Goal: Task Accomplishment & Management: Use online tool/utility

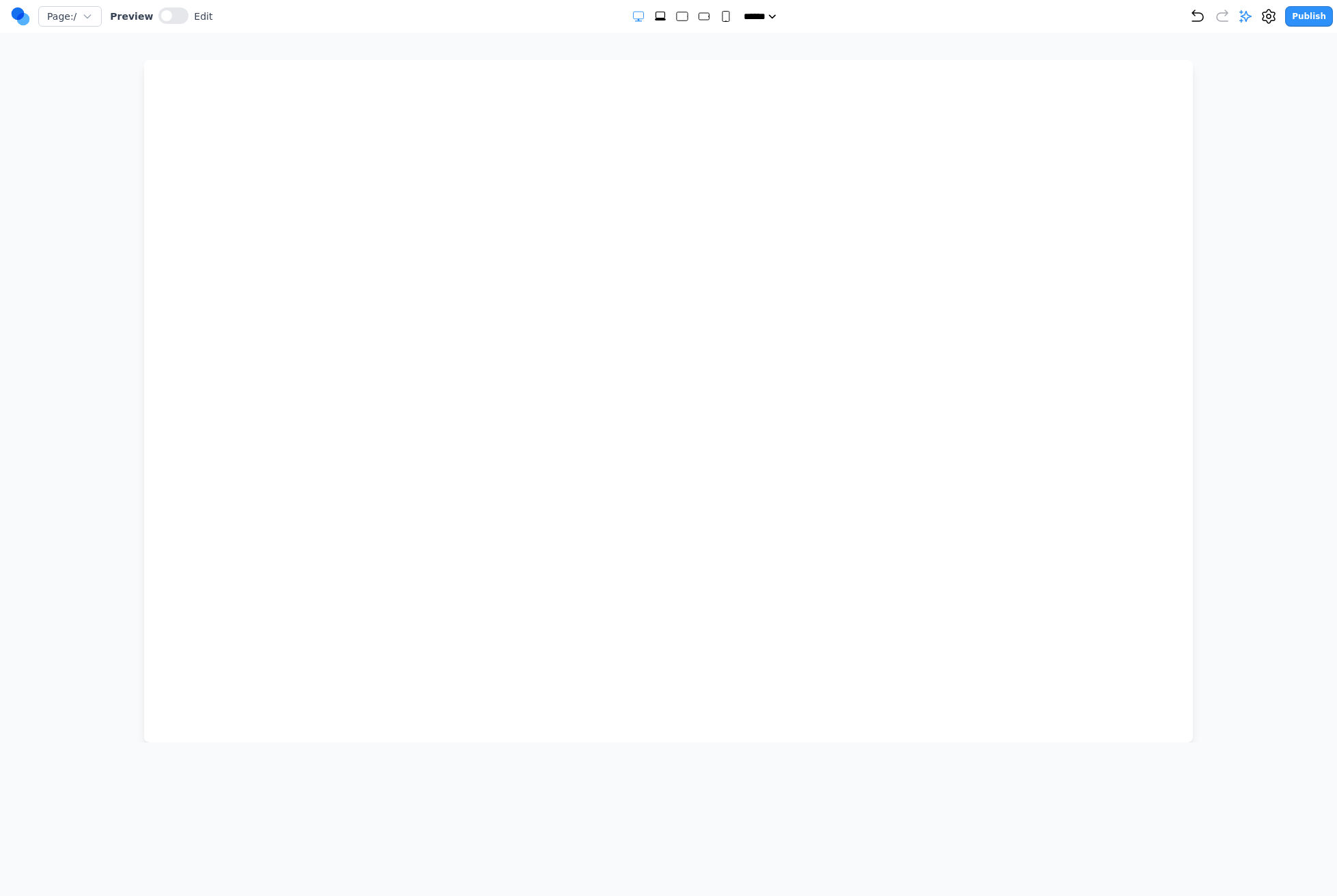
select select "***"
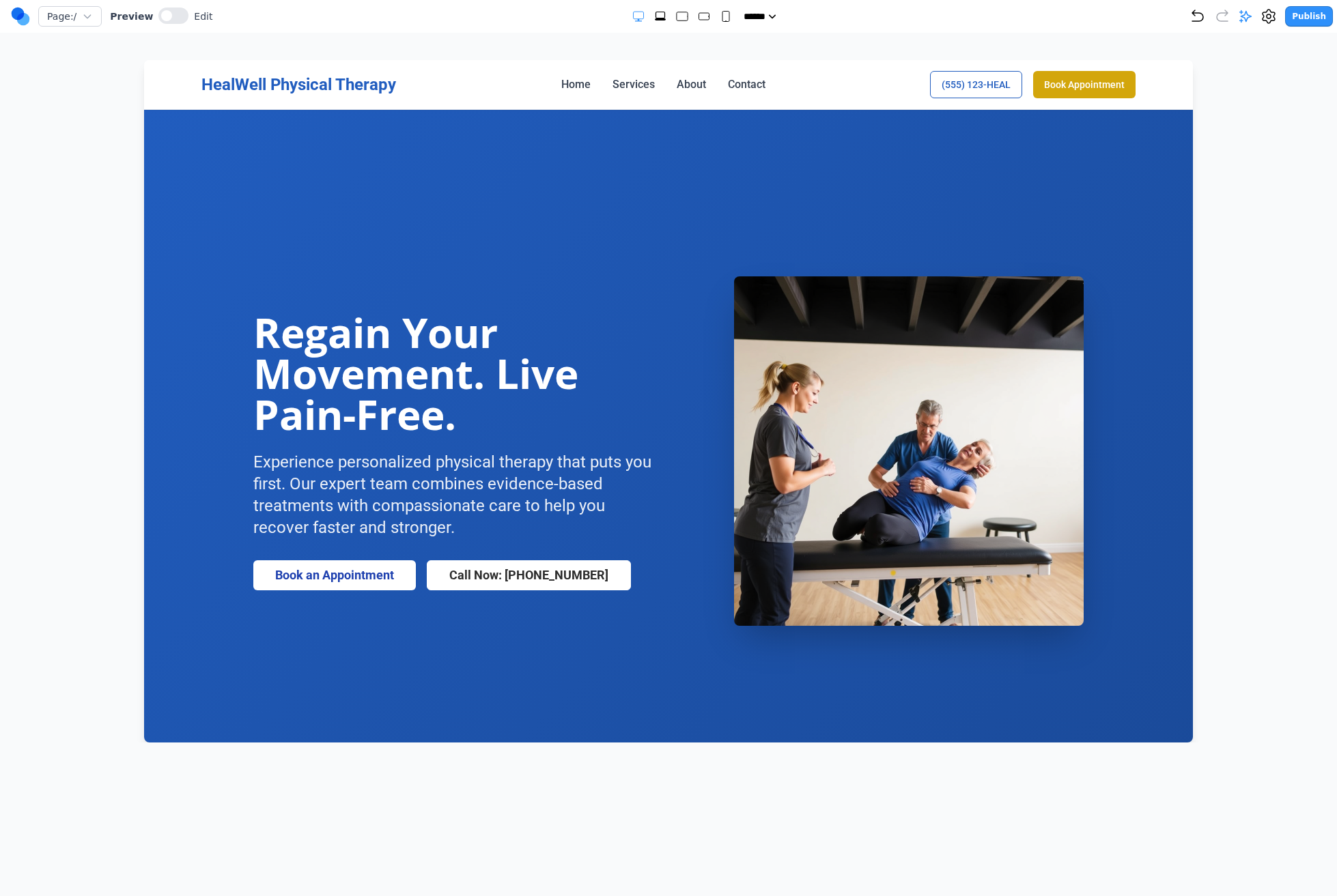
scroll to position [270, 0]
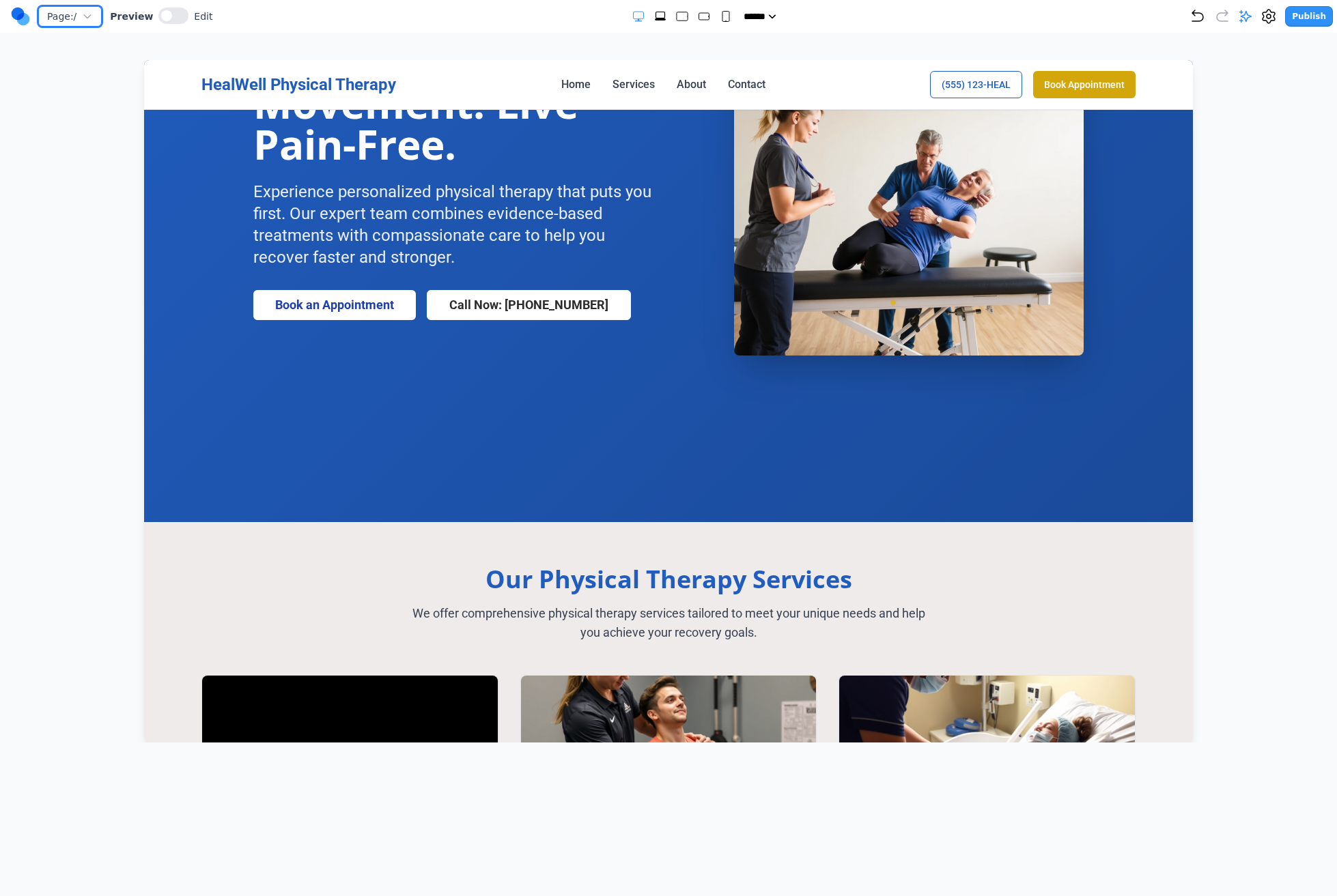
click at [71, 19] on span "Page: /" at bounding box center [62, 16] width 29 height 14
click at [183, 15] on button at bounding box center [173, 15] width 30 height 16
click at [170, 14] on span at bounding box center [175, 15] width 11 height 11
click at [1277, 9] on icon at bounding box center [1268, 16] width 16 height 16
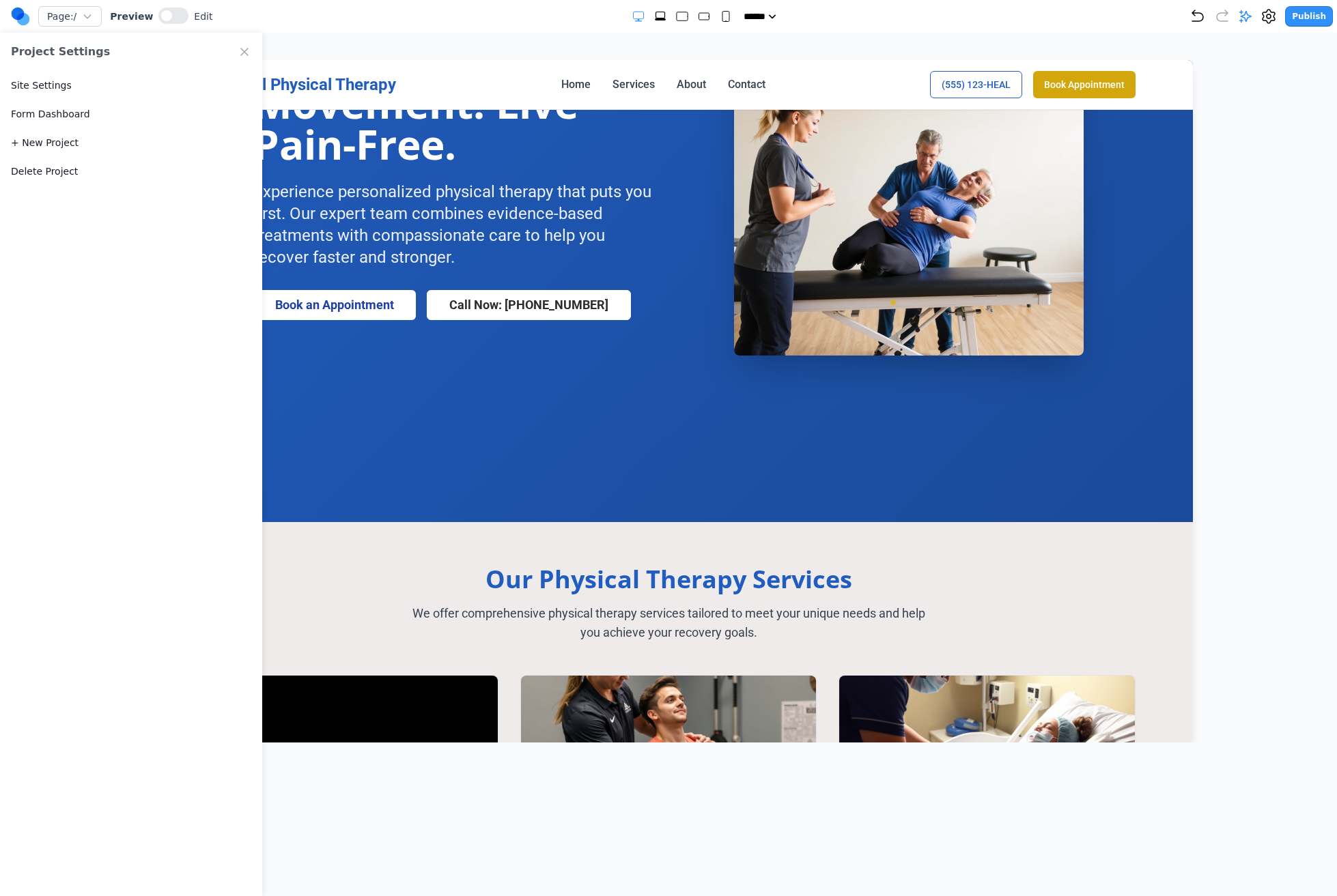
click at [55, 85] on button "Site Settings" at bounding box center [41, 85] width 61 height 14
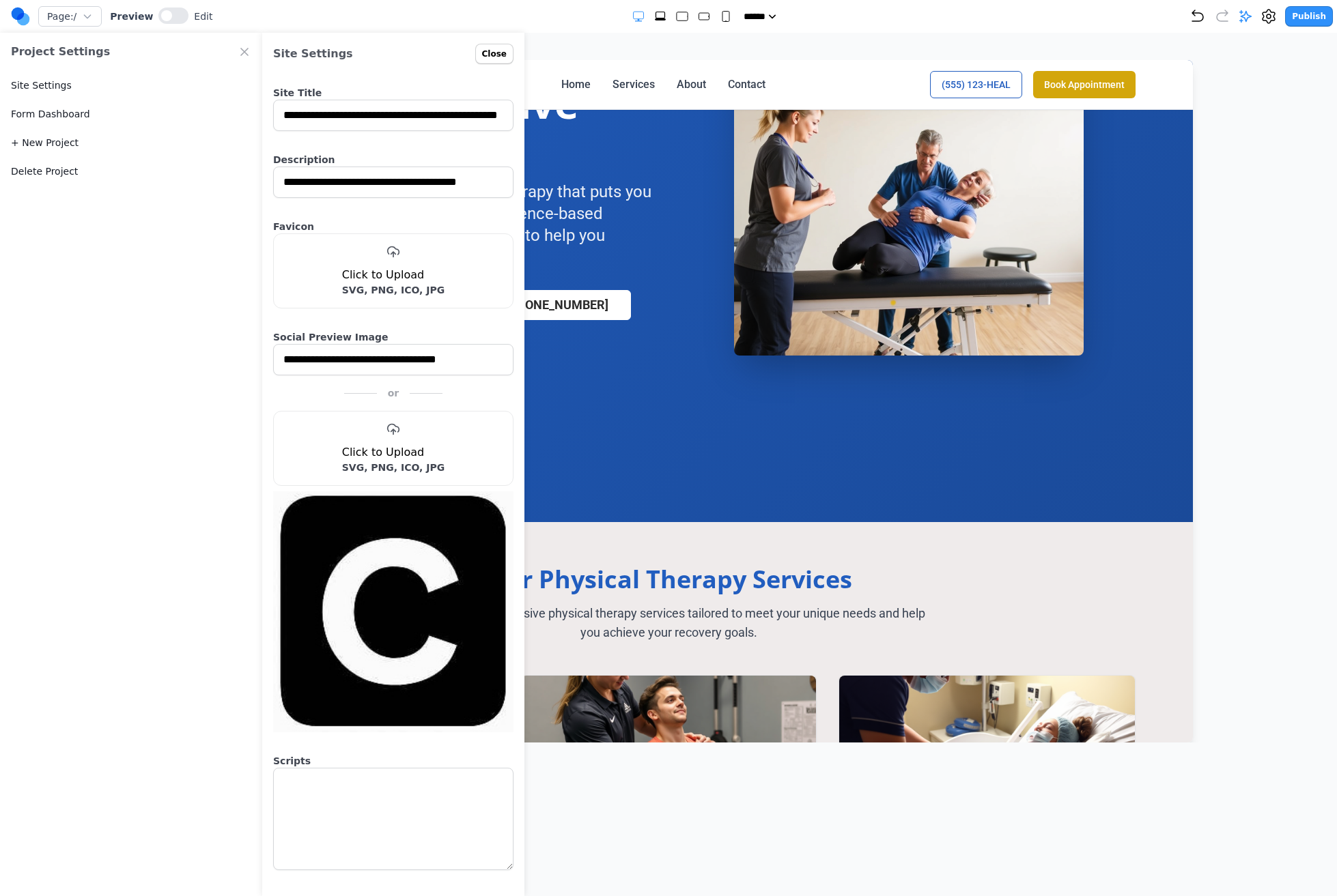
click at [59, 142] on link "+ New Project" at bounding box center [45, 143] width 67 height 14
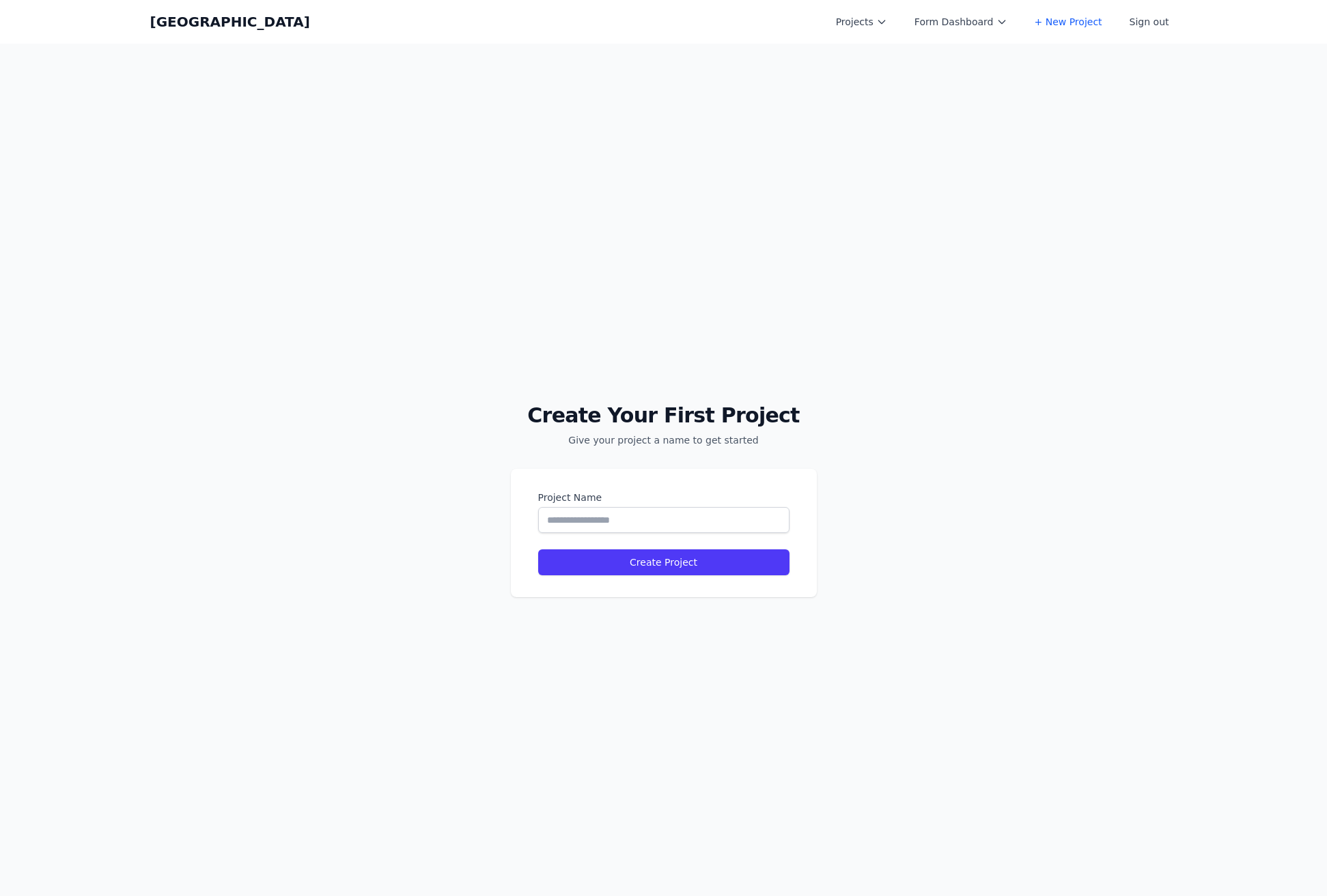
select select "***"
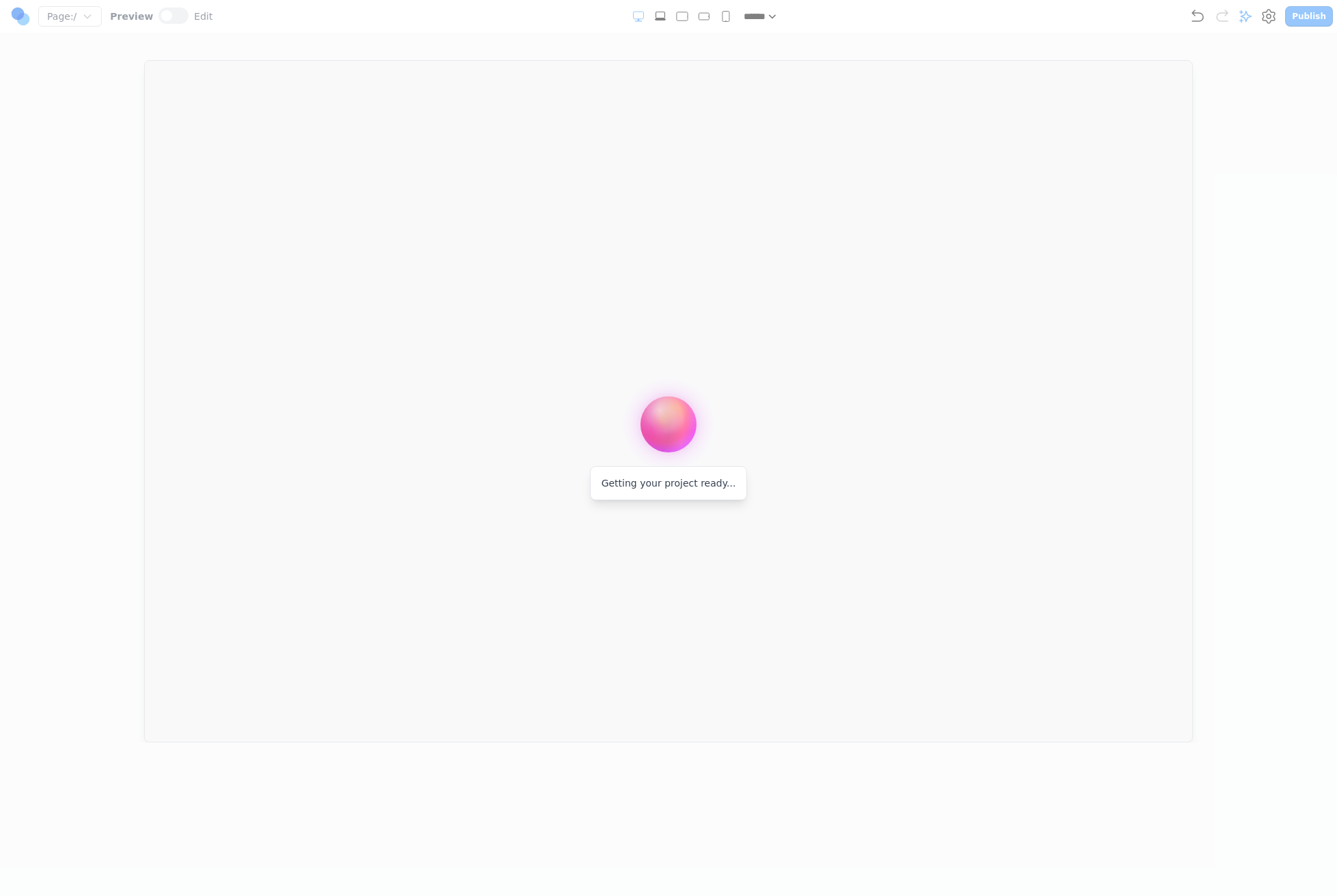
click at [1271, 21] on div at bounding box center [668, 448] width 1337 height 896
click at [1271, 20] on div at bounding box center [668, 448] width 1337 height 896
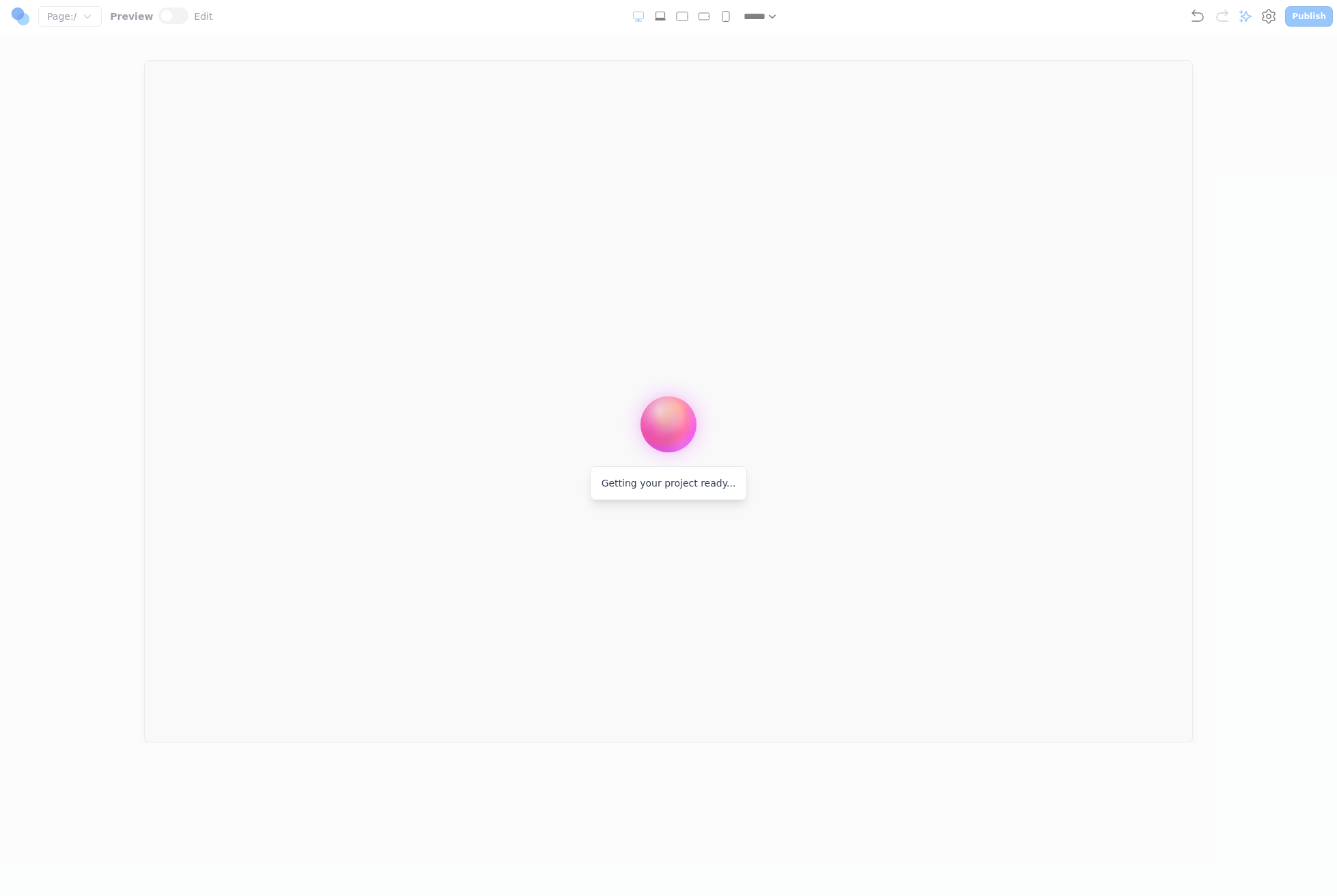
click at [1271, 20] on div at bounding box center [668, 448] width 1337 height 896
click at [1271, 17] on div at bounding box center [668, 448] width 1337 height 896
click at [1271, 16] on div at bounding box center [668, 448] width 1337 height 896
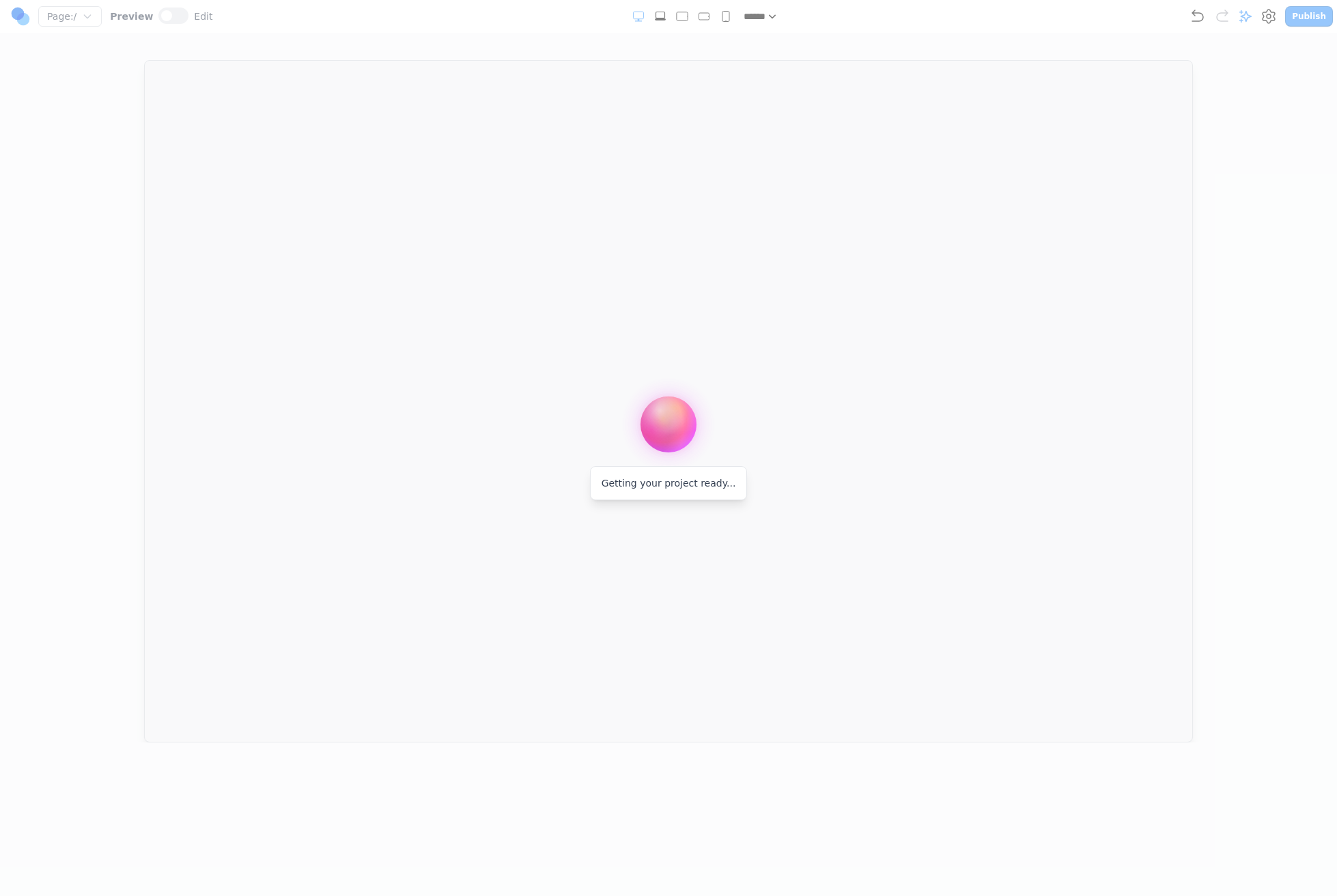
click at [1271, 15] on div at bounding box center [668, 448] width 1337 height 896
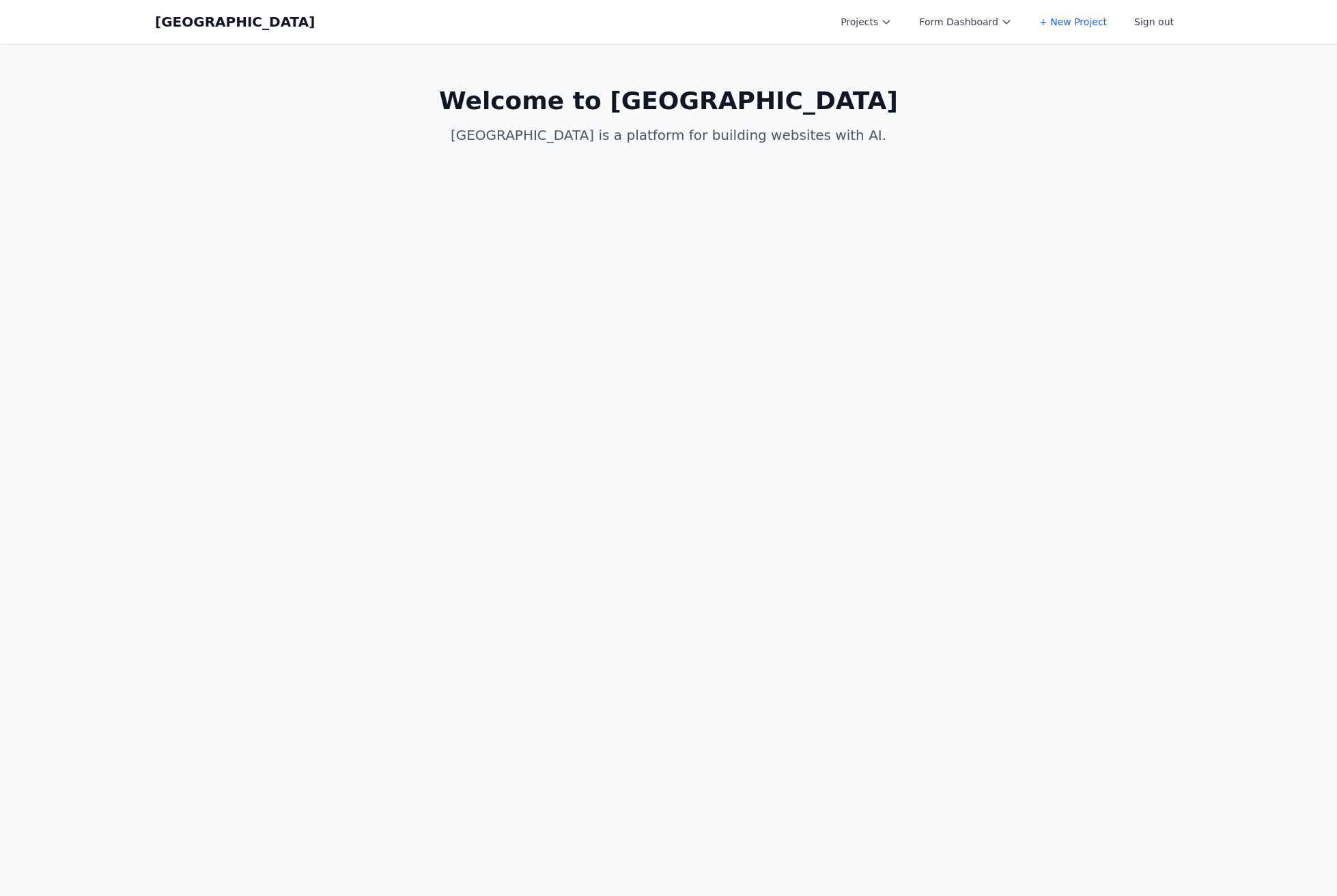
click at [870, 25] on button "Projects" at bounding box center [866, 22] width 67 height 25
click at [907, 111] on link "+ New Project" at bounding box center [909, 123] width 153 height 25
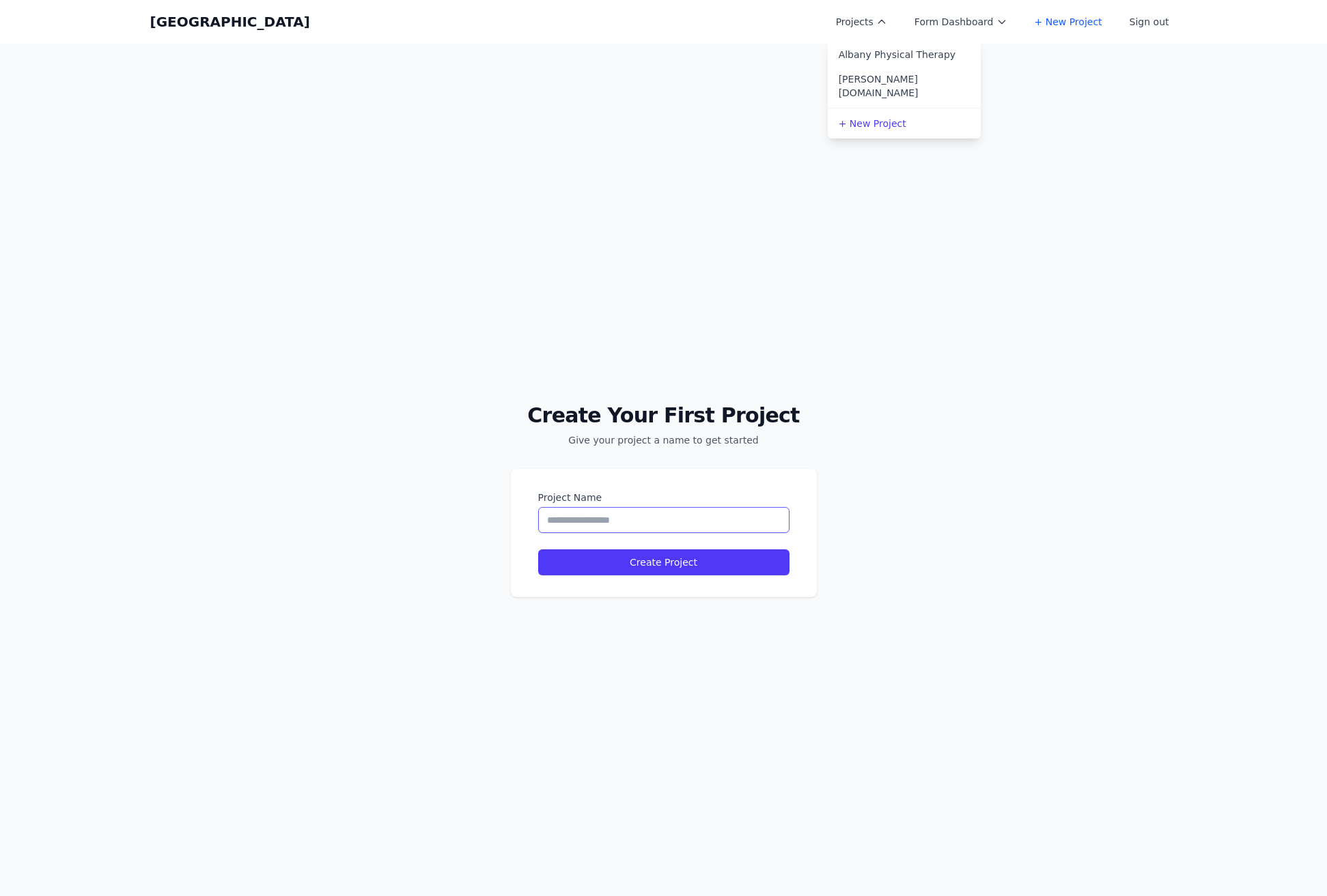
click at [682, 519] on input "Project Name" at bounding box center [664, 520] width 251 height 26
type input "**********"
click at [538, 549] on button "Create Project" at bounding box center [664, 562] width 251 height 26
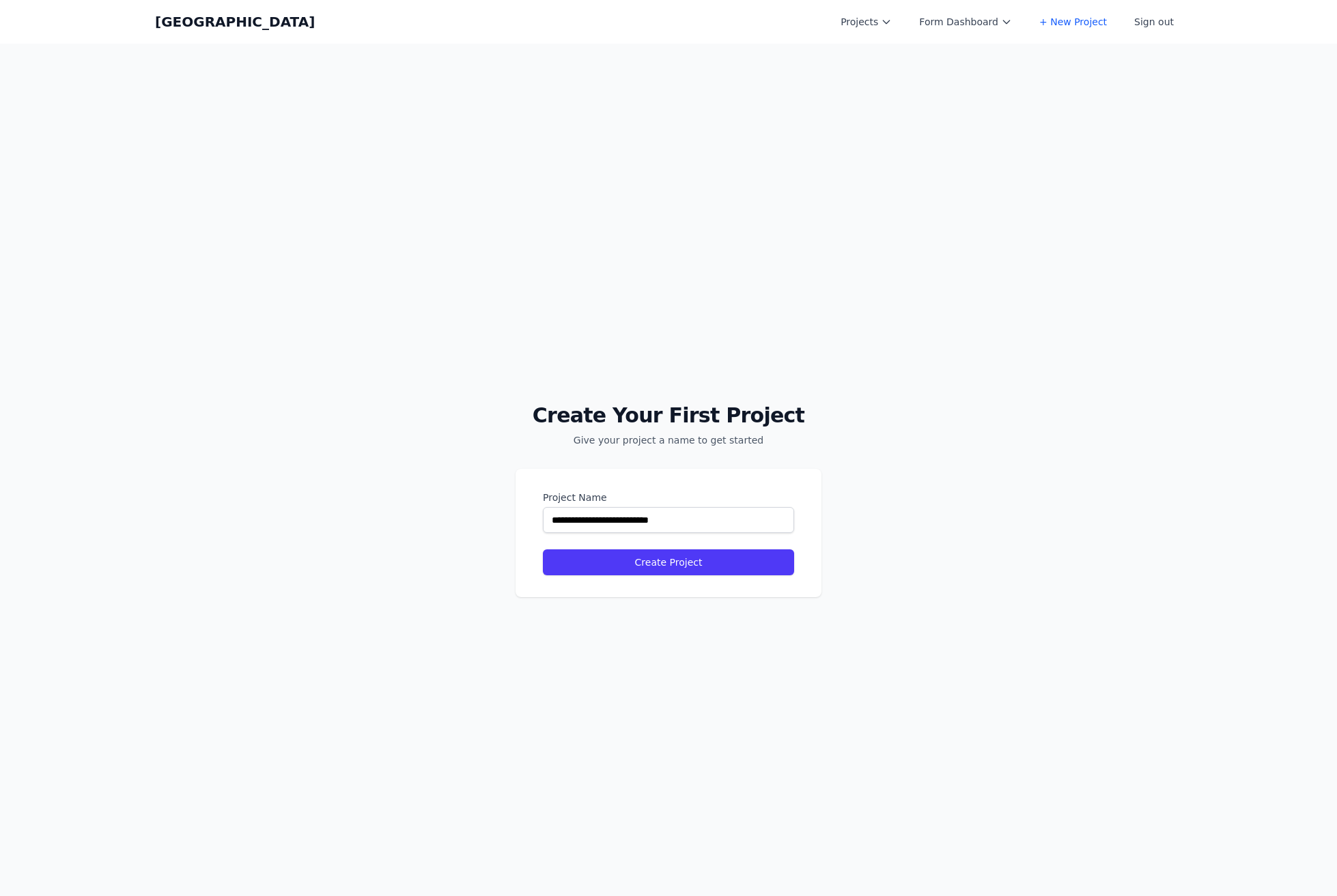
select select "**"
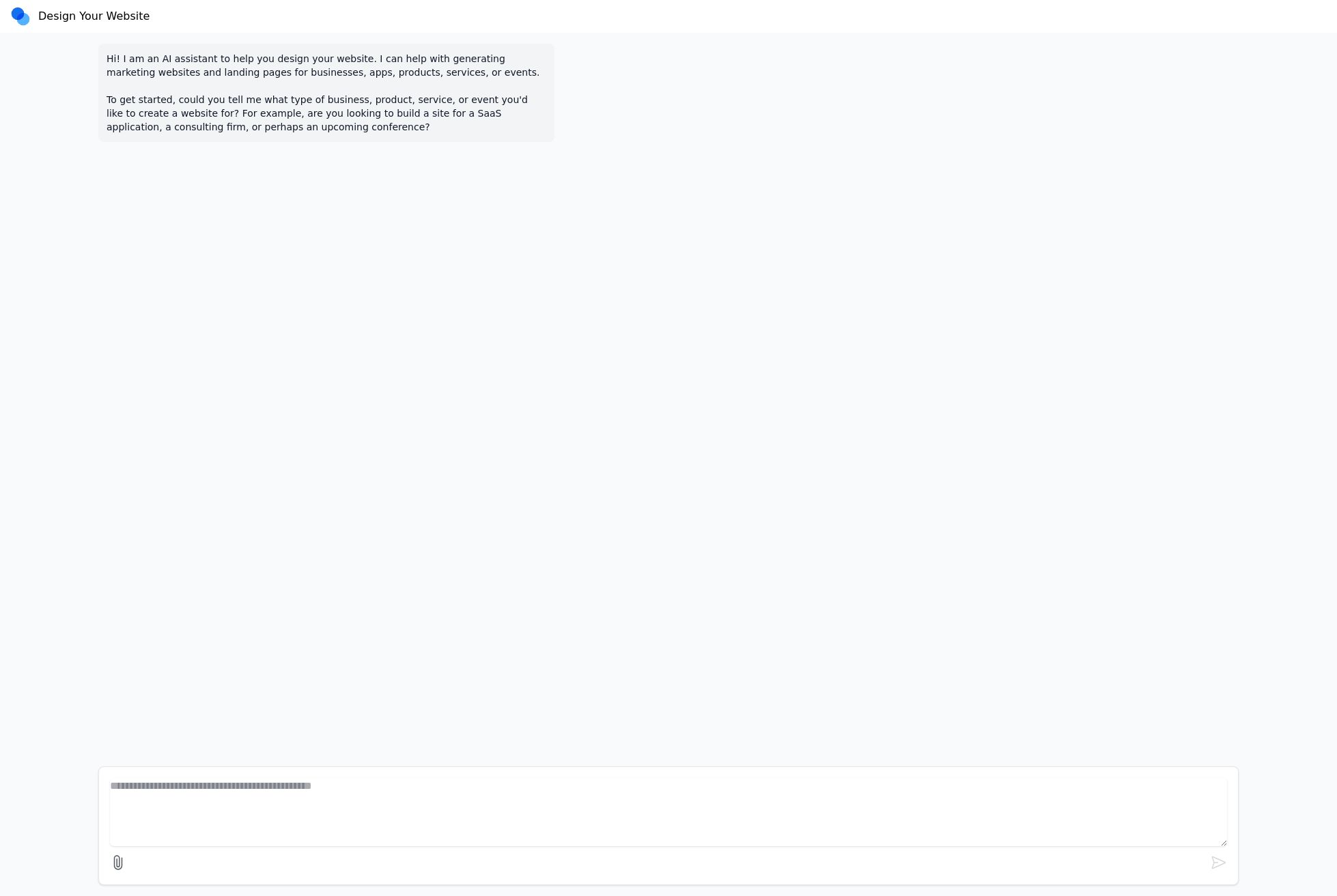
click at [194, 15] on div "Design Your Website" at bounding box center [672, 15] width 1322 height 22
click at [193, 14] on div "Design Your Website" at bounding box center [672, 15] width 1322 height 22
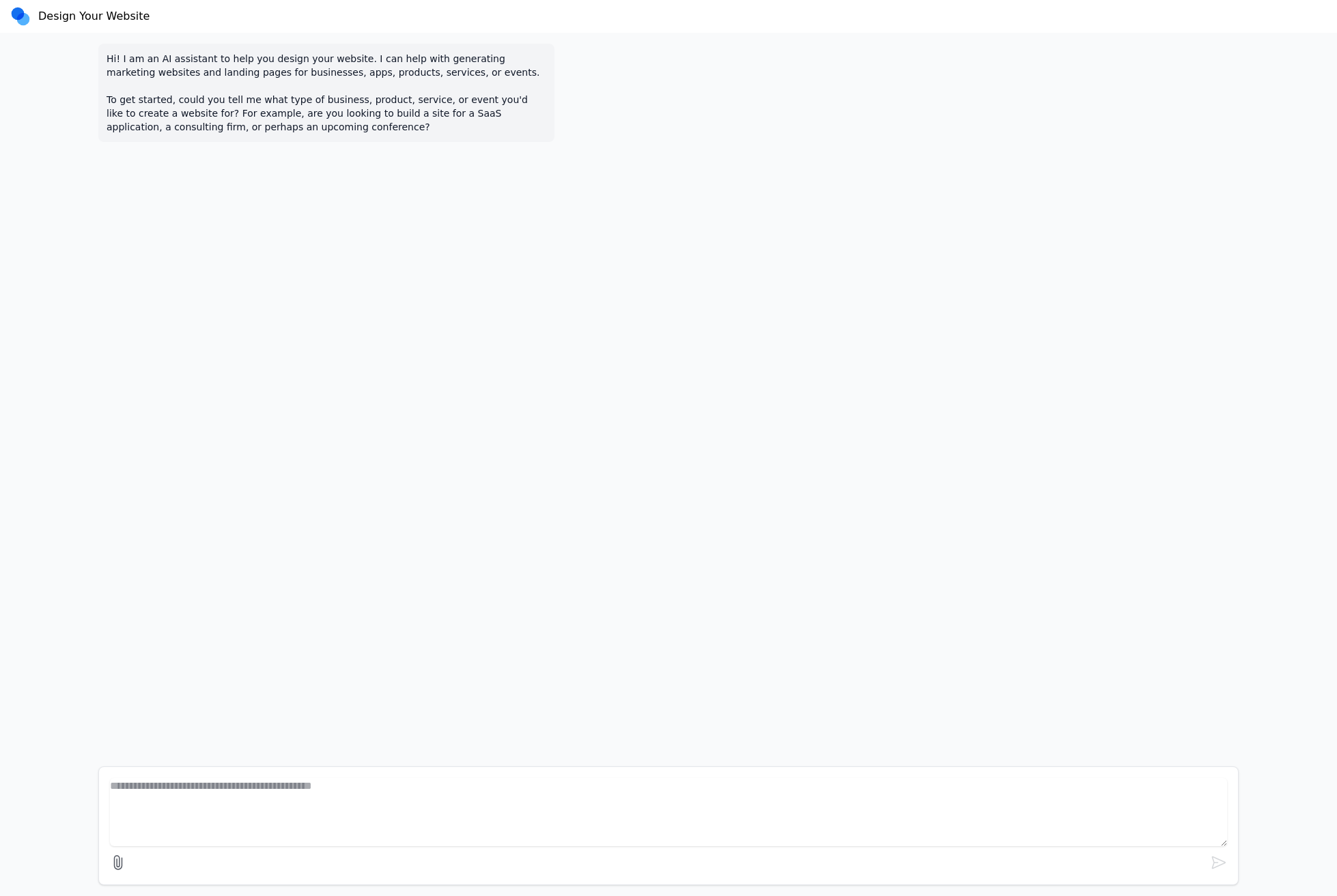
click at [187, 13] on div "Design Your Website" at bounding box center [672, 15] width 1322 height 22
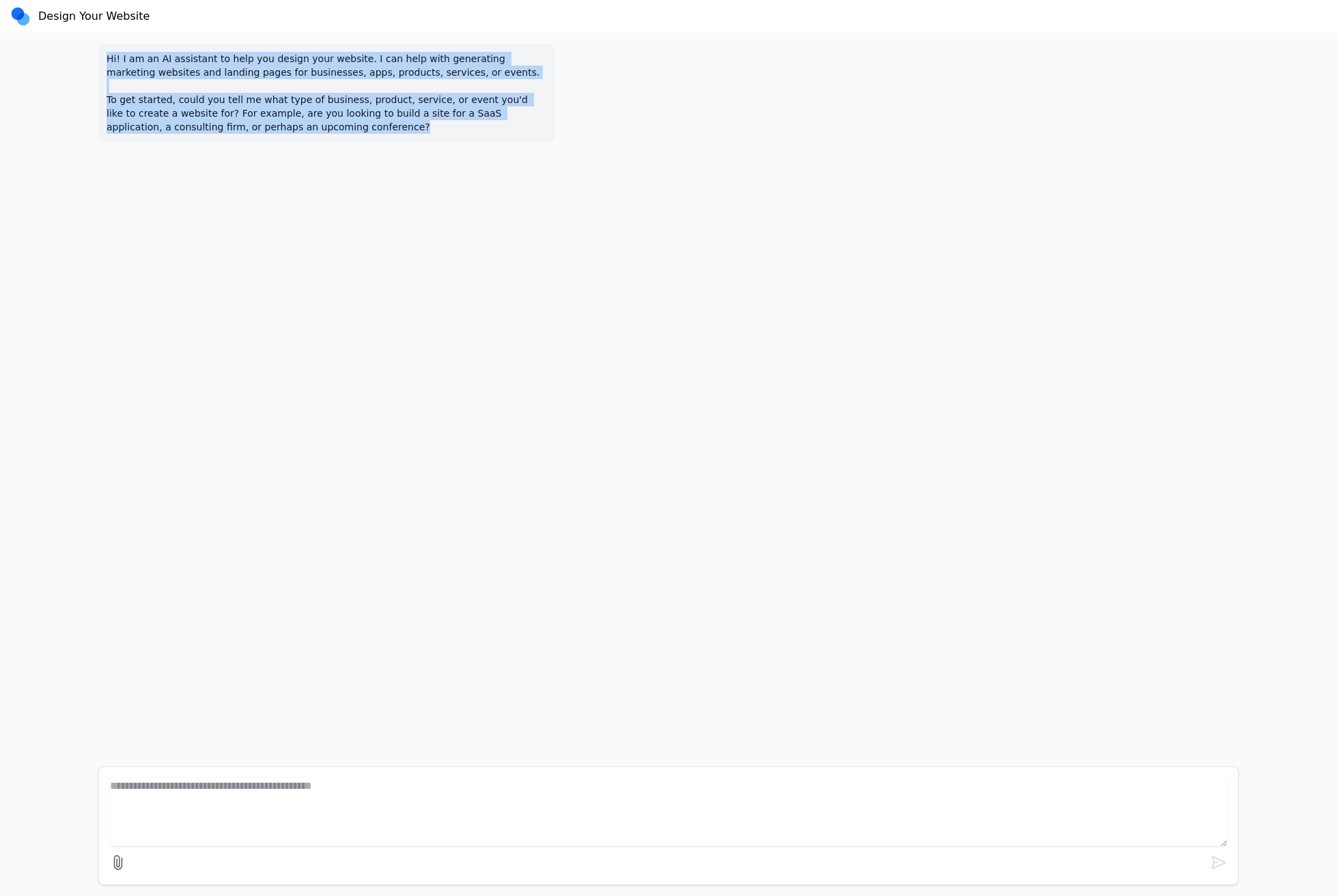
drag, startPoint x: 514, startPoint y: 127, endPoint x: 717, endPoint y: 413, distance: 350.7
click at [718, 413] on div "Design Your Website Hi! I am an AI assistant to help you design your website. I…" at bounding box center [668, 448] width 1337 height 896
click at [716, 412] on div "Hi! I am an AI assistant to help you design your website. I can help with gener…" at bounding box center [668, 394] width 1162 height 723
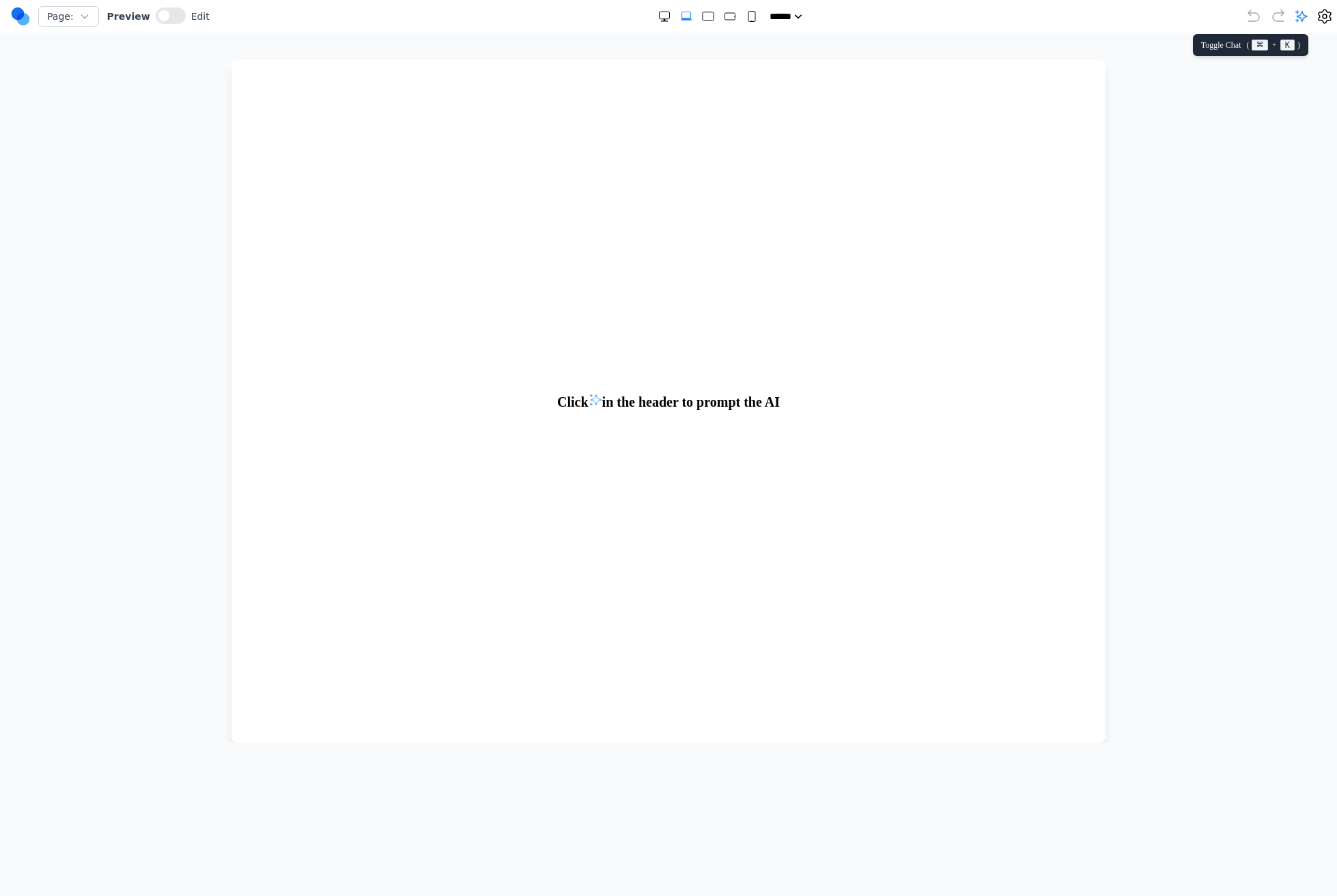
click at [1303, 10] on icon at bounding box center [1301, 16] width 14 height 14
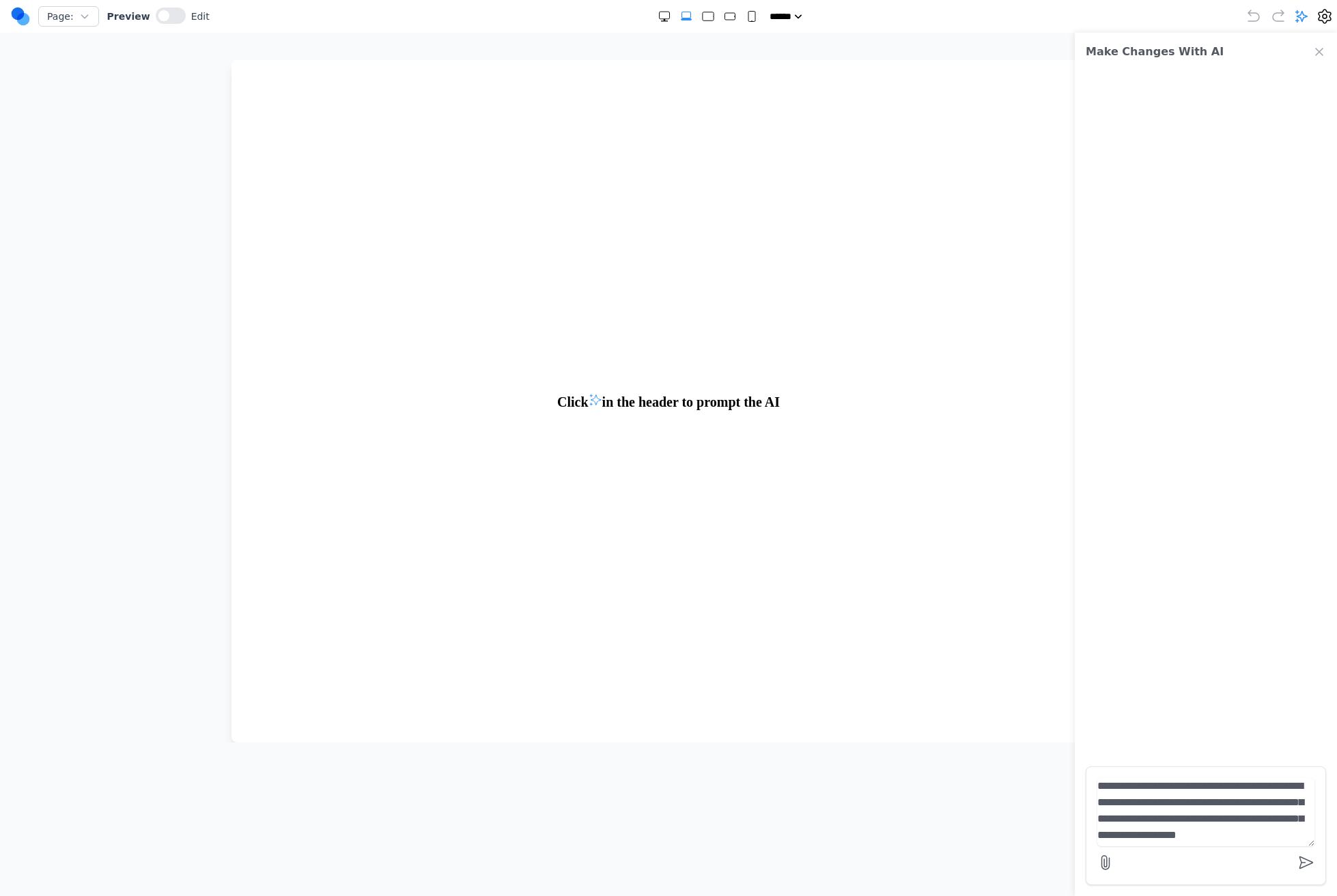
scroll to position [11, 0]
type textarea "**********"
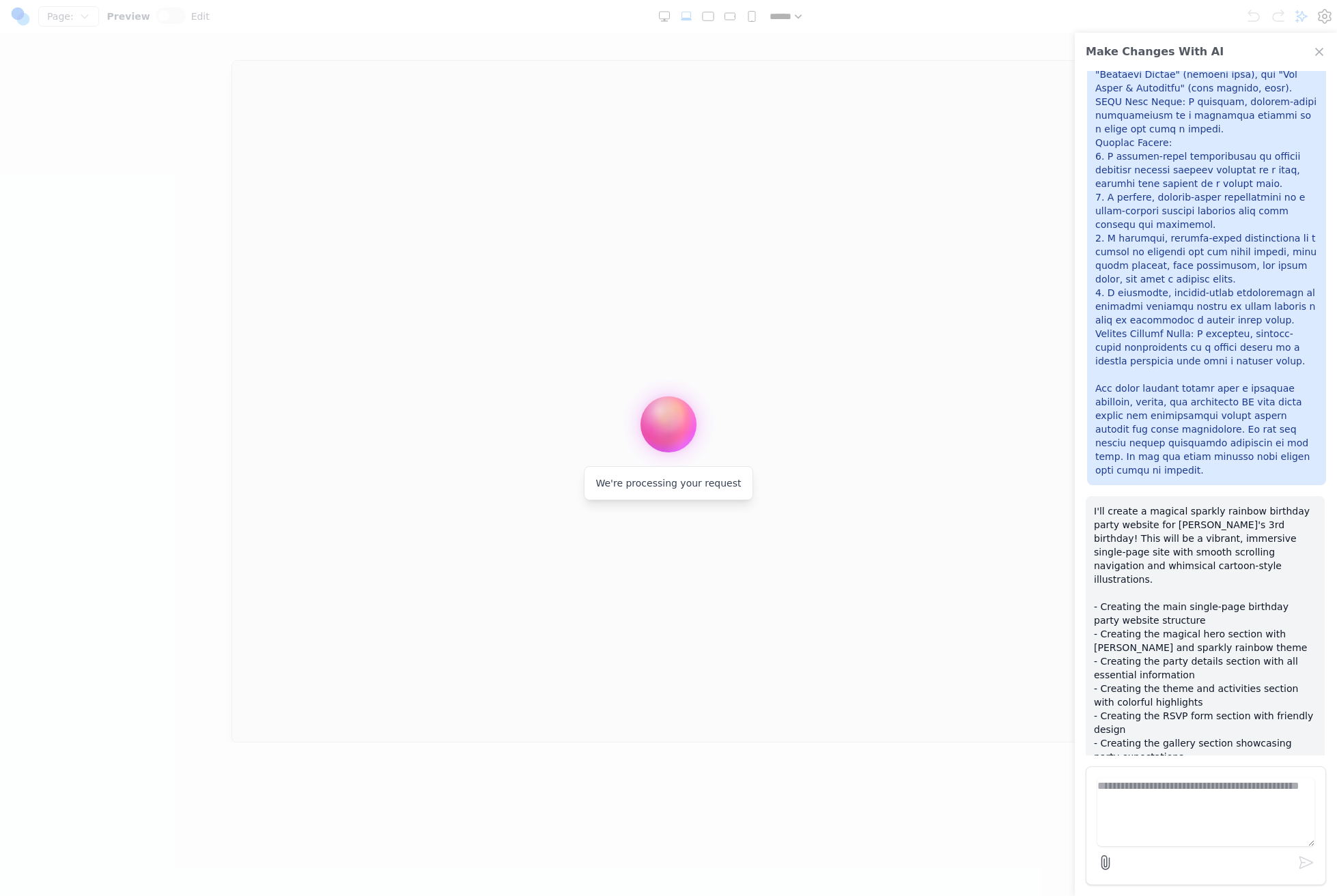
scroll to position [2616, 0]
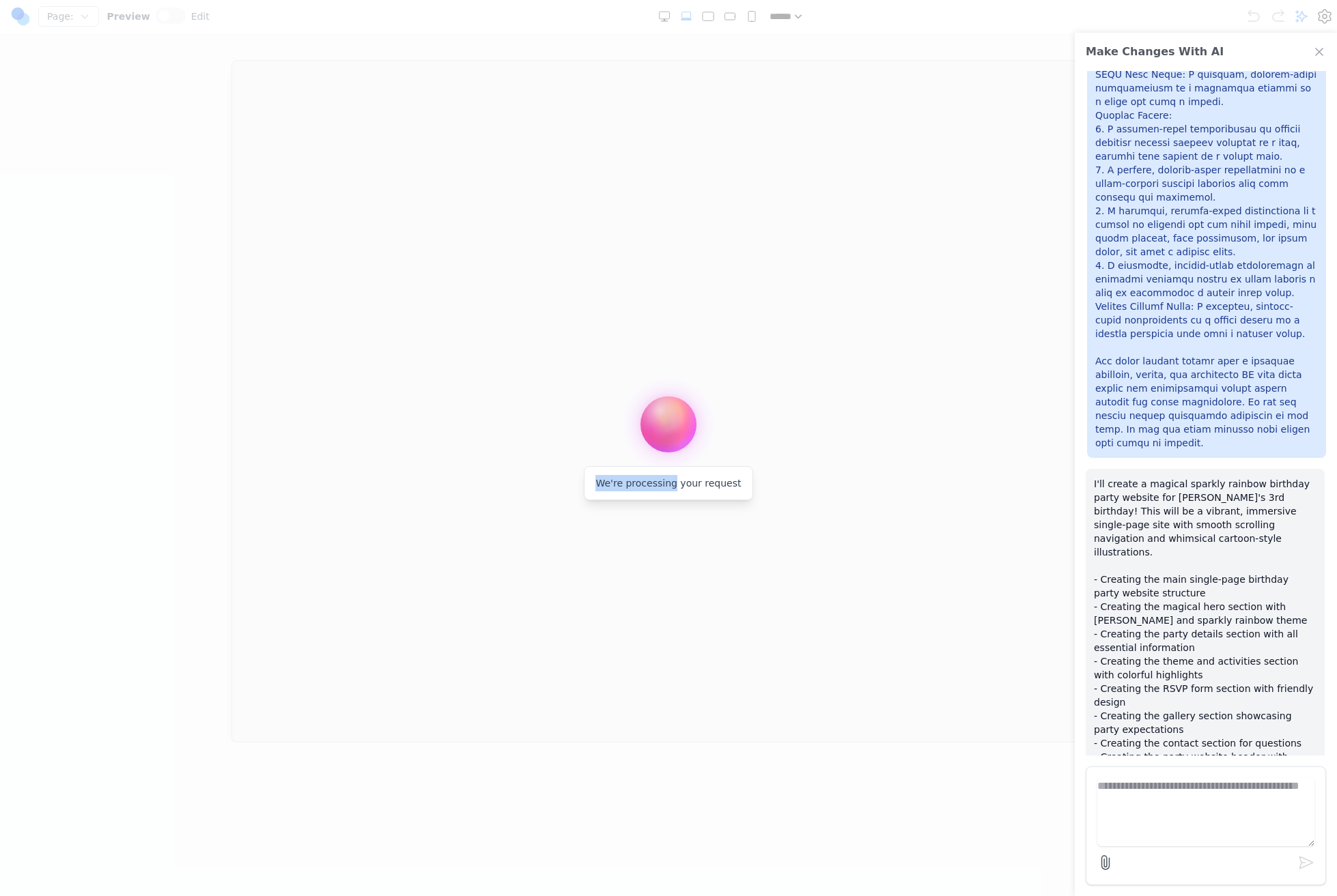
drag, startPoint x: 798, startPoint y: 572, endPoint x: 847, endPoint y: 585, distance: 50.7
click at [856, 596] on div "We're processing your request" at bounding box center [668, 448] width 1337 height 896
drag, startPoint x: 799, startPoint y: 548, endPoint x: 624, endPoint y: 476, distance: 189.2
click at [623, 477] on div "We're processing your request" at bounding box center [668, 448] width 1337 height 896
drag, startPoint x: 643, startPoint y: 501, endPoint x: 591, endPoint y: 434, distance: 84.8
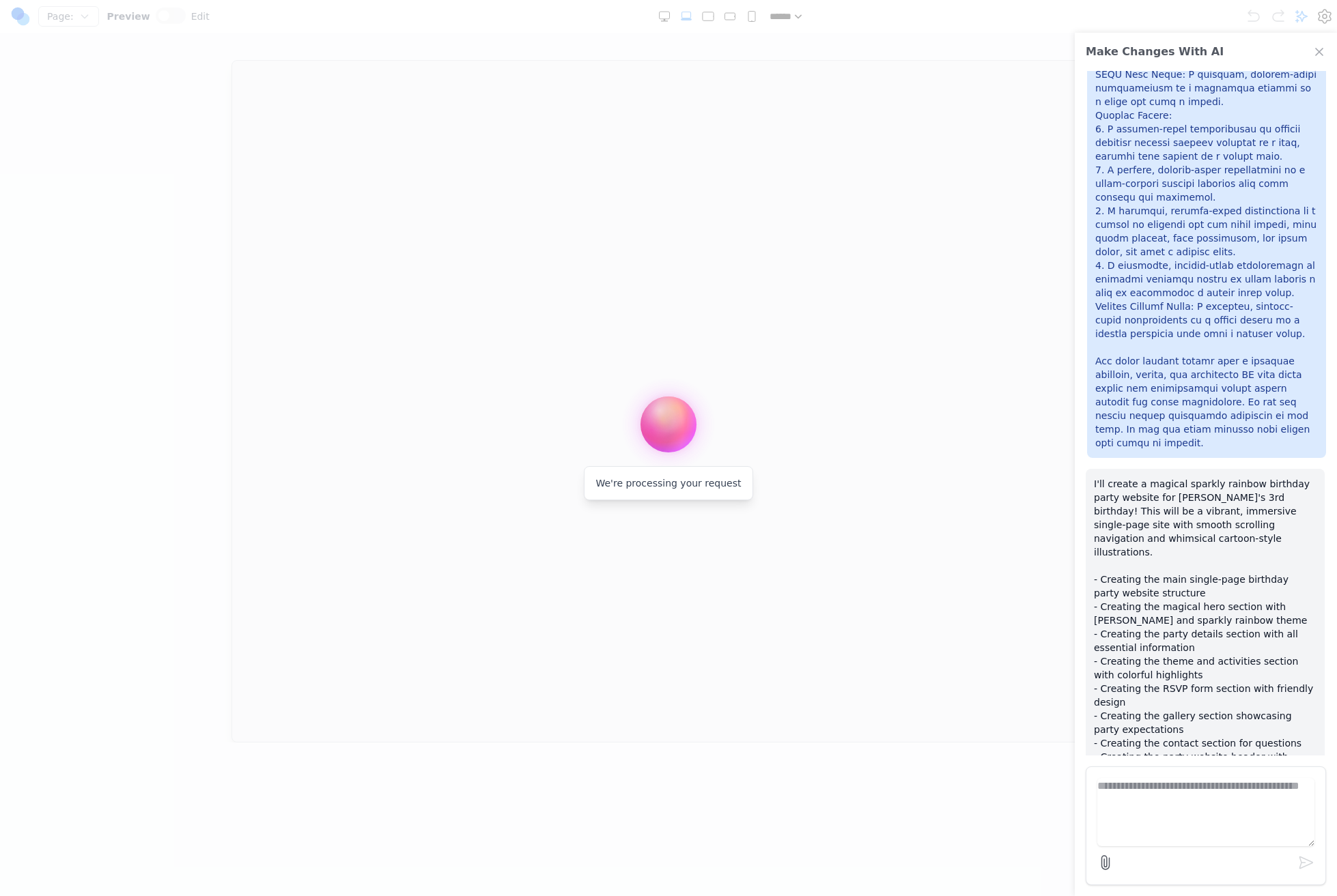
click at [628, 473] on div "We're processing your request" at bounding box center [668, 448] width 1337 height 896
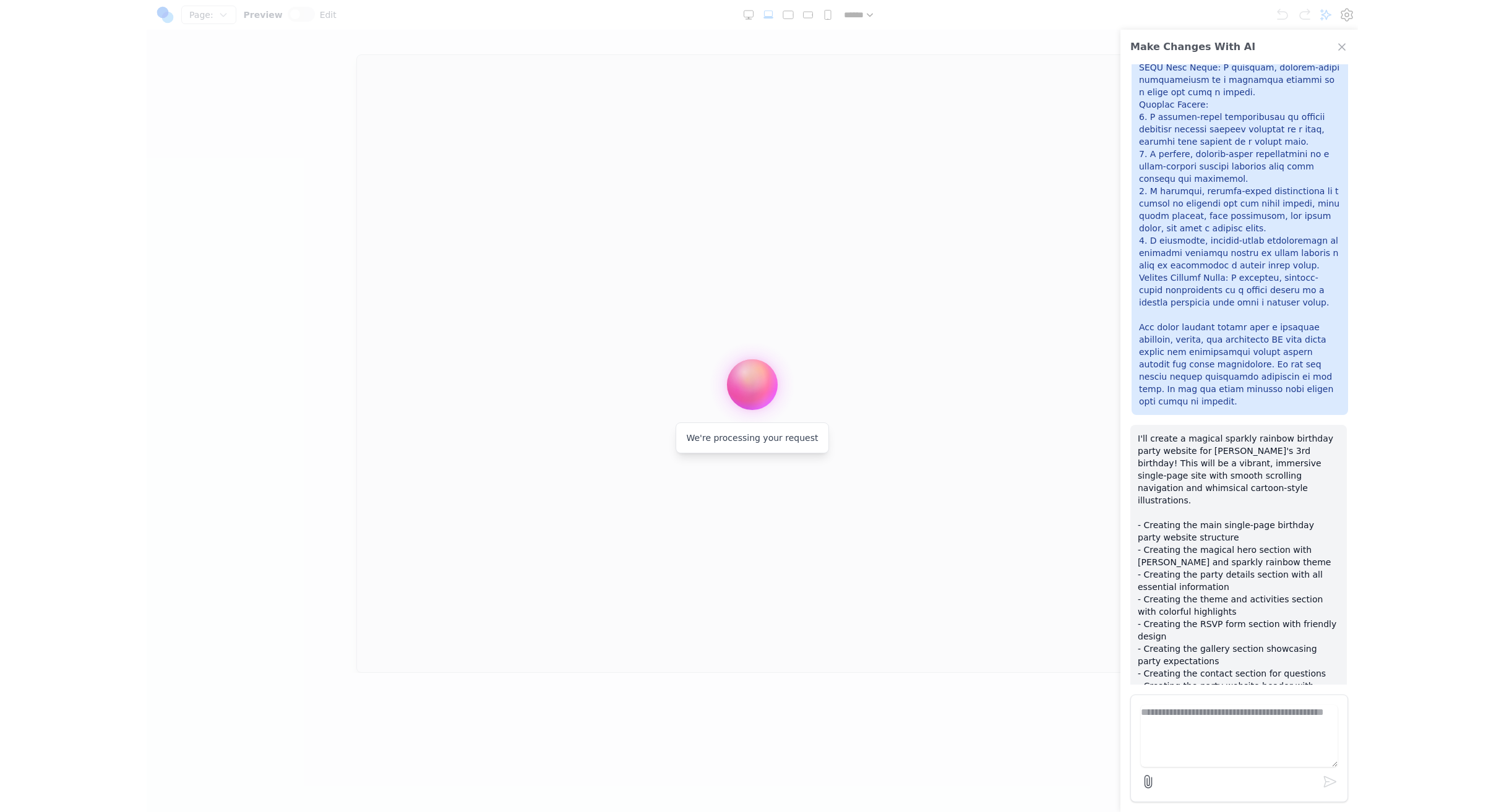
scroll to position [2368, 0]
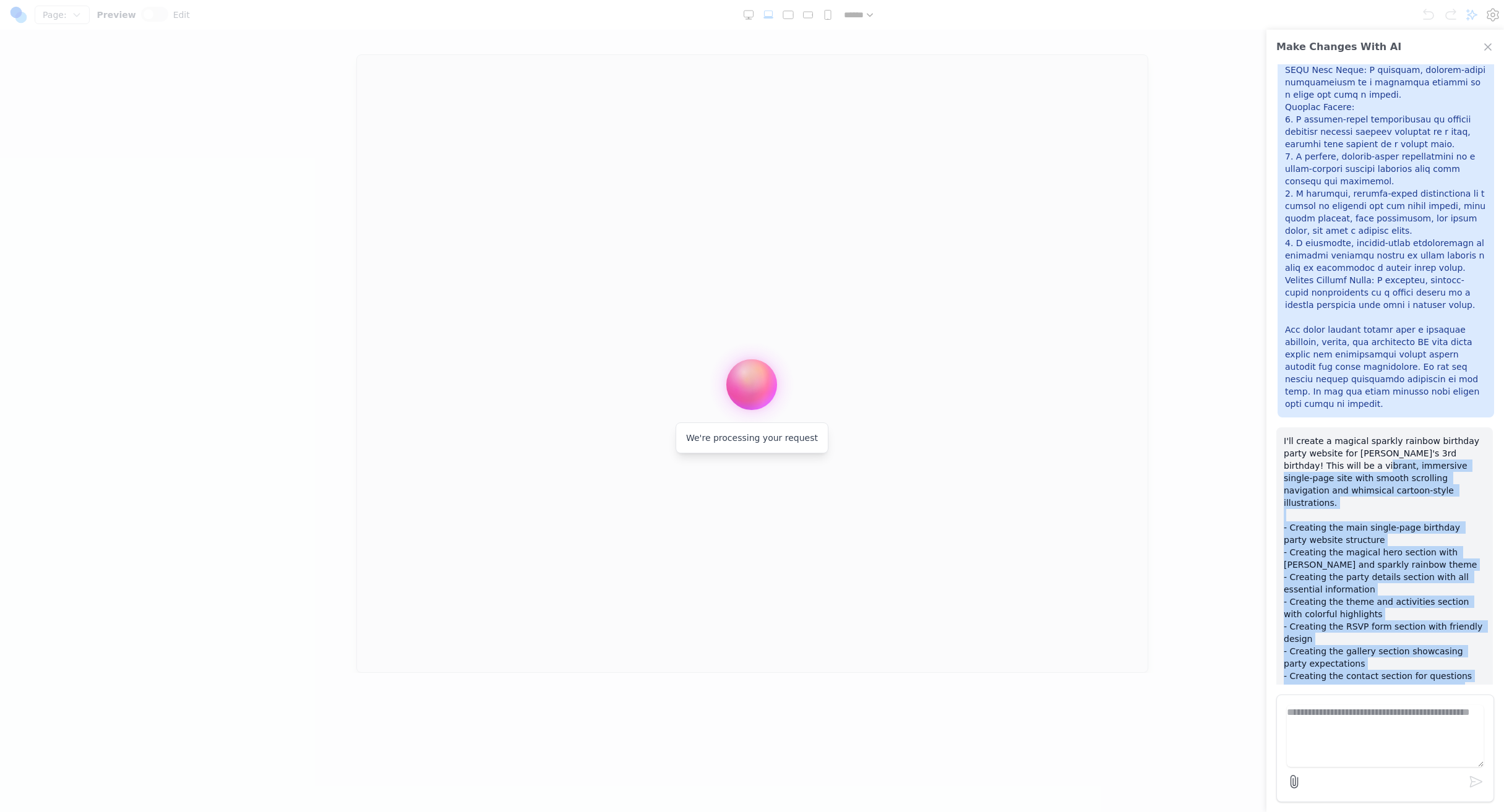
drag, startPoint x: 1341, startPoint y: 345, endPoint x: 1354, endPoint y: 594, distance: 249.3
click at [1211, 594] on p "I'll create a magical sparkly rainbow birthday party website for Clara's 3rd bi…" at bounding box center [1384, 620] width 201 height 371
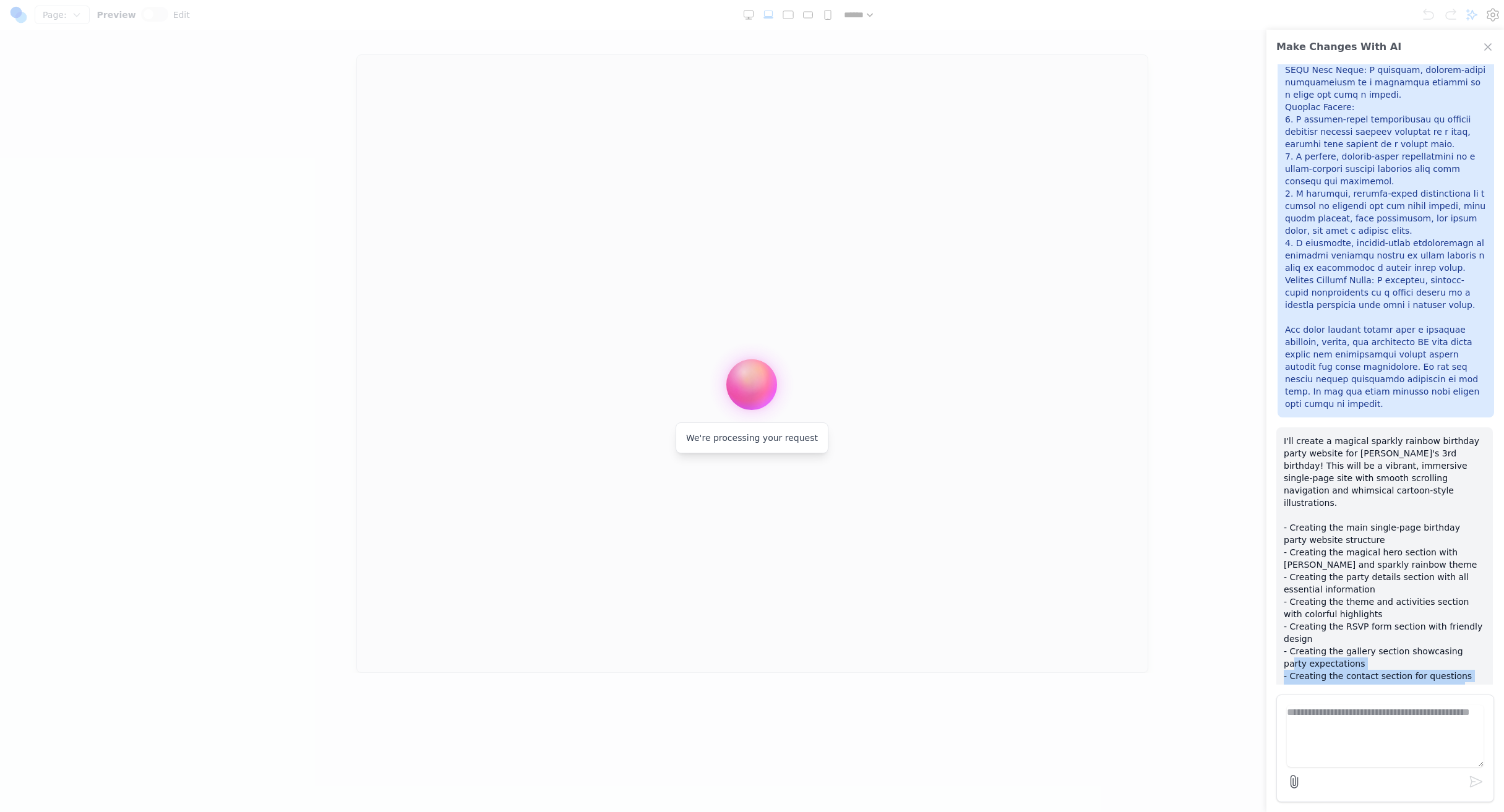
drag, startPoint x: 1354, startPoint y: 594, endPoint x: 1334, endPoint y: 523, distance: 73.8
click at [1211, 523] on p "I'll create a magical sparkly rainbow birthday party website for Clara's 3rd bi…" at bounding box center [1384, 620] width 201 height 371
click at [869, 441] on div "We're processing your request" at bounding box center [752, 406] width 1504 height 812
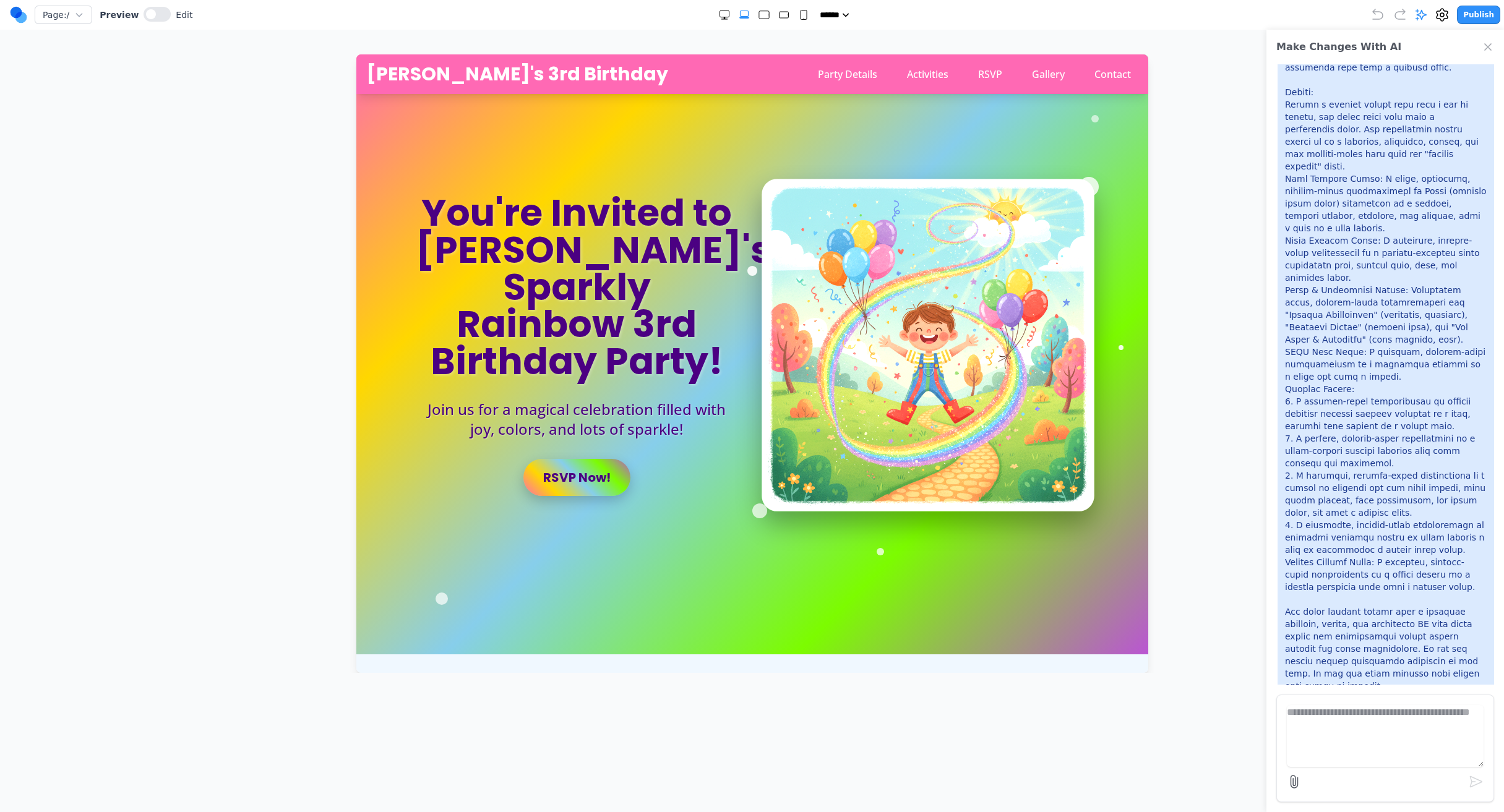
scroll to position [16, 0]
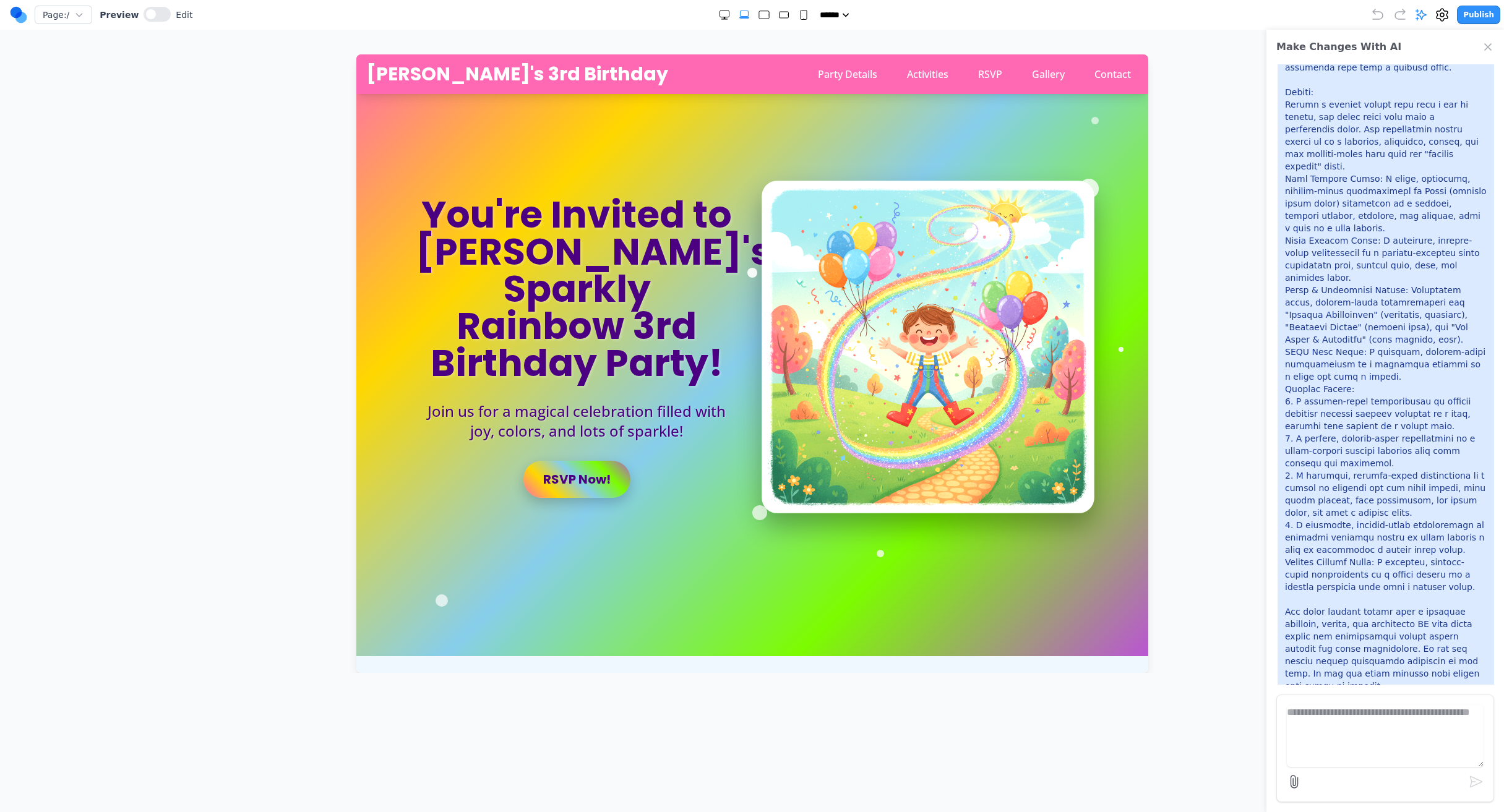
click at [902, 439] on img at bounding box center [927, 347] width 333 height 333
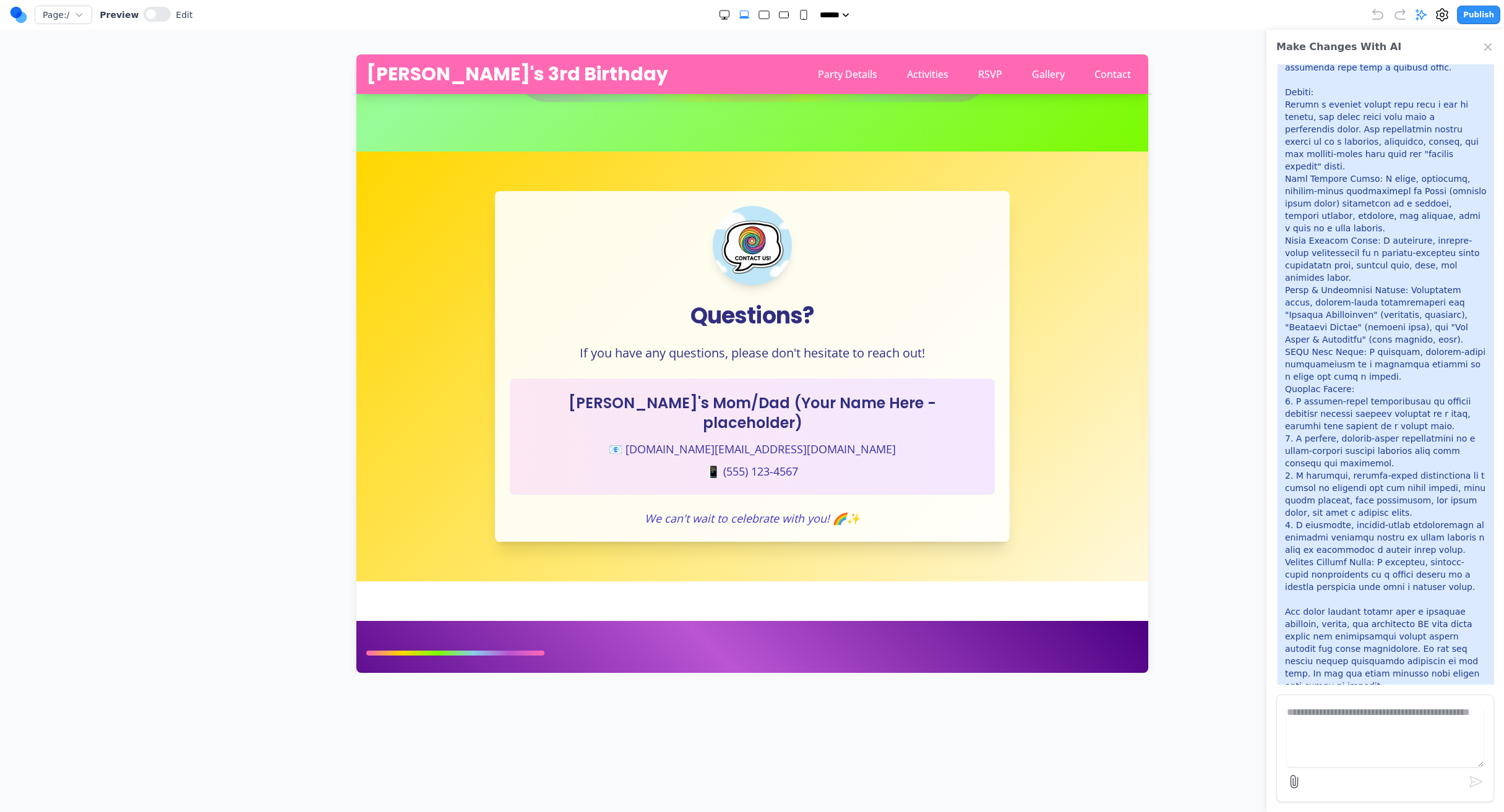
scroll to position [0, 0]
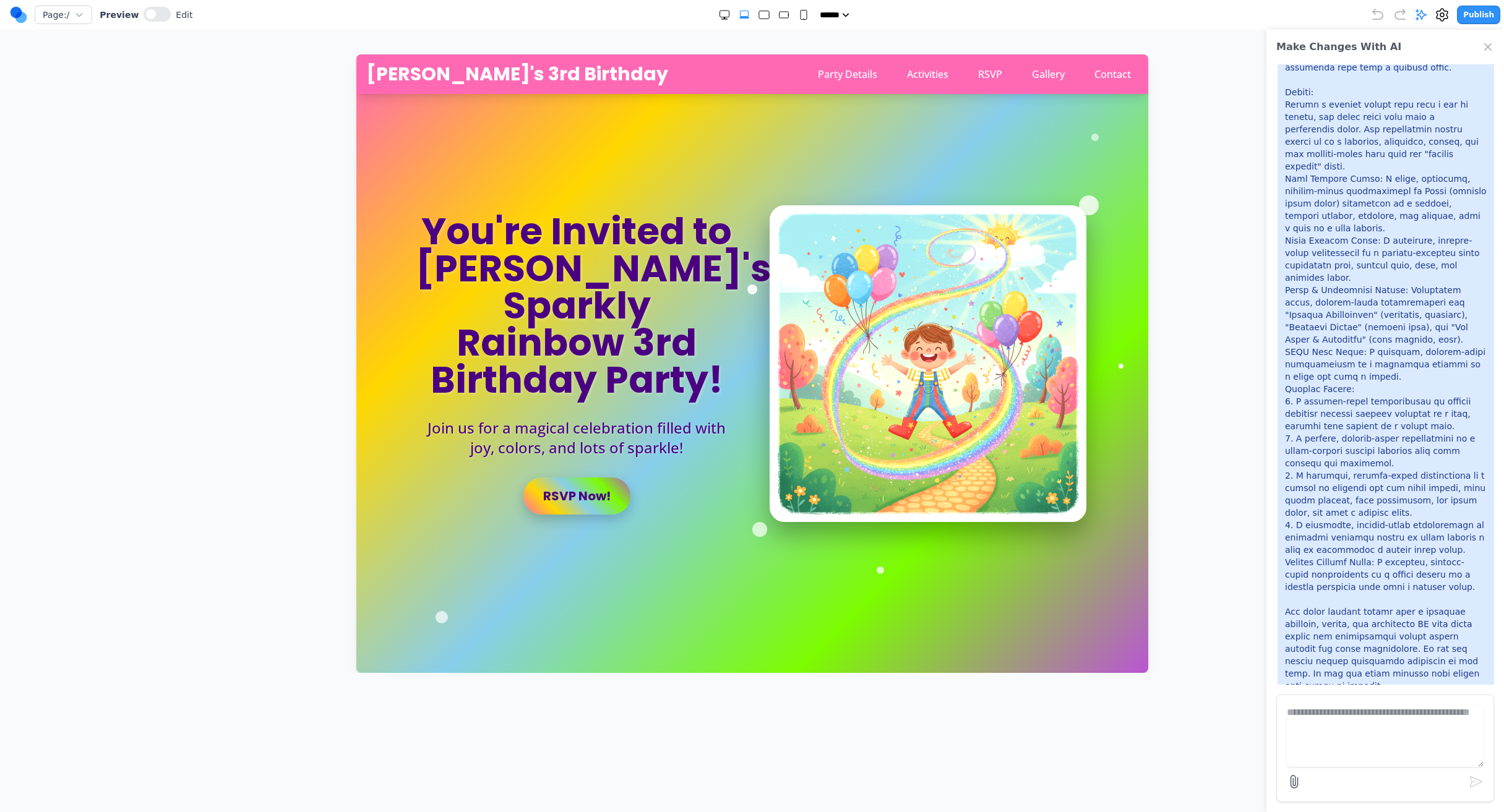
click at [154, 23] on div at bounding box center [157, 15] width 27 height 16
click at [163, 18] on button at bounding box center [157, 14] width 27 height 15
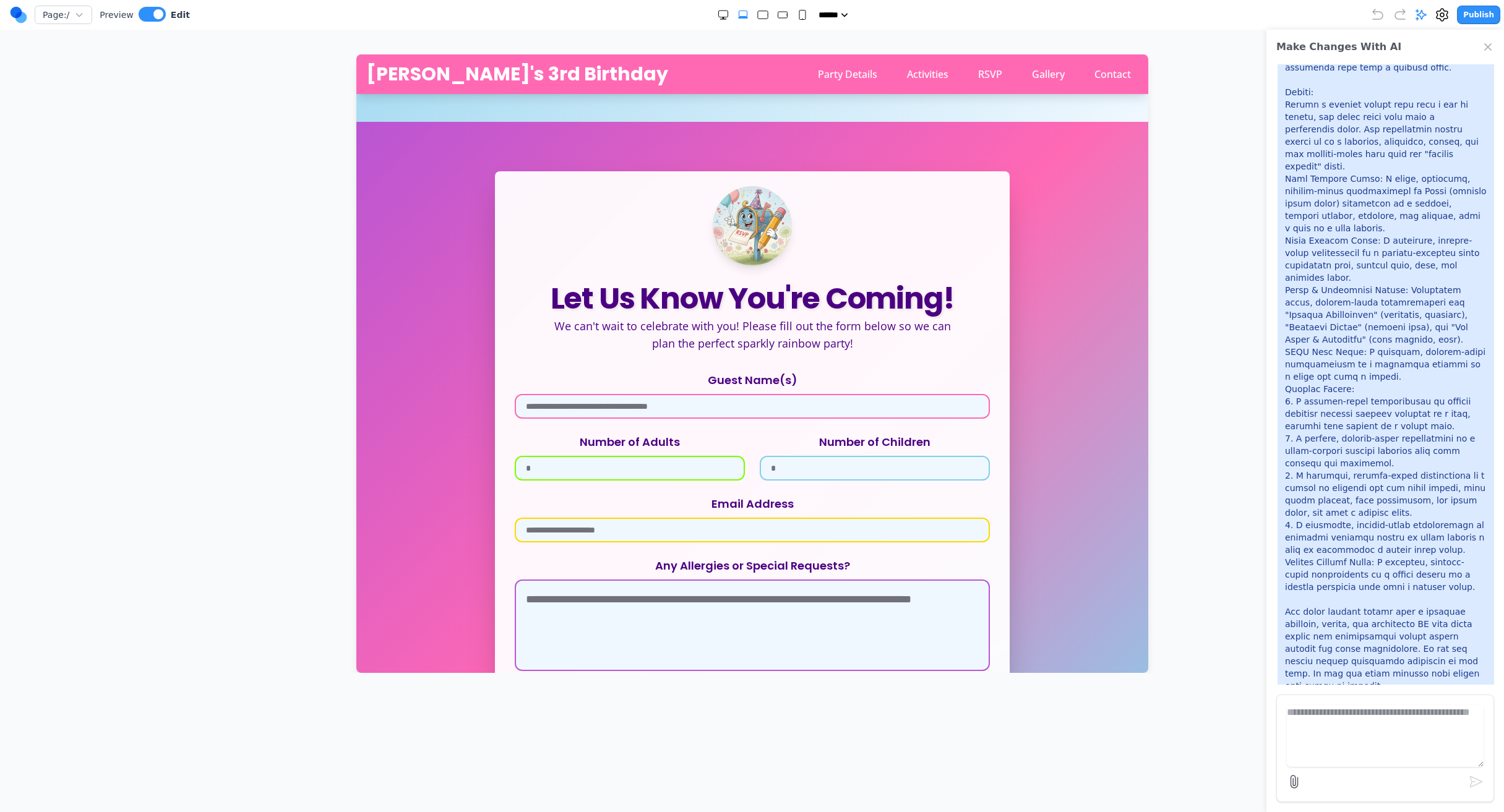
scroll to position [1405, 0]
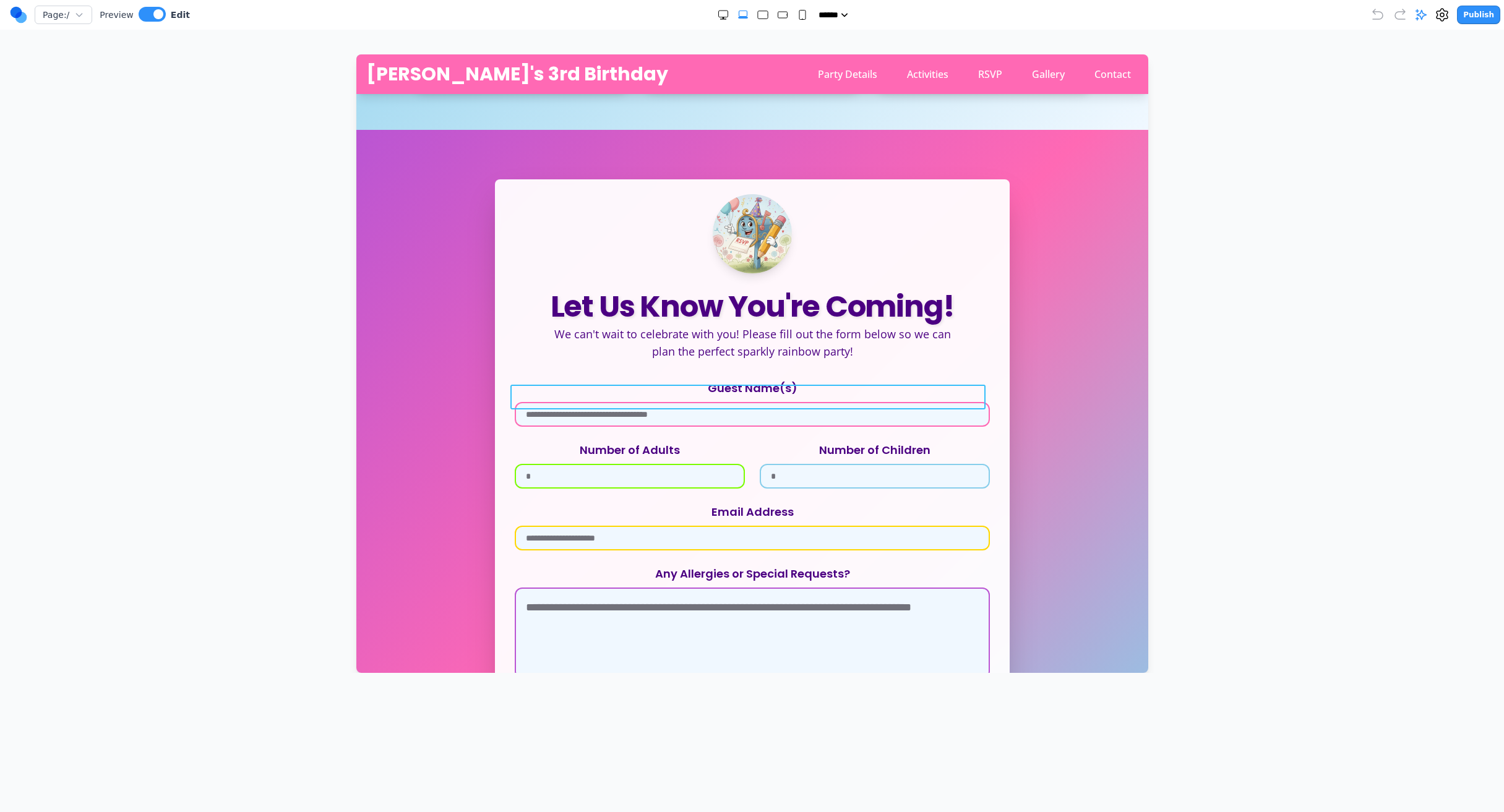
click at [775, 402] on input "Guest Name(s)" at bounding box center [751, 414] width 475 height 25
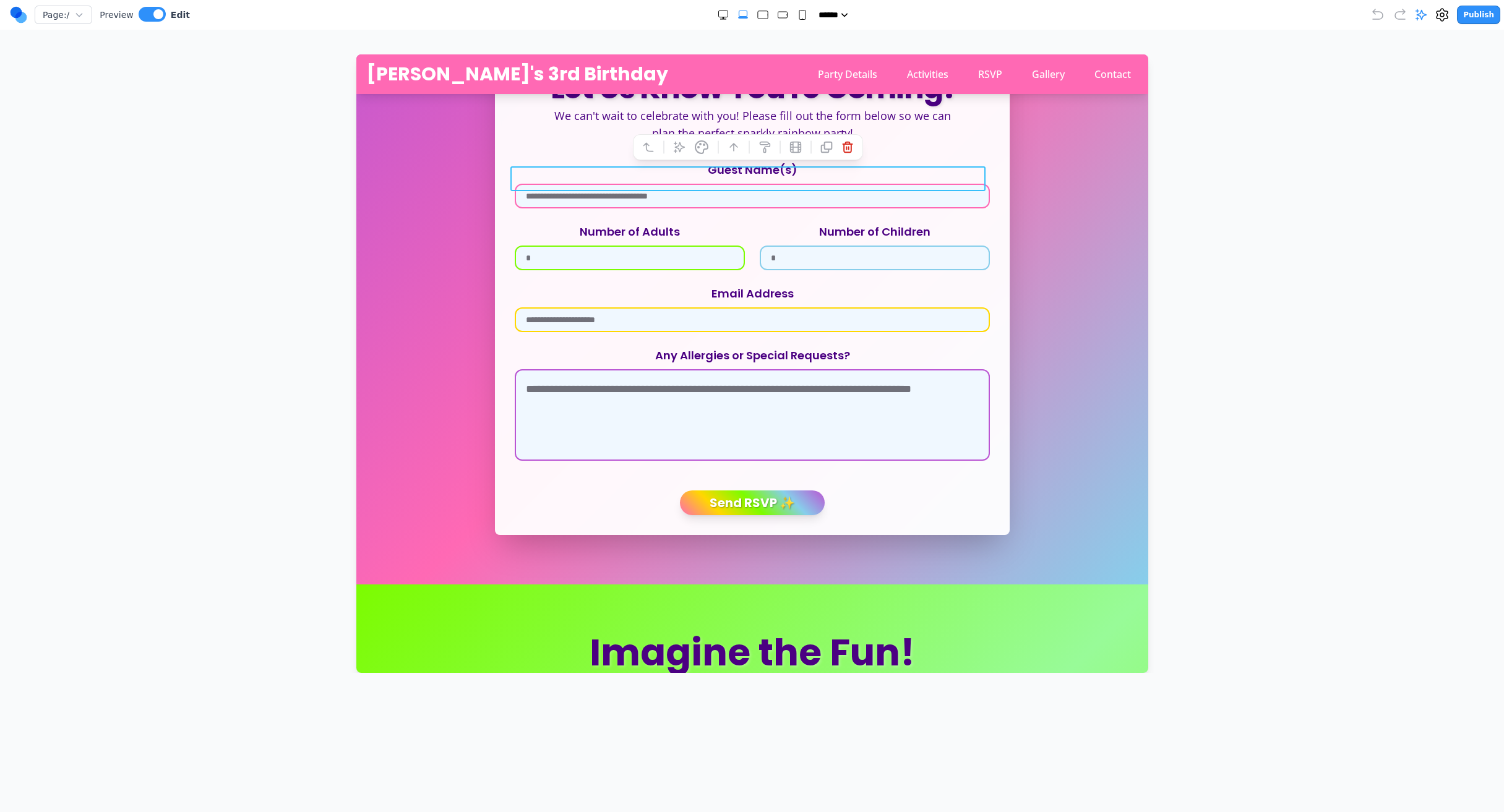
scroll to position [1626, 0]
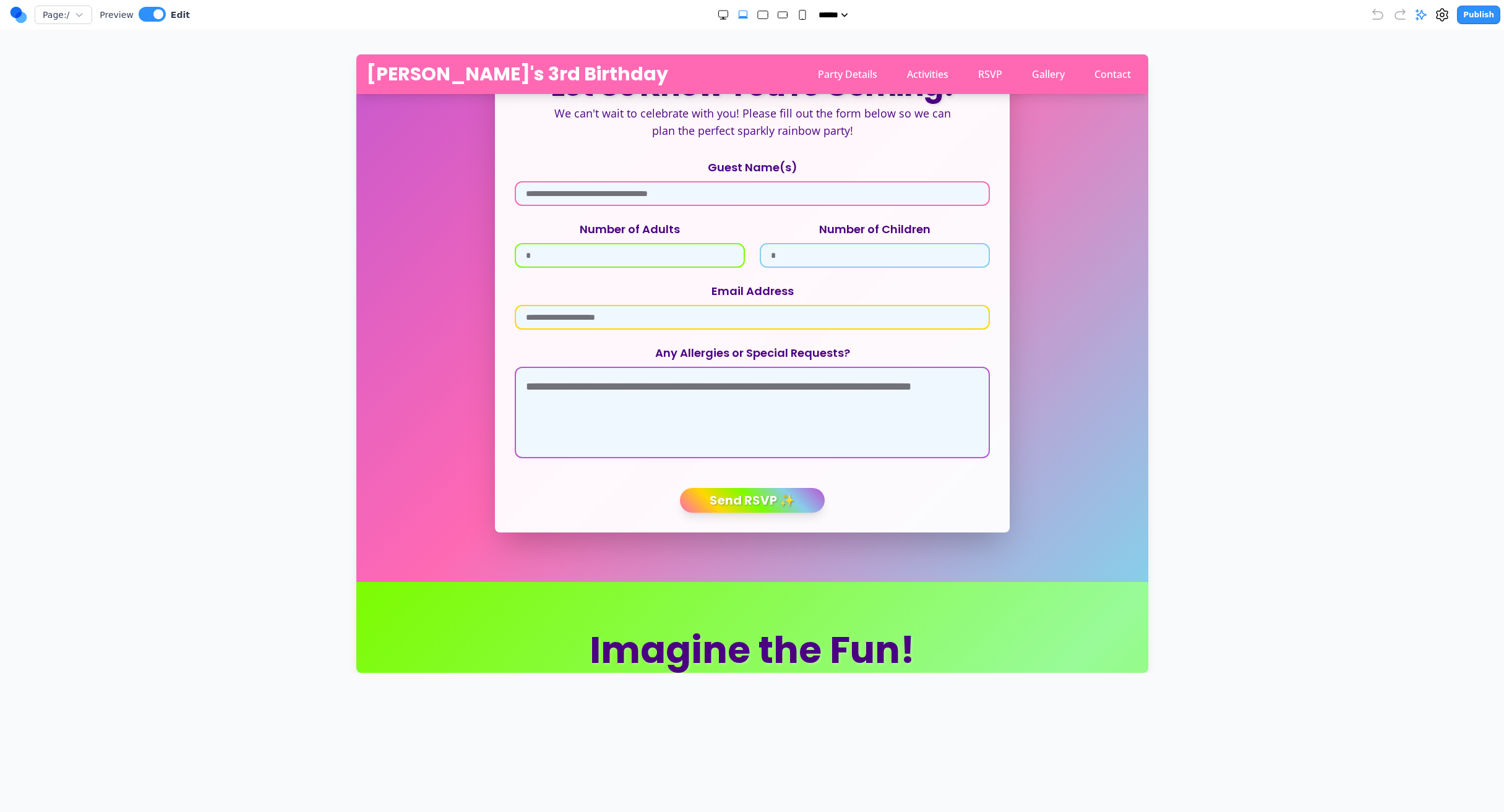
click at [683, 243] on input "Number of Adults" at bounding box center [629, 256] width 230 height 25
click at [803, 243] on input "Number of Children" at bounding box center [874, 256] width 230 height 25
click at [784, 437] on textarea "Any Allergies or Special Requests?" at bounding box center [751, 412] width 475 height 91
click at [807, 488] on button "Send RSVP ✨" at bounding box center [751, 500] width 152 height 26
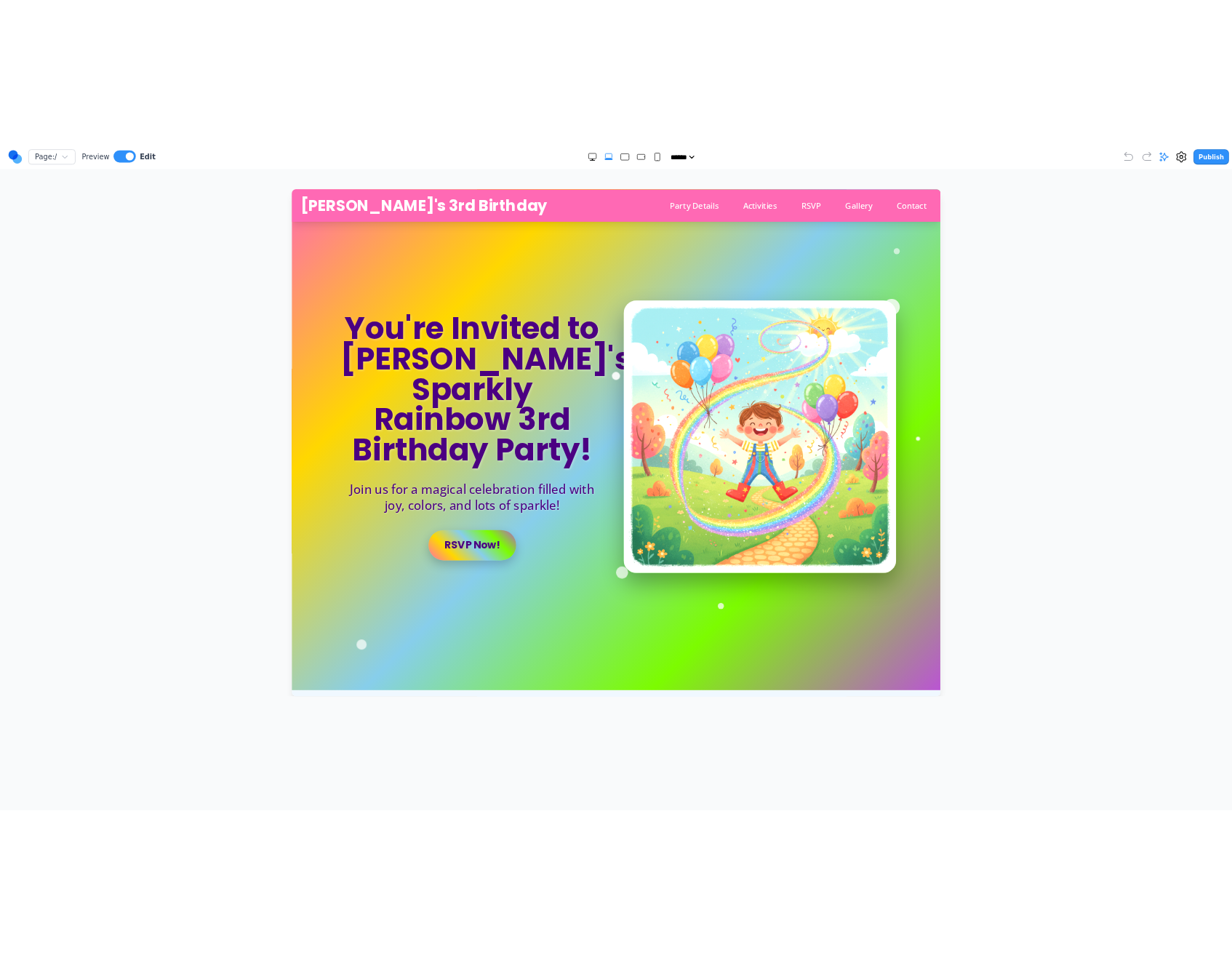
scroll to position [0, 0]
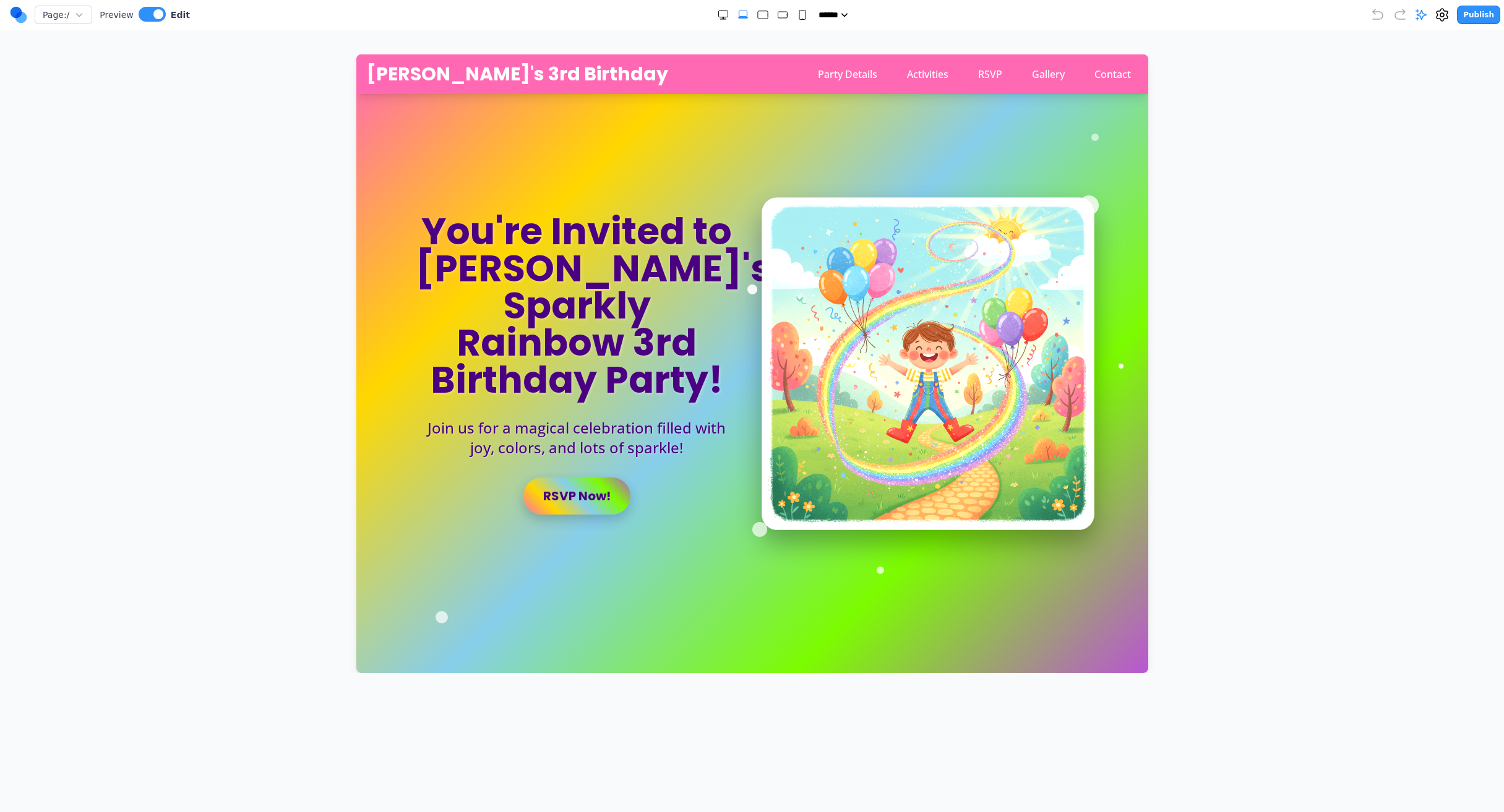
click at [1069, 217] on img at bounding box center [927, 363] width 333 height 333
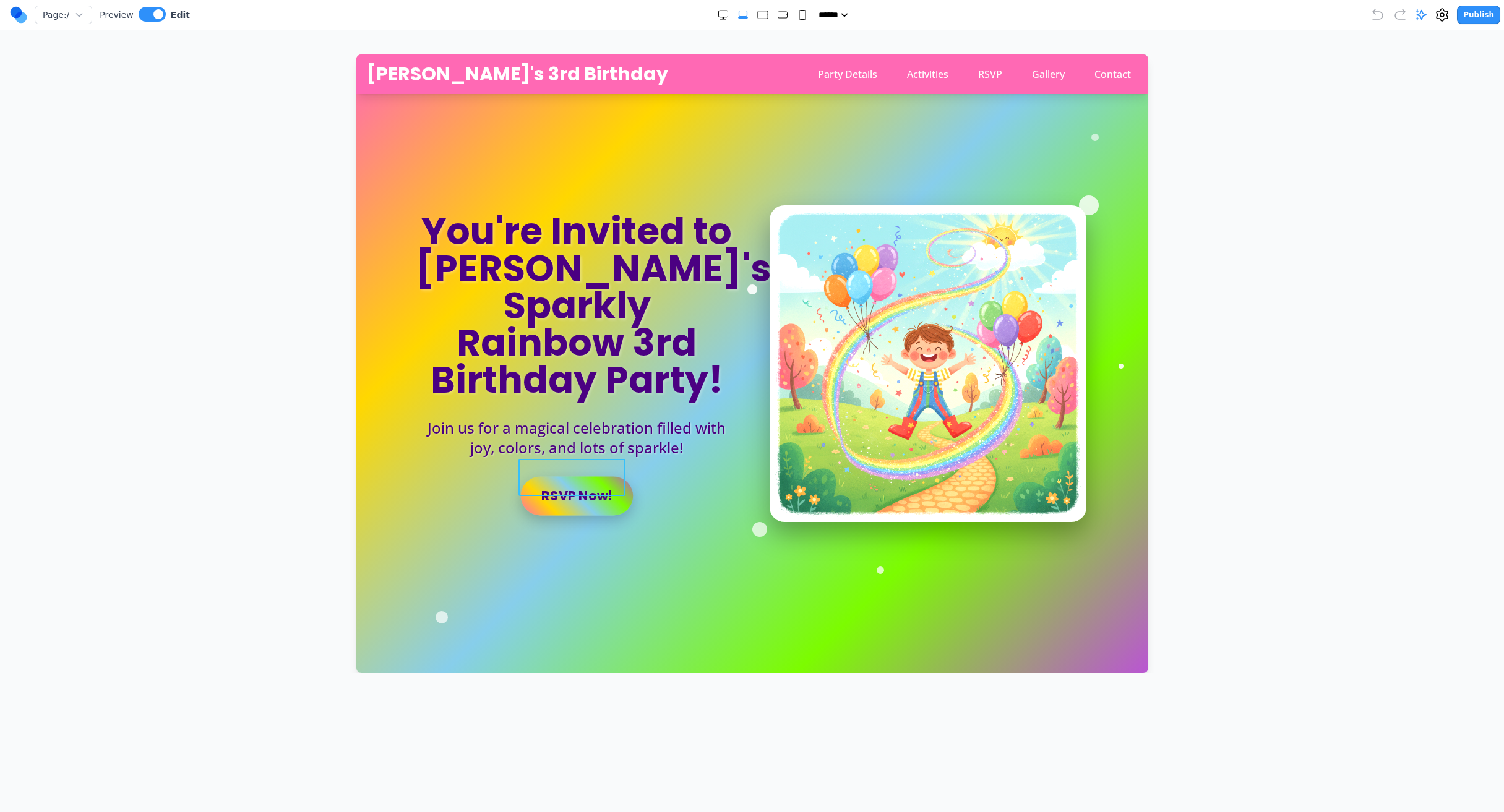
click at [600, 477] on link "RSVP Now!" at bounding box center [576, 496] width 112 height 39
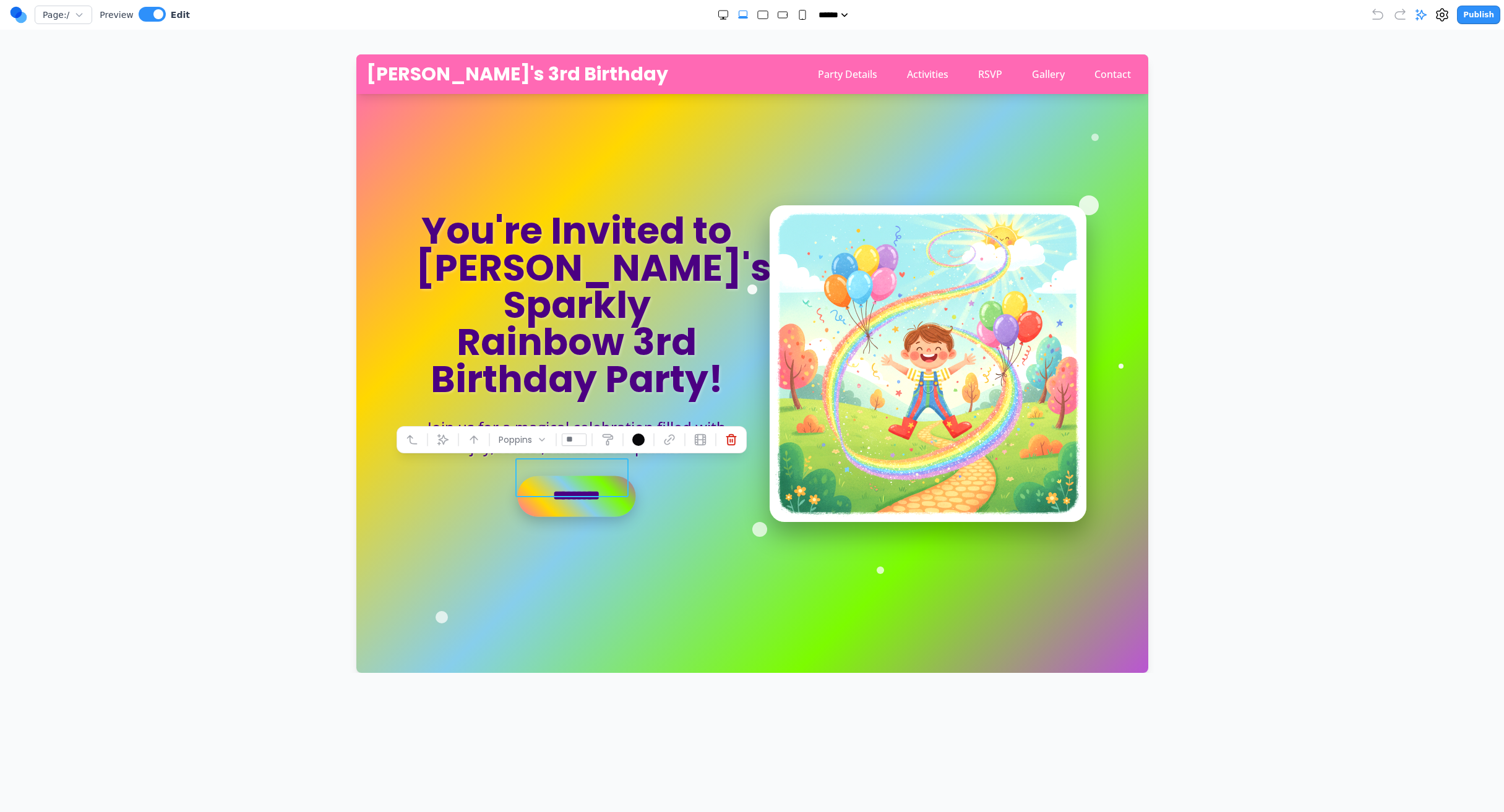
click at [599, 476] on link "*********" at bounding box center [575, 496] width 118 height 41
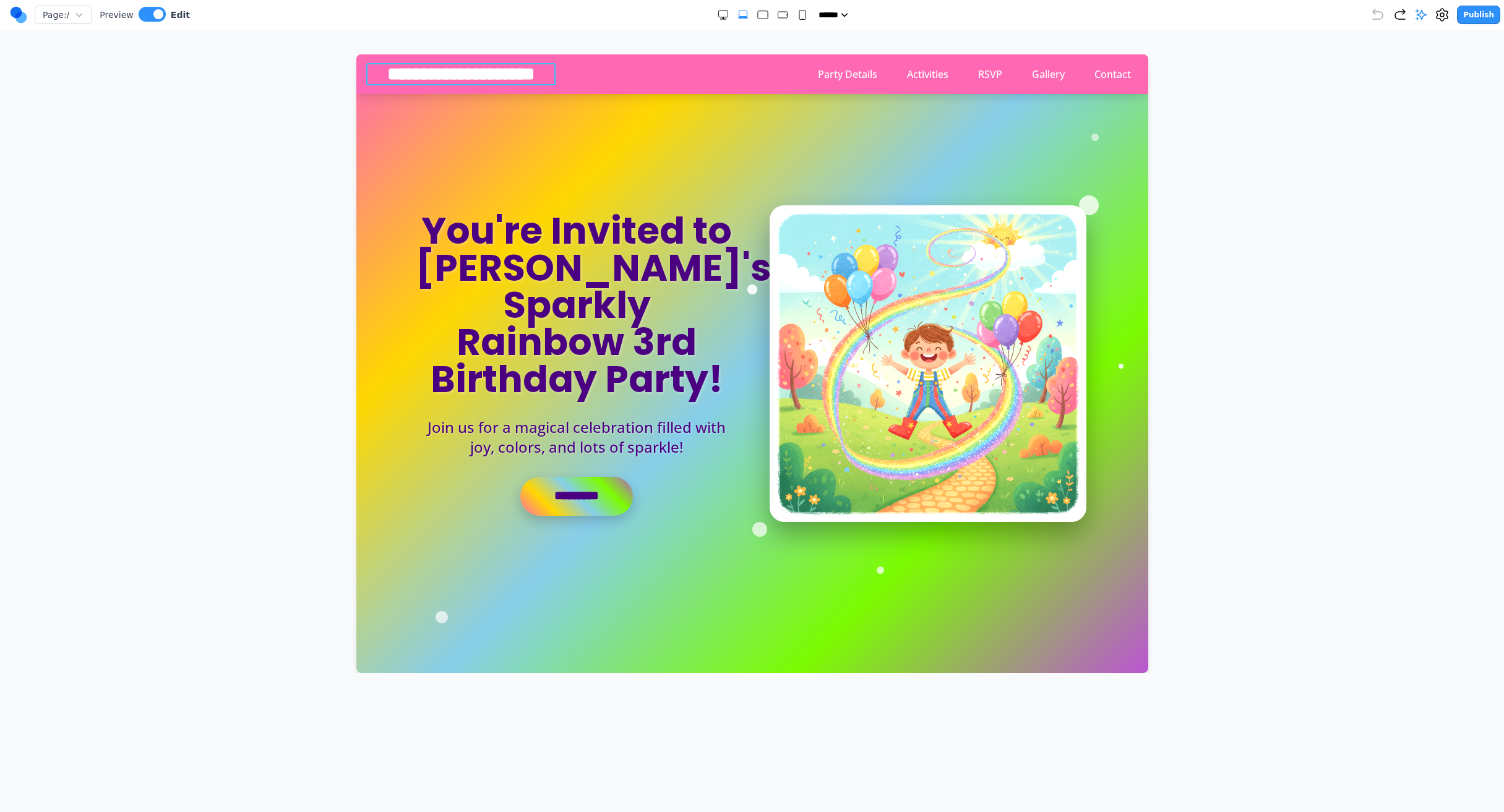
click at [449, 81] on div "**********" at bounding box center [460, 74] width 190 height 23
click at [817, 73] on button "Party Details" at bounding box center [846, 74] width 74 height 25
click at [914, 79] on button "Activities" at bounding box center [927, 74] width 56 height 25
click at [906, 171] on section "You're Invited to Clara's Sparkly Rainbow 3rd Birthday Party! Join us for a mag…" at bounding box center [751, 363] width 792 height 619
drag, startPoint x: 1478, startPoint y: 21, endPoint x: 1247, endPoint y: 127, distance: 254.2
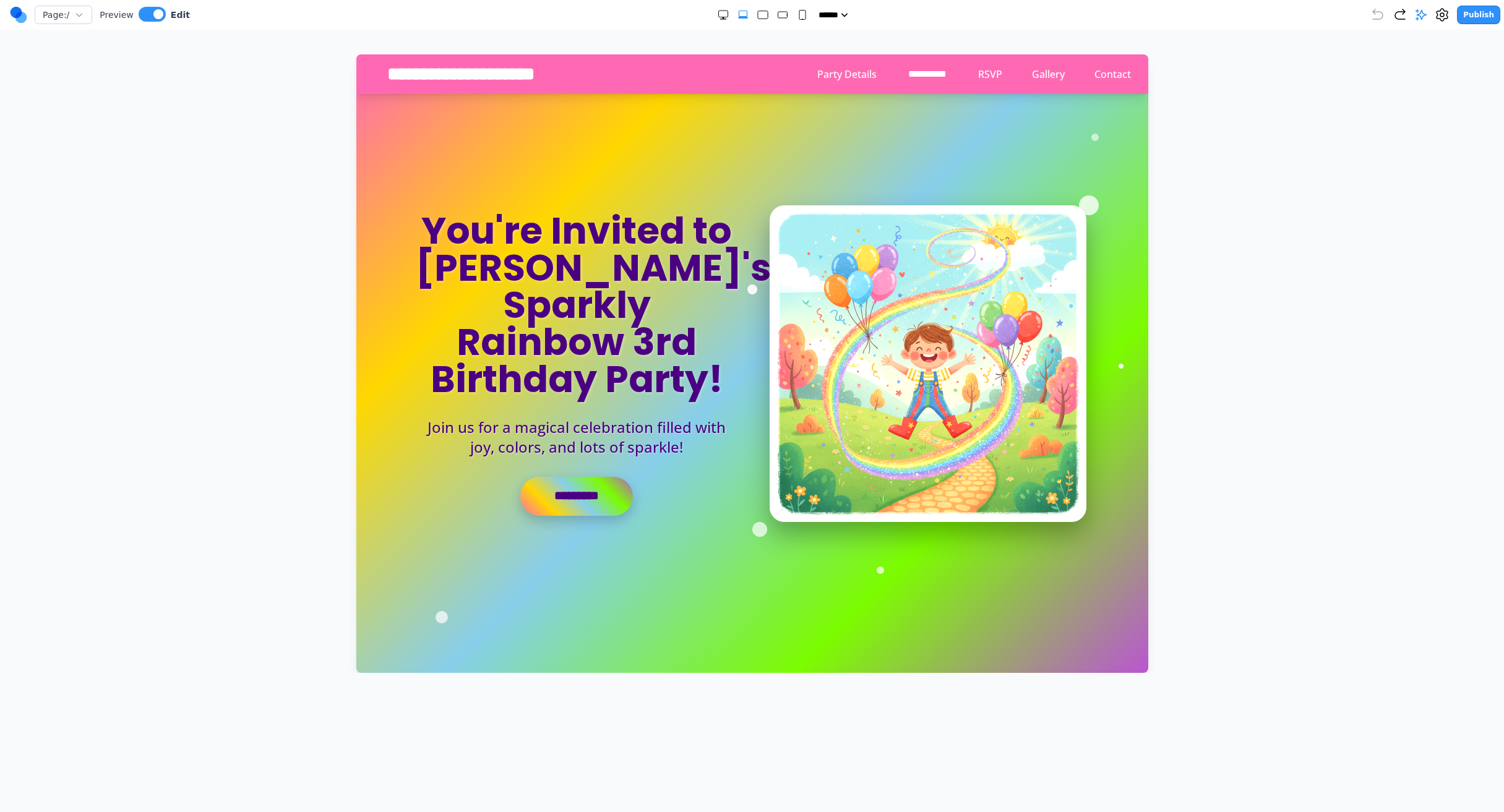
click at [1211, 111] on div "Page: / Preview Edit ***** ***** ****** ****** ****** Publish Make Changes With…" at bounding box center [752, 336] width 1504 height 673
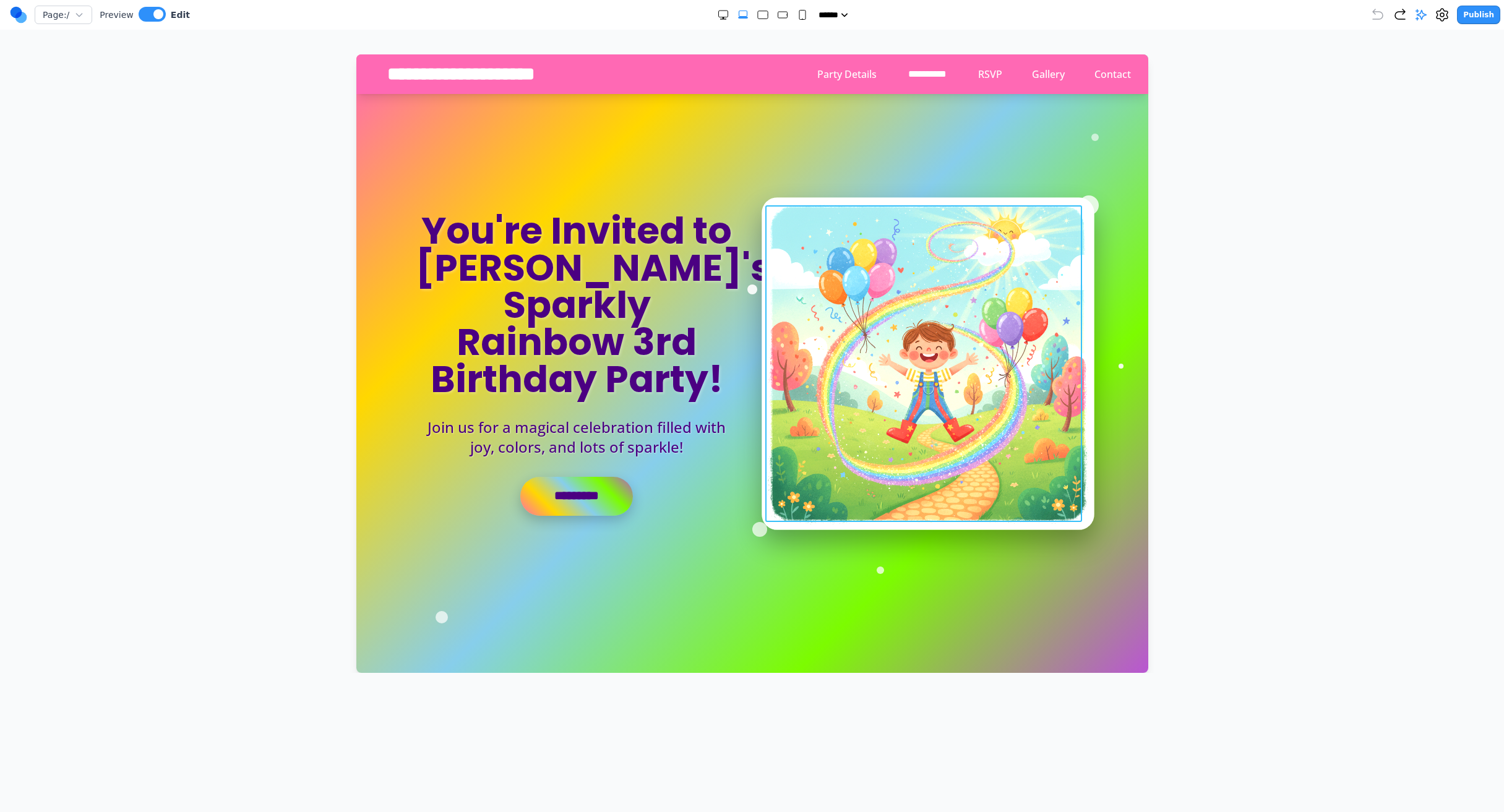
click at [1068, 207] on img at bounding box center [927, 363] width 333 height 333
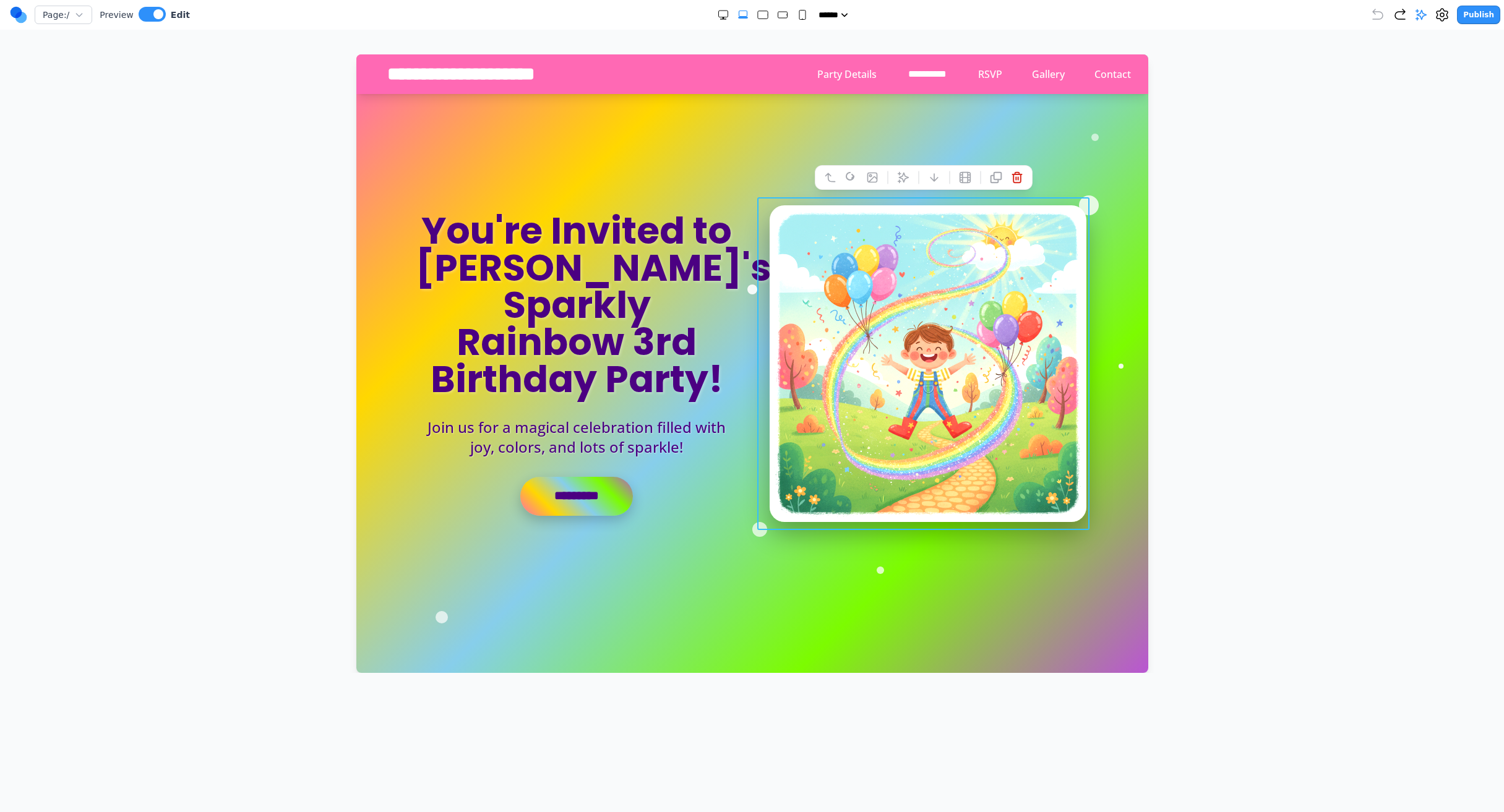
click at [722, 14] on icon "Double Extra Large" at bounding box center [723, 15] width 12 height 12
select select "***"
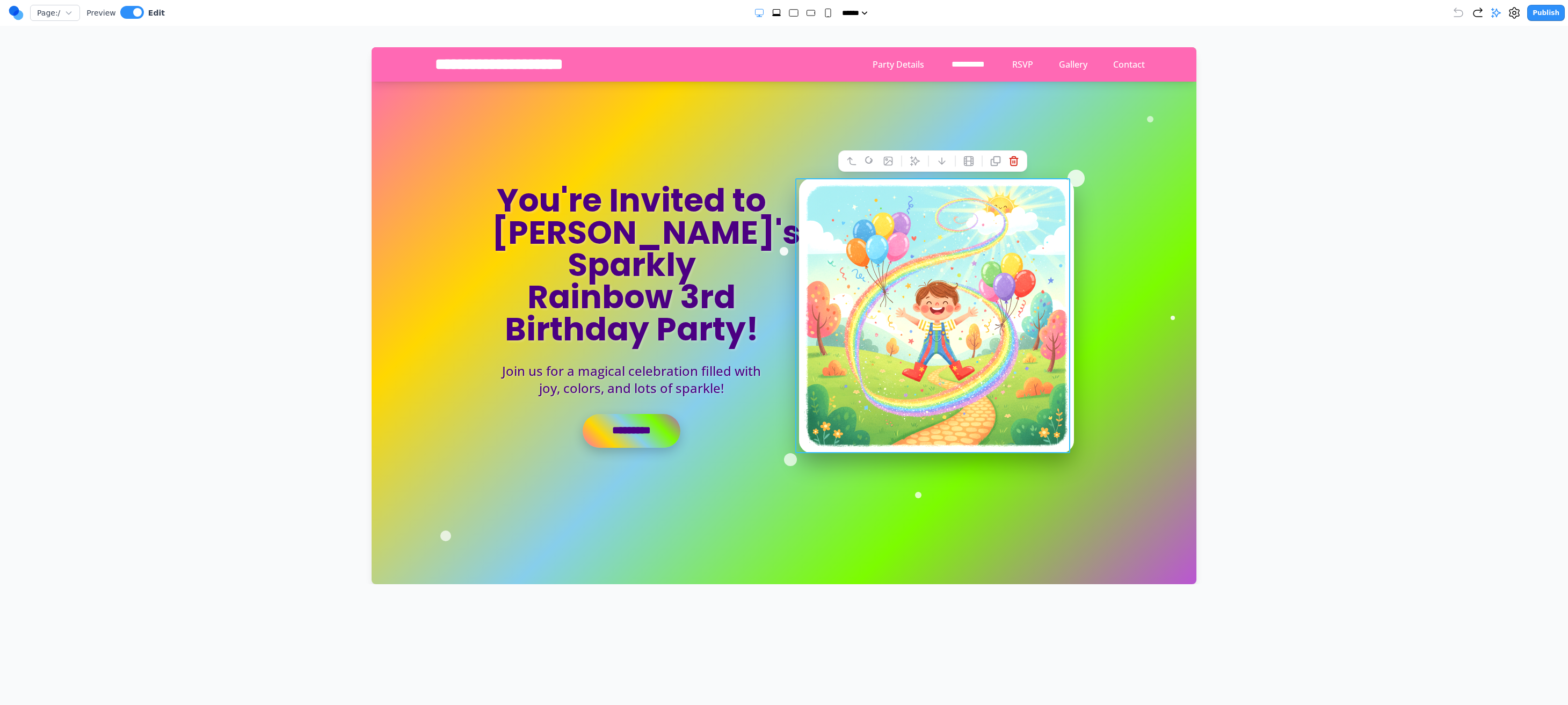
drag, startPoint x: 1204, startPoint y: 10, endPoint x: 133, endPoint y: 29, distance: 1071.2
click at [133, 29] on div "Page: / Preview Edit ***** ***** ****** ****** ****** Publish Make Changes With…" at bounding box center [784, 292] width 1568 height 584
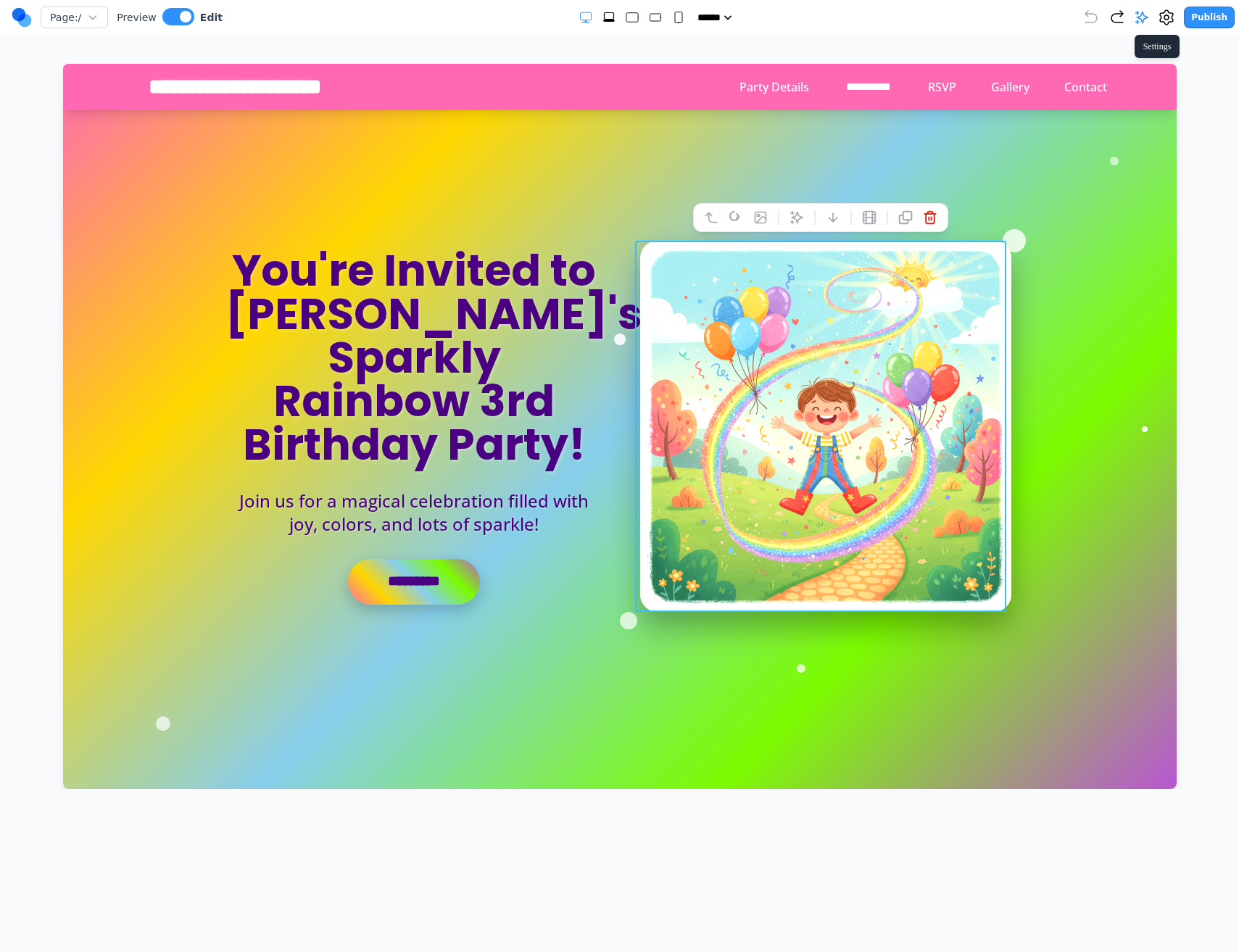
click at [1168, 11] on icon at bounding box center [1166, 17] width 17 height 17
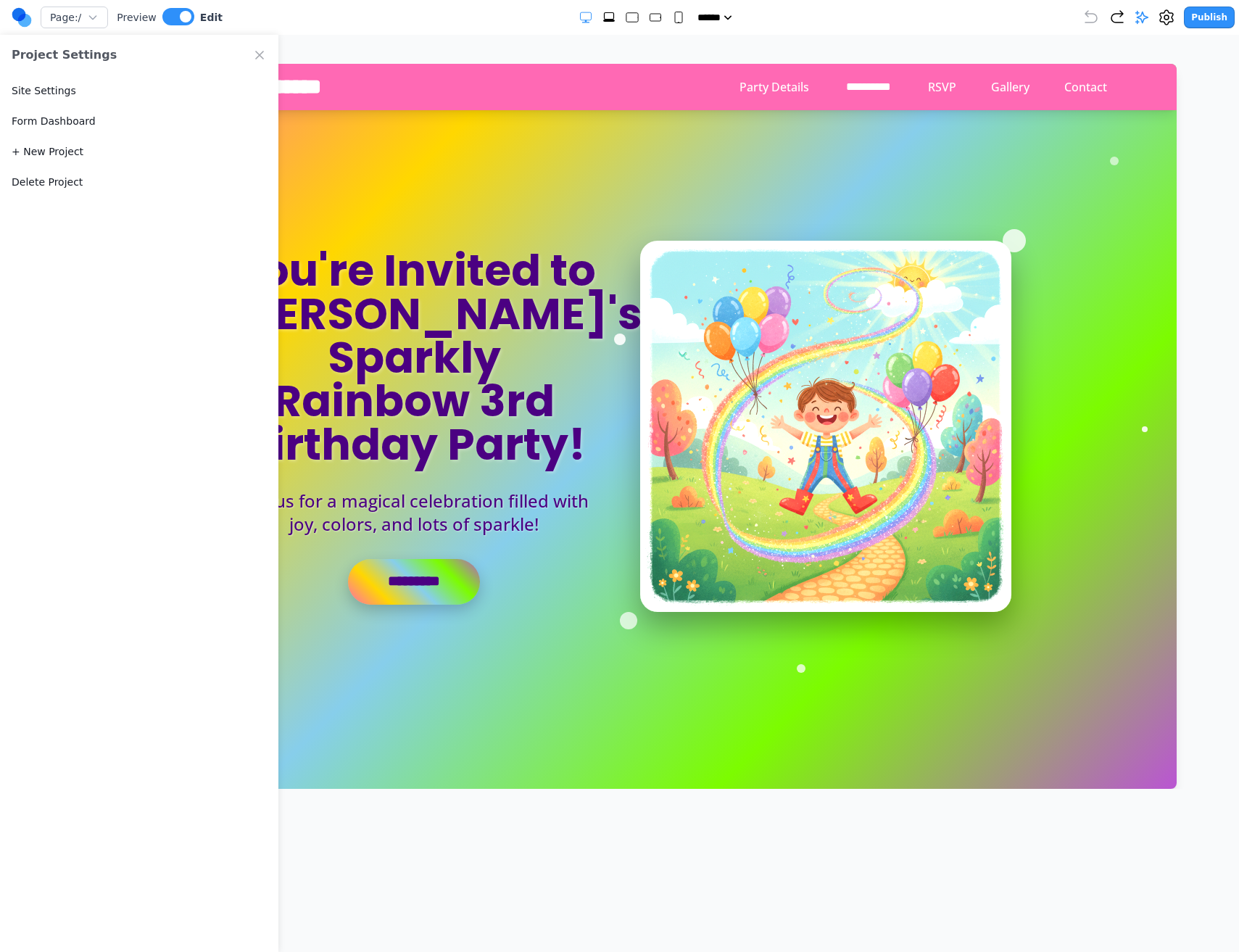
click at [50, 120] on link "Form Dashboard" at bounding box center [54, 121] width 84 height 15
click at [45, 98] on div "Site Settings" at bounding box center [139, 90] width 278 height 30
click at [48, 91] on button "Site Settings" at bounding box center [44, 91] width 65 height 15
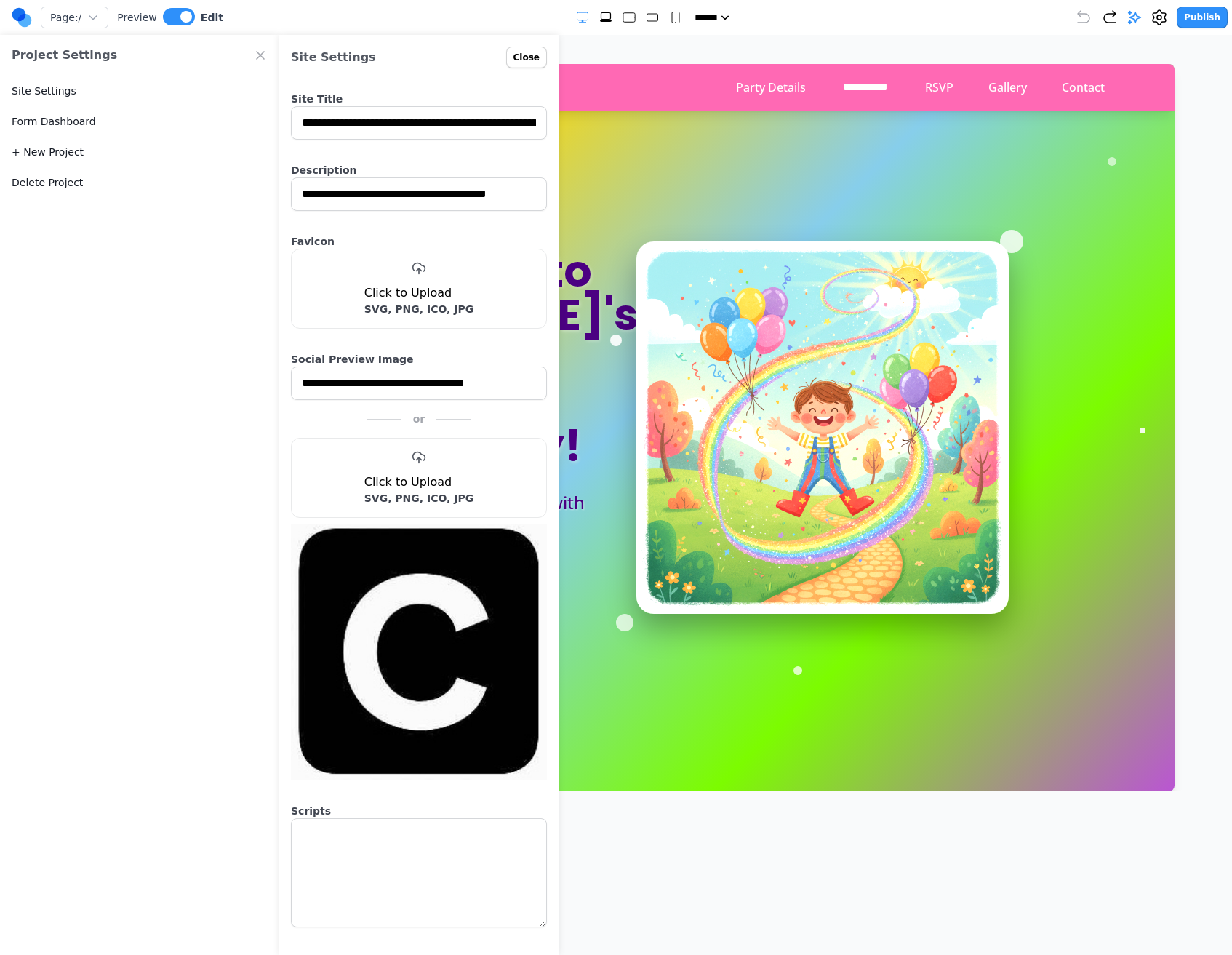
select select "*"
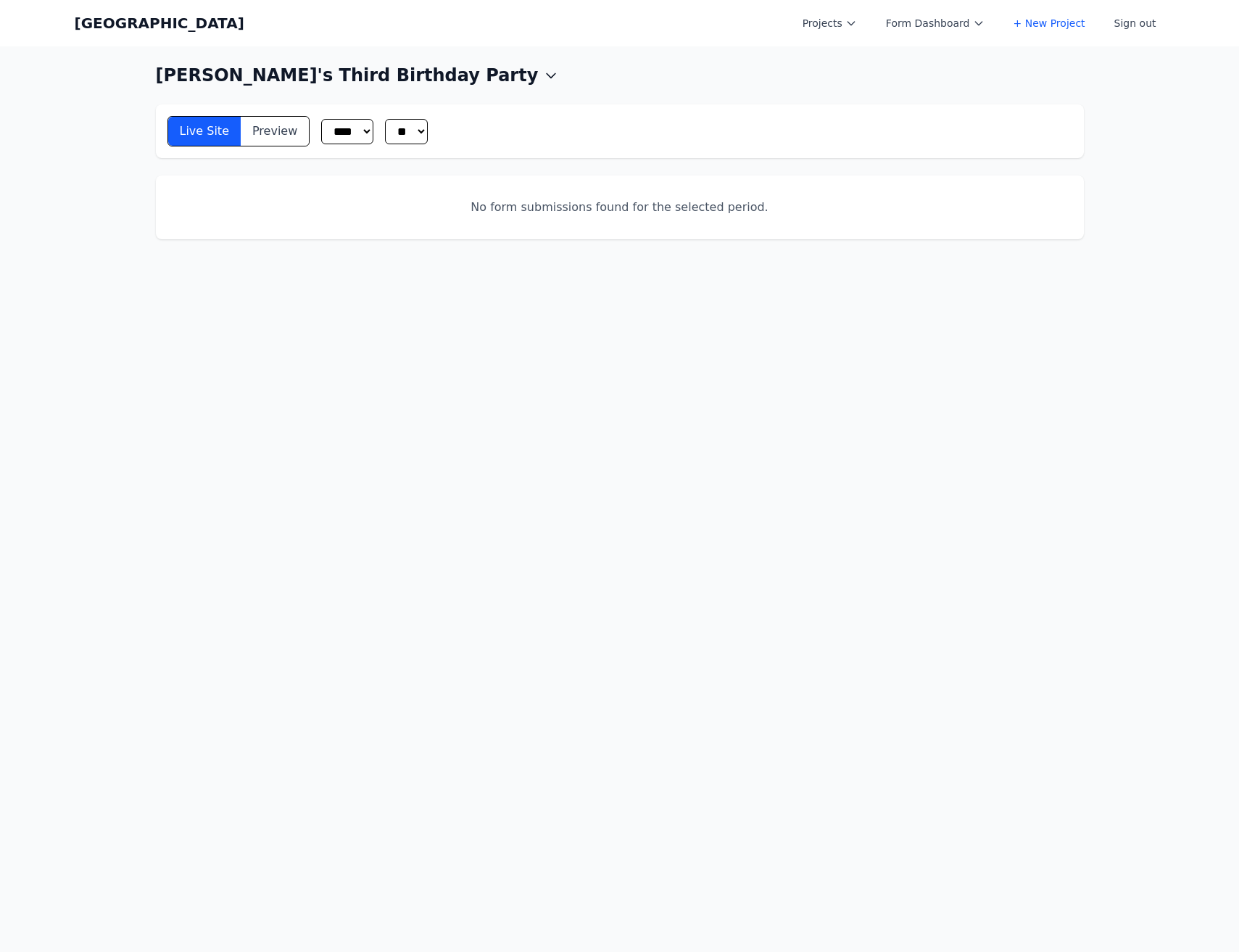
select select "***"
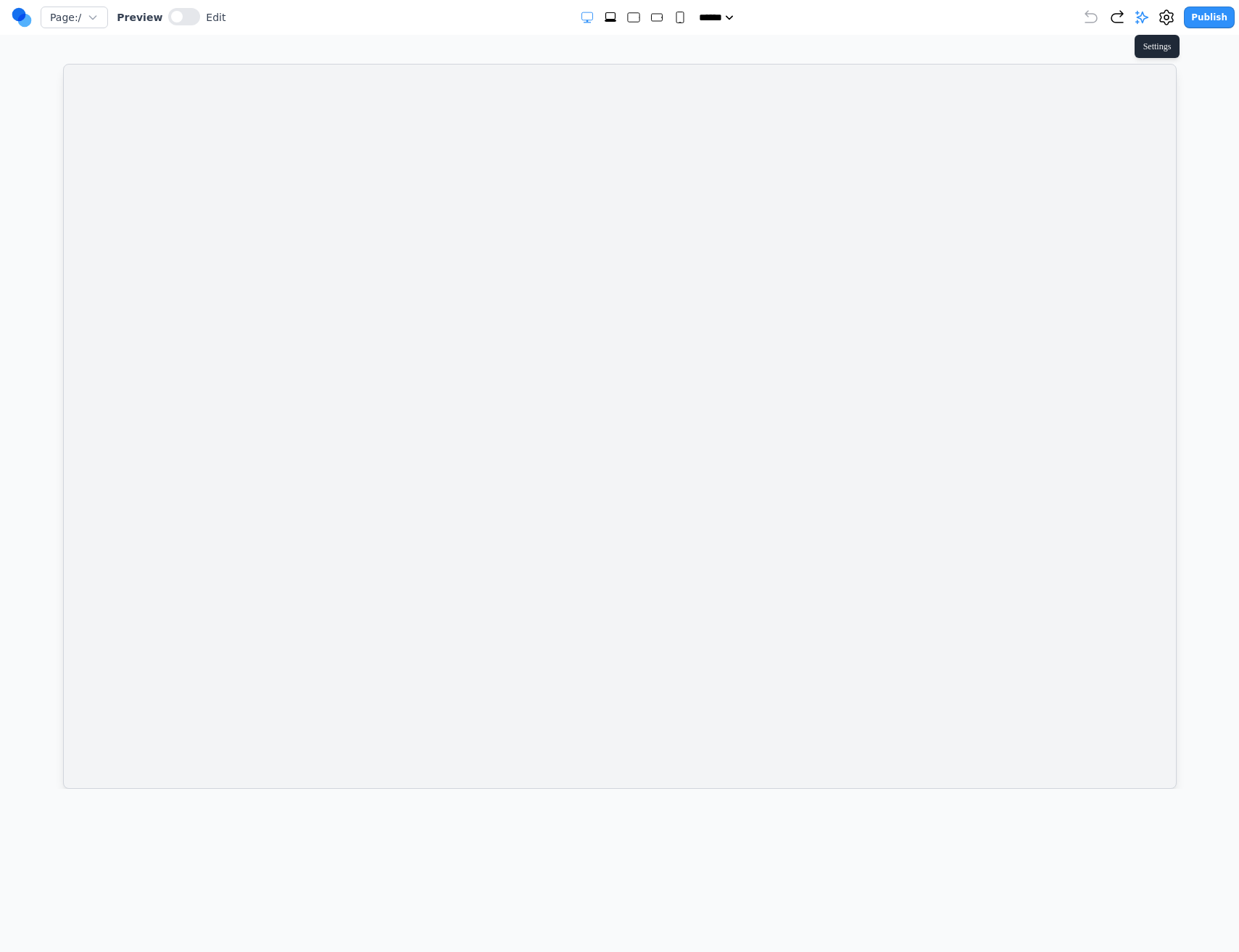
click at [1173, 15] on icon at bounding box center [1167, 17] width 13 height 15
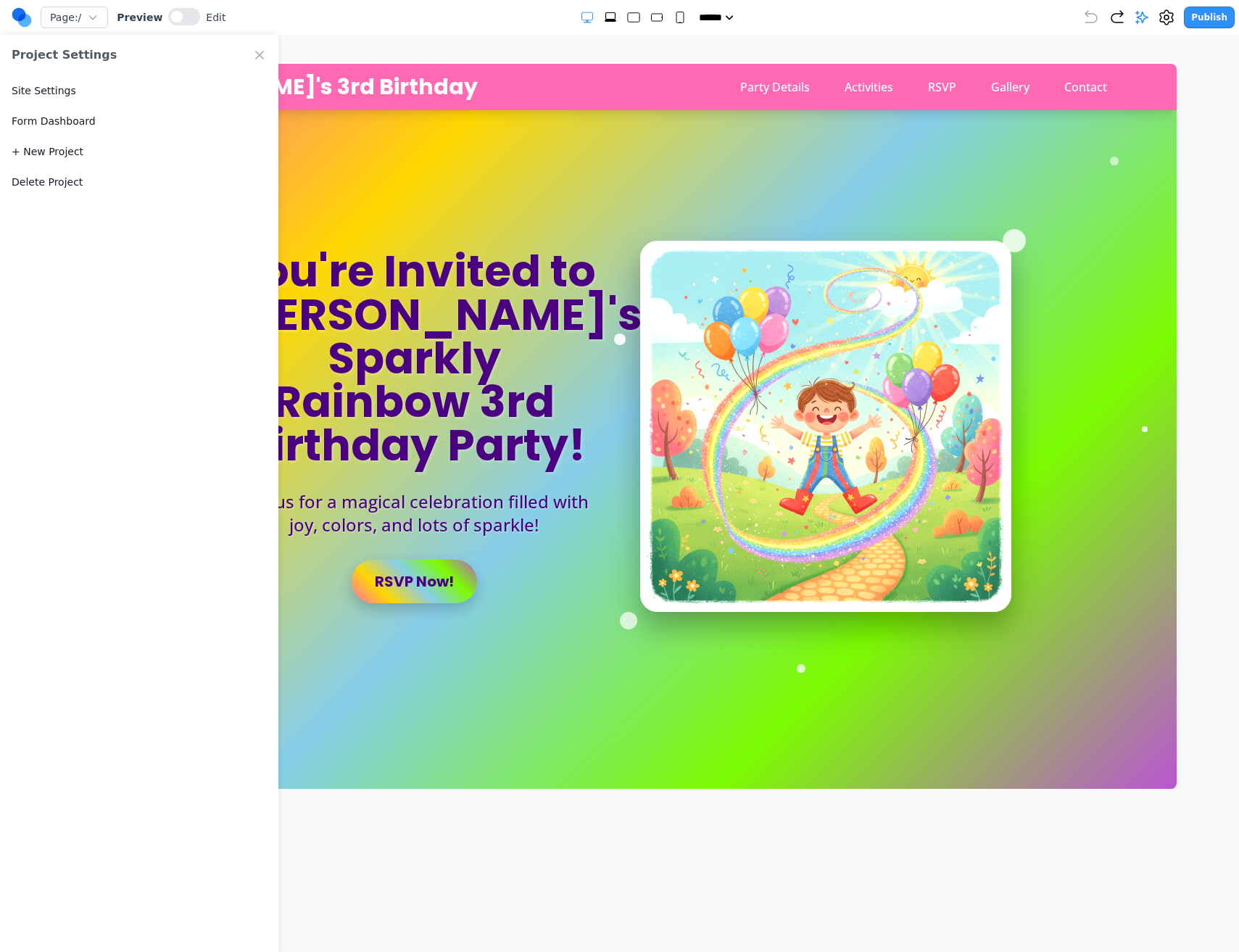
click at [60, 85] on button "Site Settings" at bounding box center [44, 91] width 65 height 15
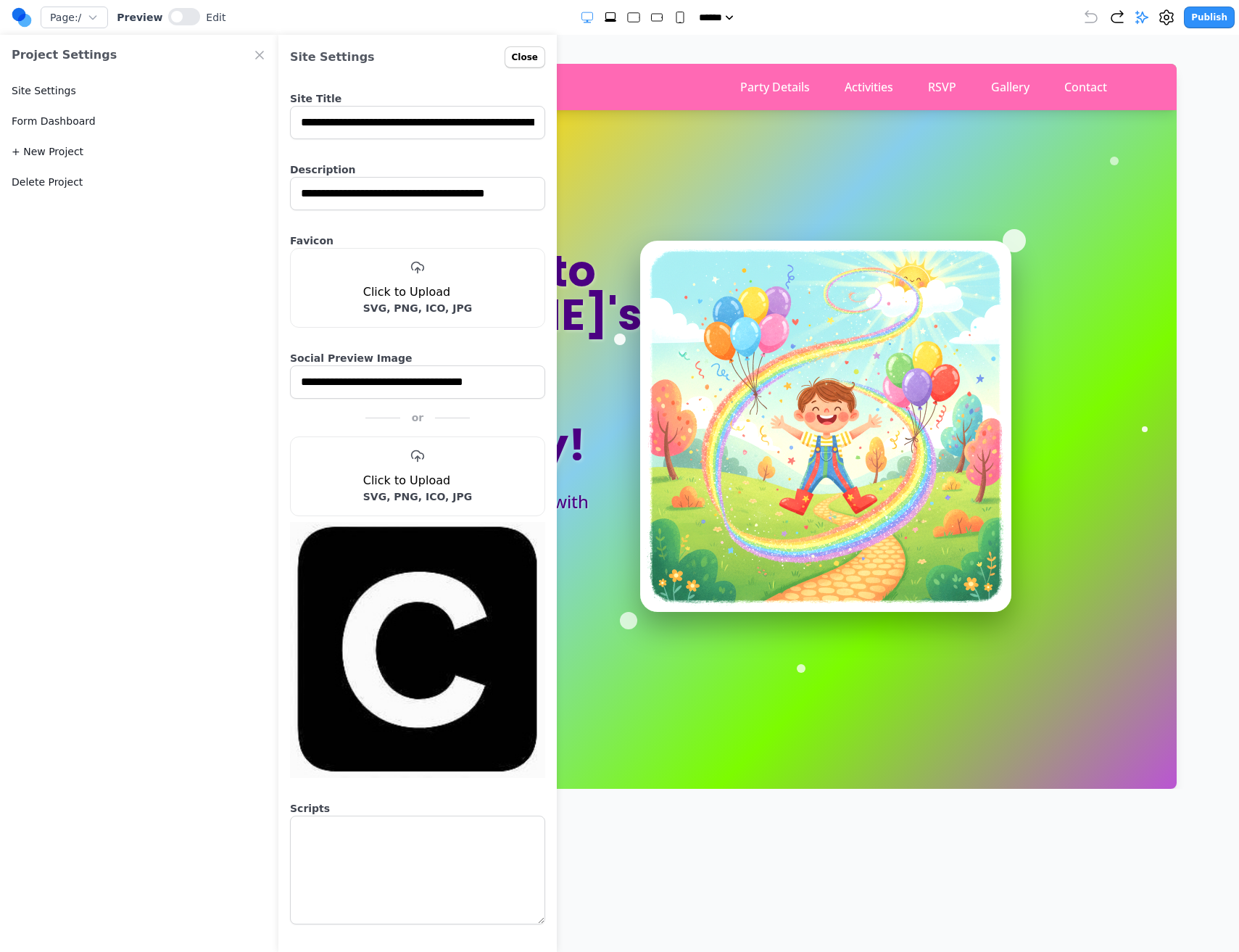
click at [345, 910] on textarea at bounding box center [417, 870] width 255 height 109
click at [382, 604] on img at bounding box center [417, 647] width 255 height 262
click at [395, 472] on h2 "Click to Upload" at bounding box center [418, 480] width 110 height 17
click at [422, 461] on icon at bounding box center [418, 456] width 15 height 15
click at [0, 0] on input "file" at bounding box center [0, 0] width 0 height 0
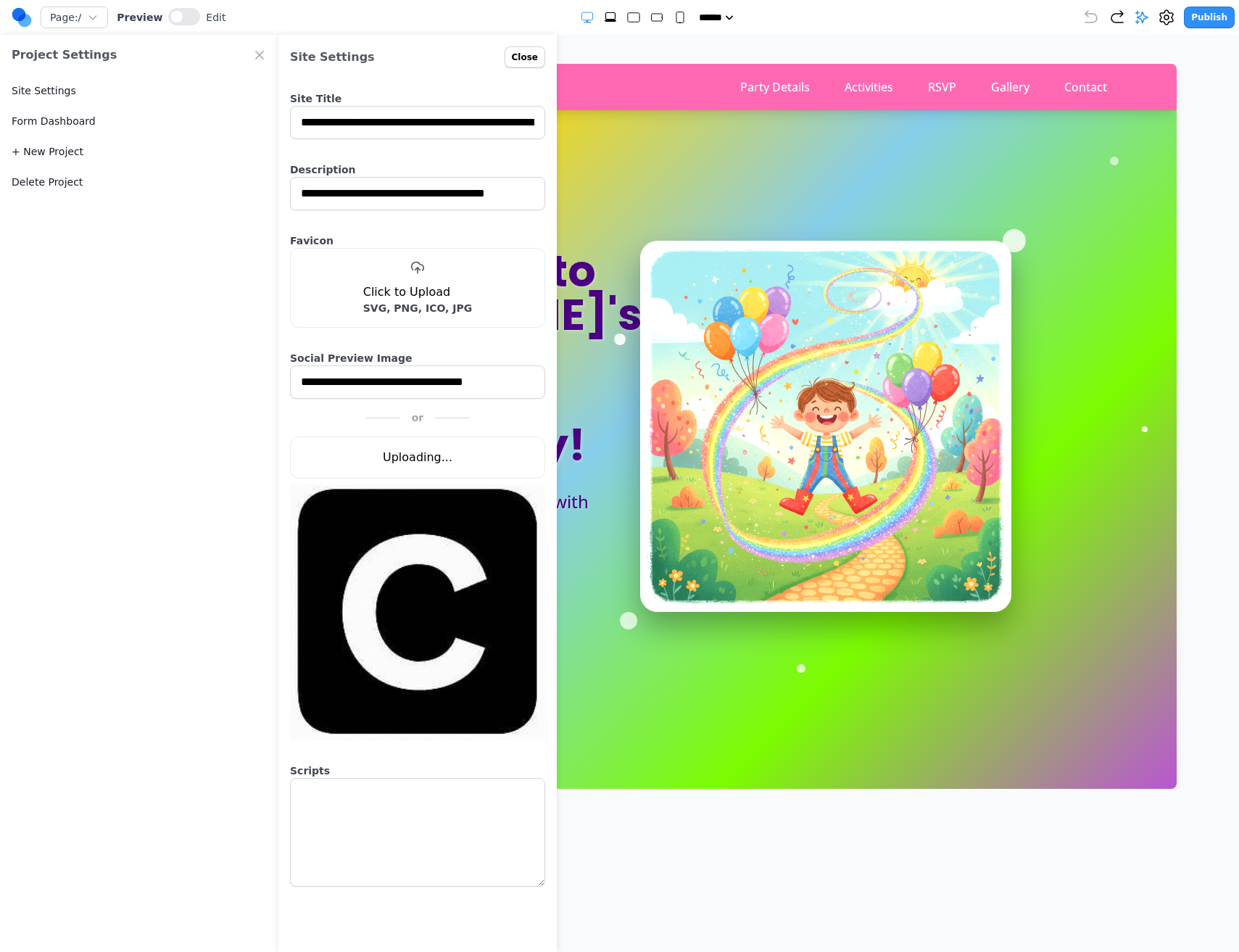
type input "**********"
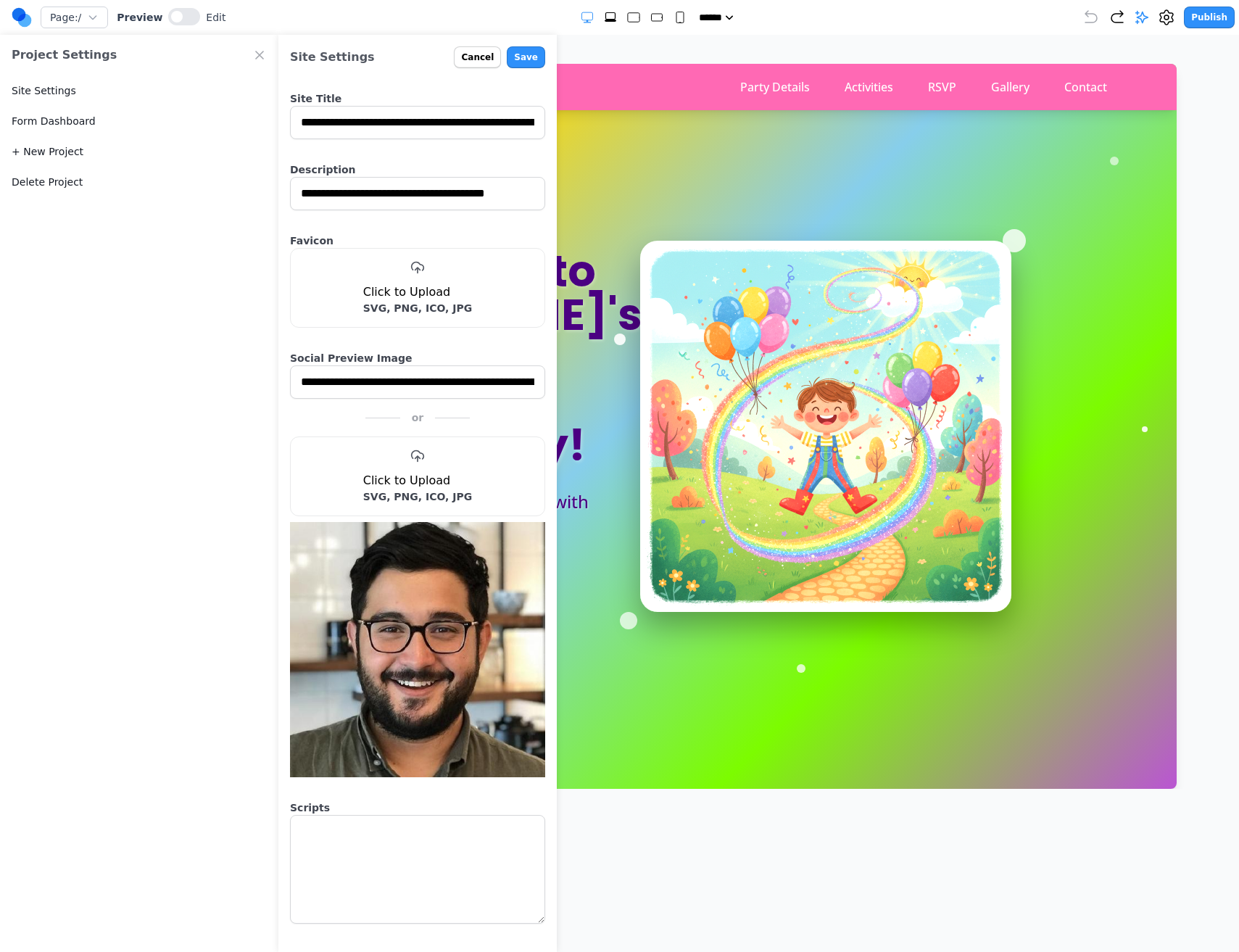
click at [388, 220] on div "**********" at bounding box center [417, 187] width 278 height 71
click at [390, 212] on div "**********" at bounding box center [417, 187] width 278 height 71
click at [390, 205] on input "**********" at bounding box center [417, 193] width 255 height 33
drag, startPoint x: 380, startPoint y: 274, endPoint x: 415, endPoint y: 309, distance: 49.5
click at [415, 309] on div "Click to Upload SVG, PNG, ICO, JPG" at bounding box center [417, 288] width 219 height 55
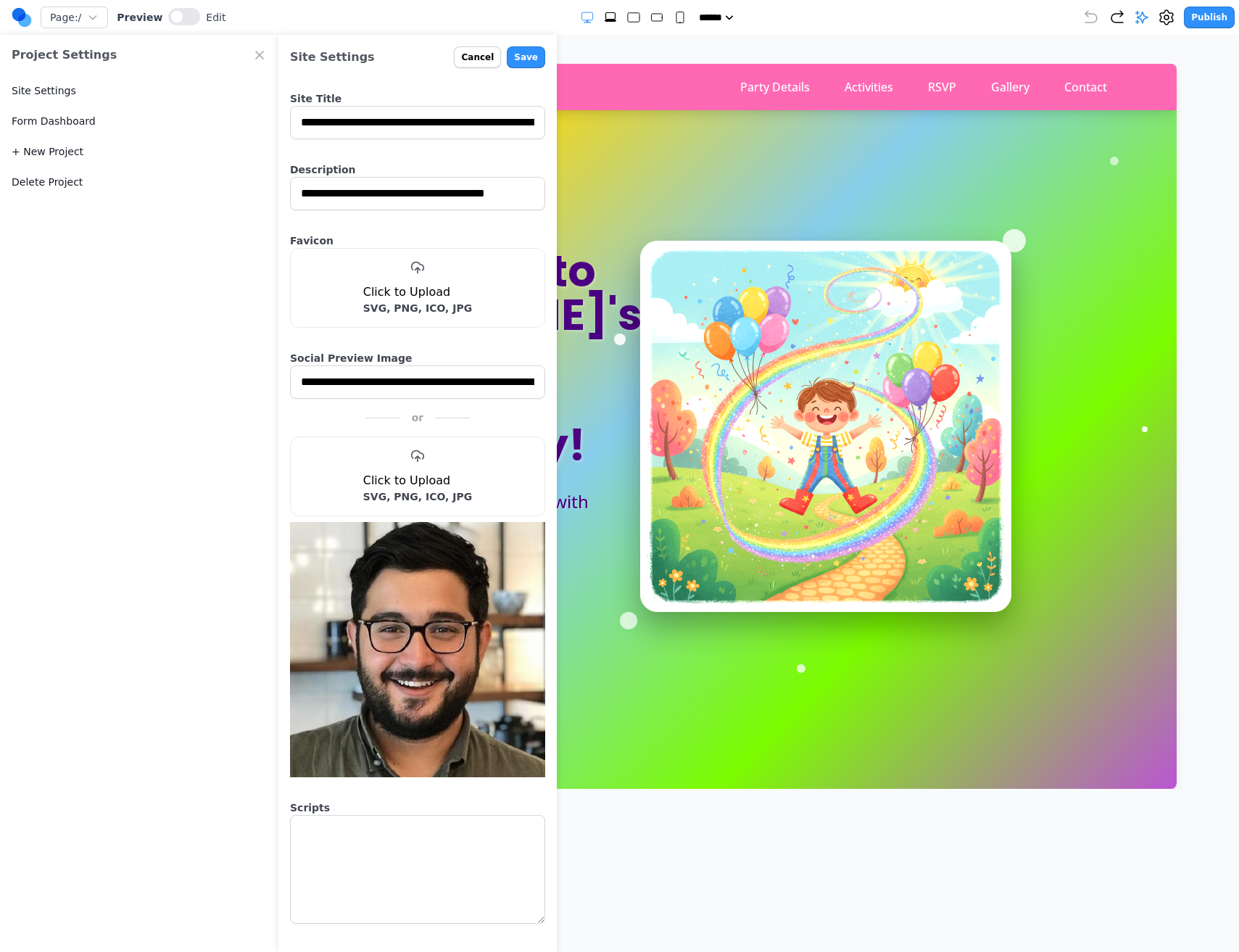
click at [433, 261] on div "Click to Upload SVG, PNG, ICO, JPG" at bounding box center [417, 288] width 219 height 55
click at [426, 262] on div "Click to Upload SVG, PNG, ICO, JPG" at bounding box center [417, 288] width 219 height 55
click at [387, 600] on img at bounding box center [417, 647] width 255 height 261
click at [411, 479] on h2 "Click to Upload" at bounding box center [418, 480] width 110 height 17
click at [408, 459] on div "Click to Upload SVG, PNG, ICO, JPG" at bounding box center [417, 476] width 219 height 55
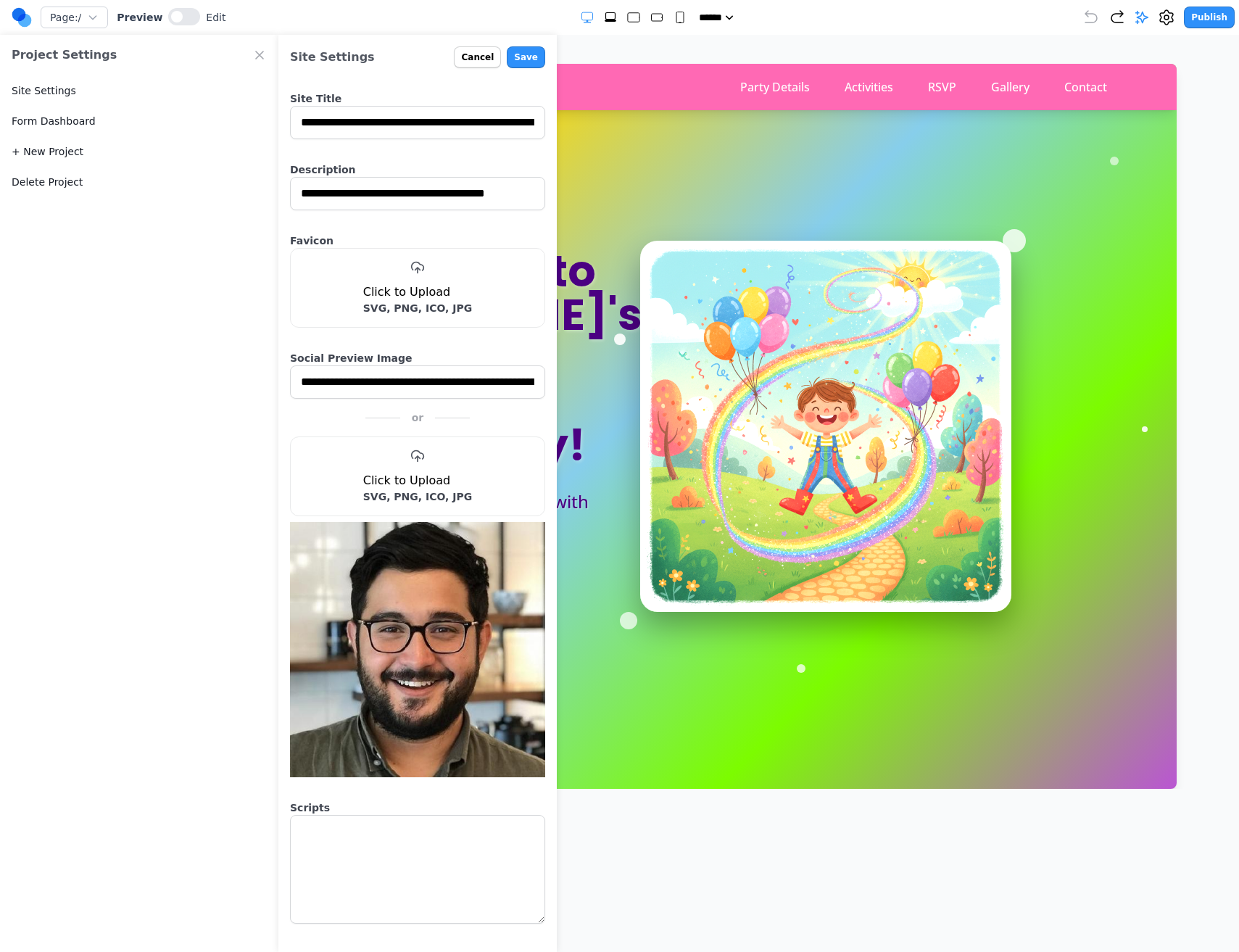
click at [412, 457] on icon at bounding box center [418, 456] width 15 height 15
click at [0, 0] on input "file" at bounding box center [0, 0] width 0 height 0
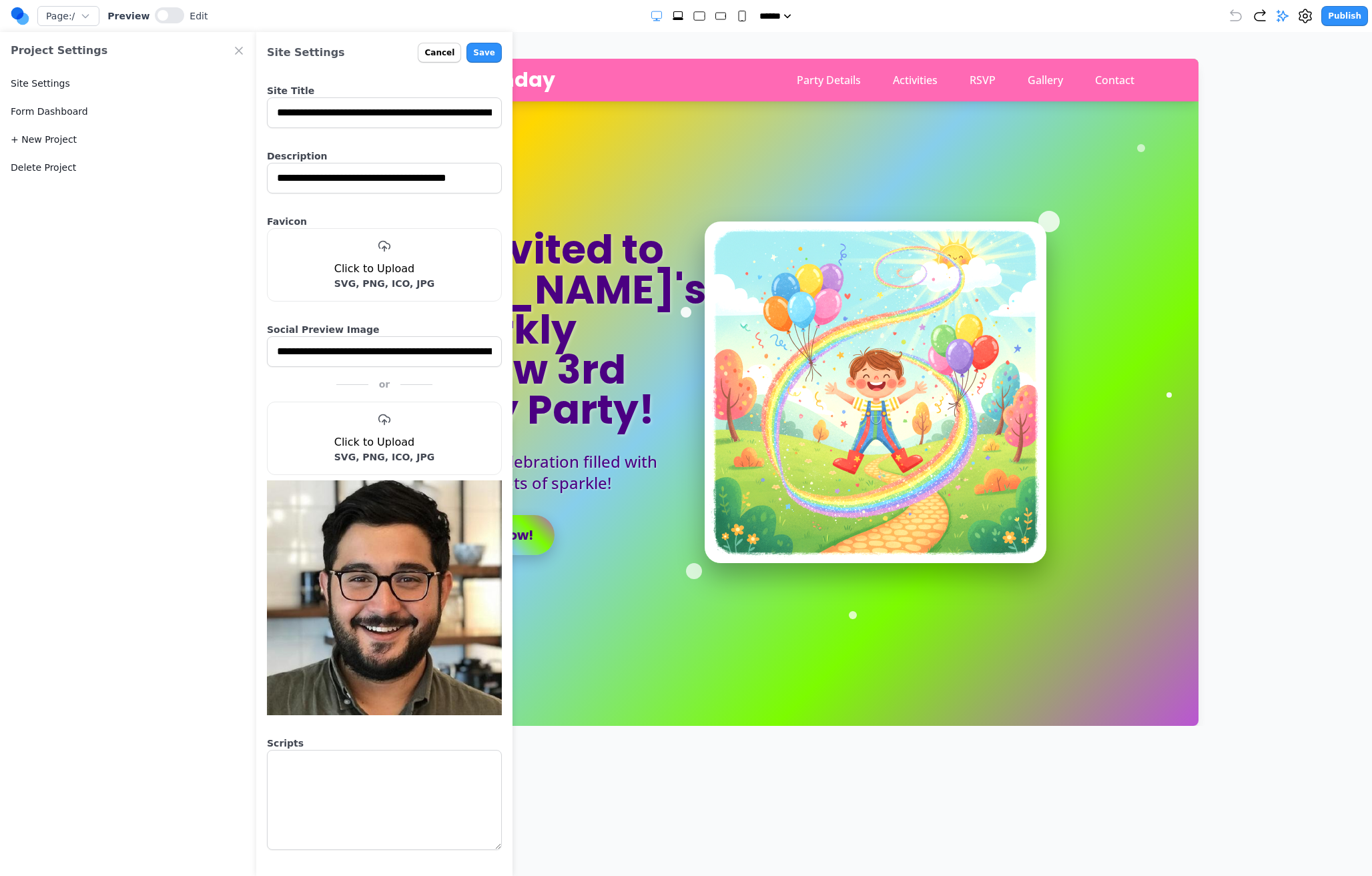
click at [316, 342] on input "**********" at bounding box center [384, 352] width 235 height 30
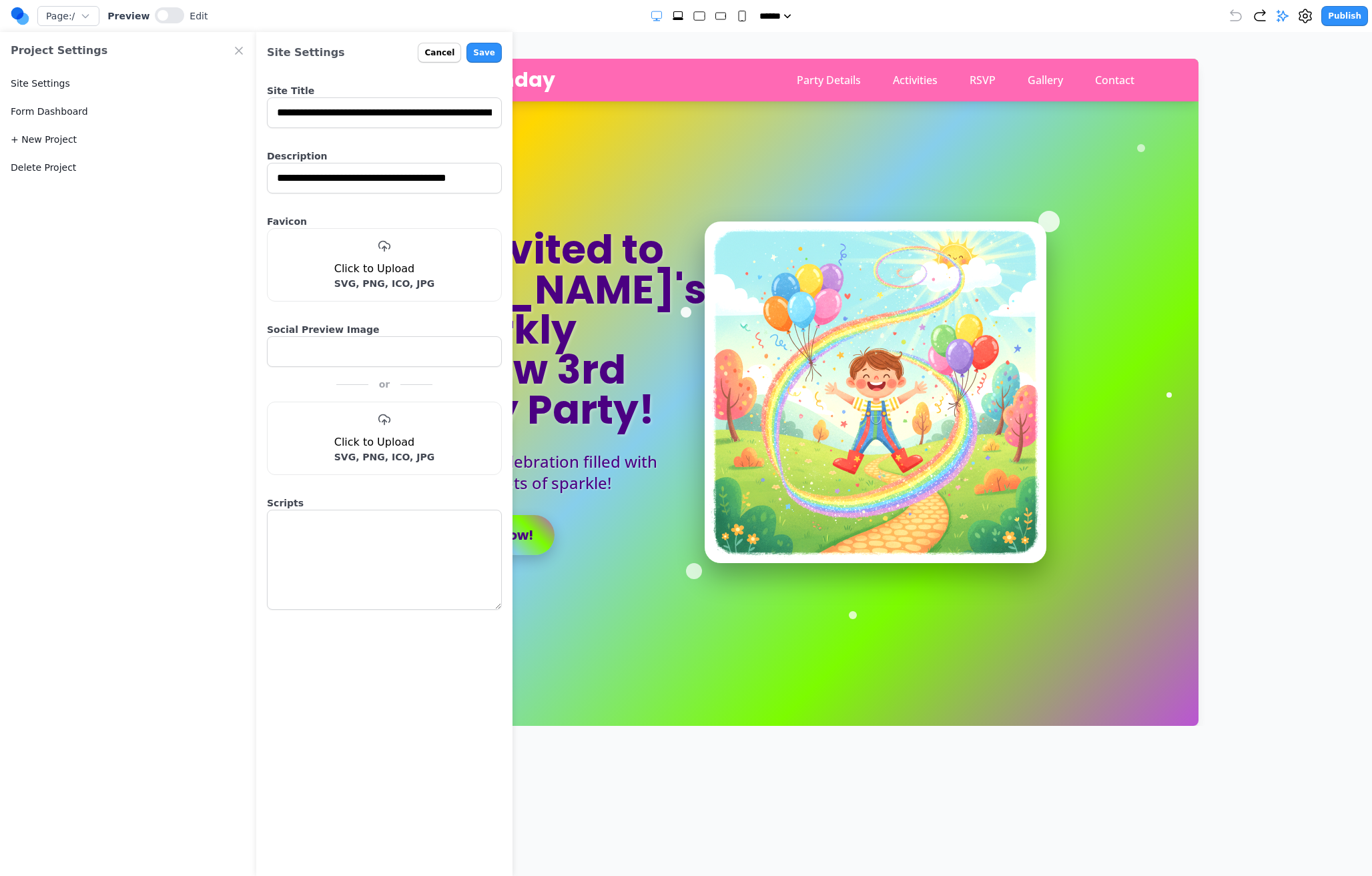
click at [1039, 221] on div at bounding box center [1049, 215] width 21 height 21
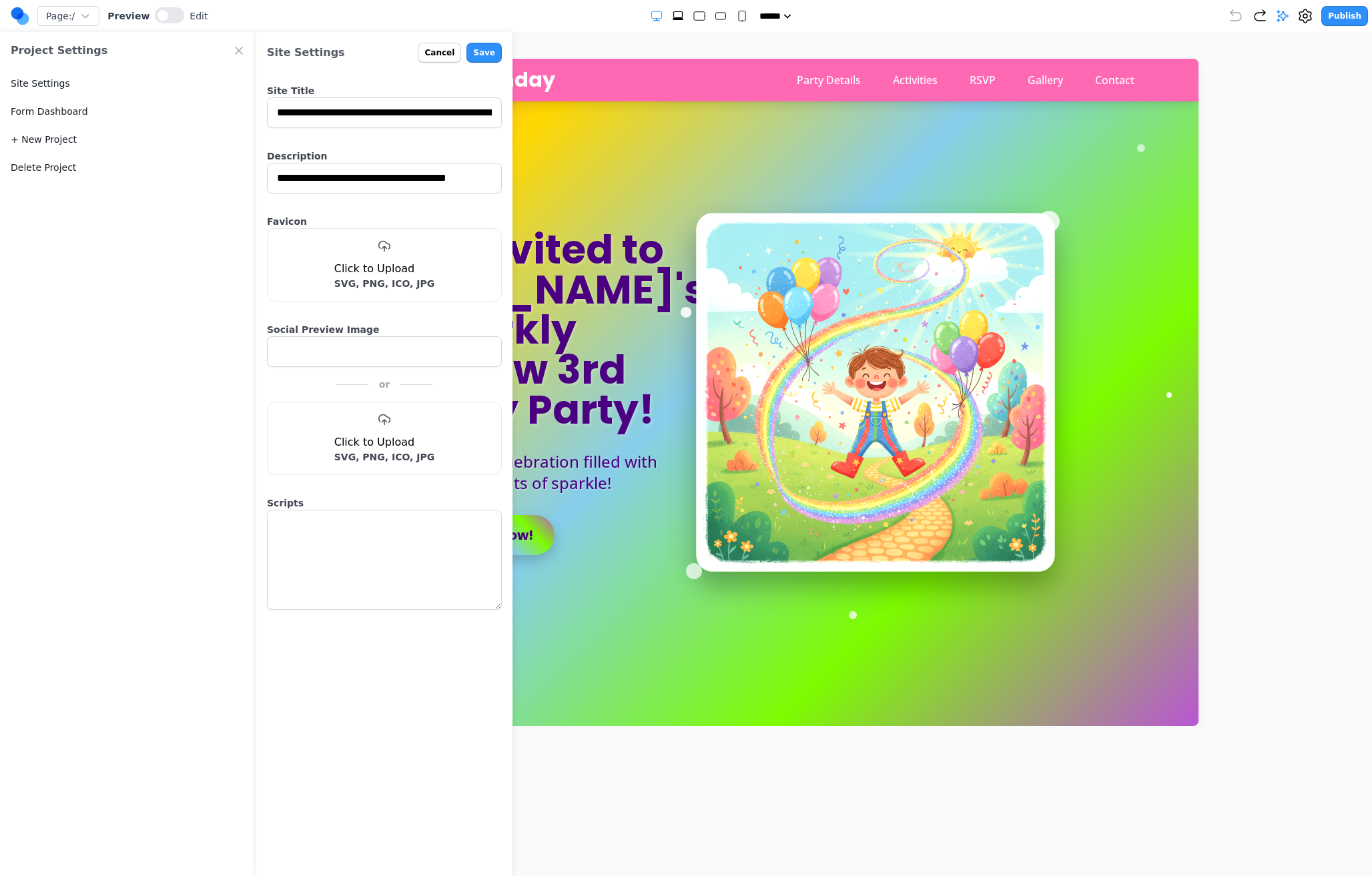
click at [984, 273] on img at bounding box center [875, 392] width 359 height 359
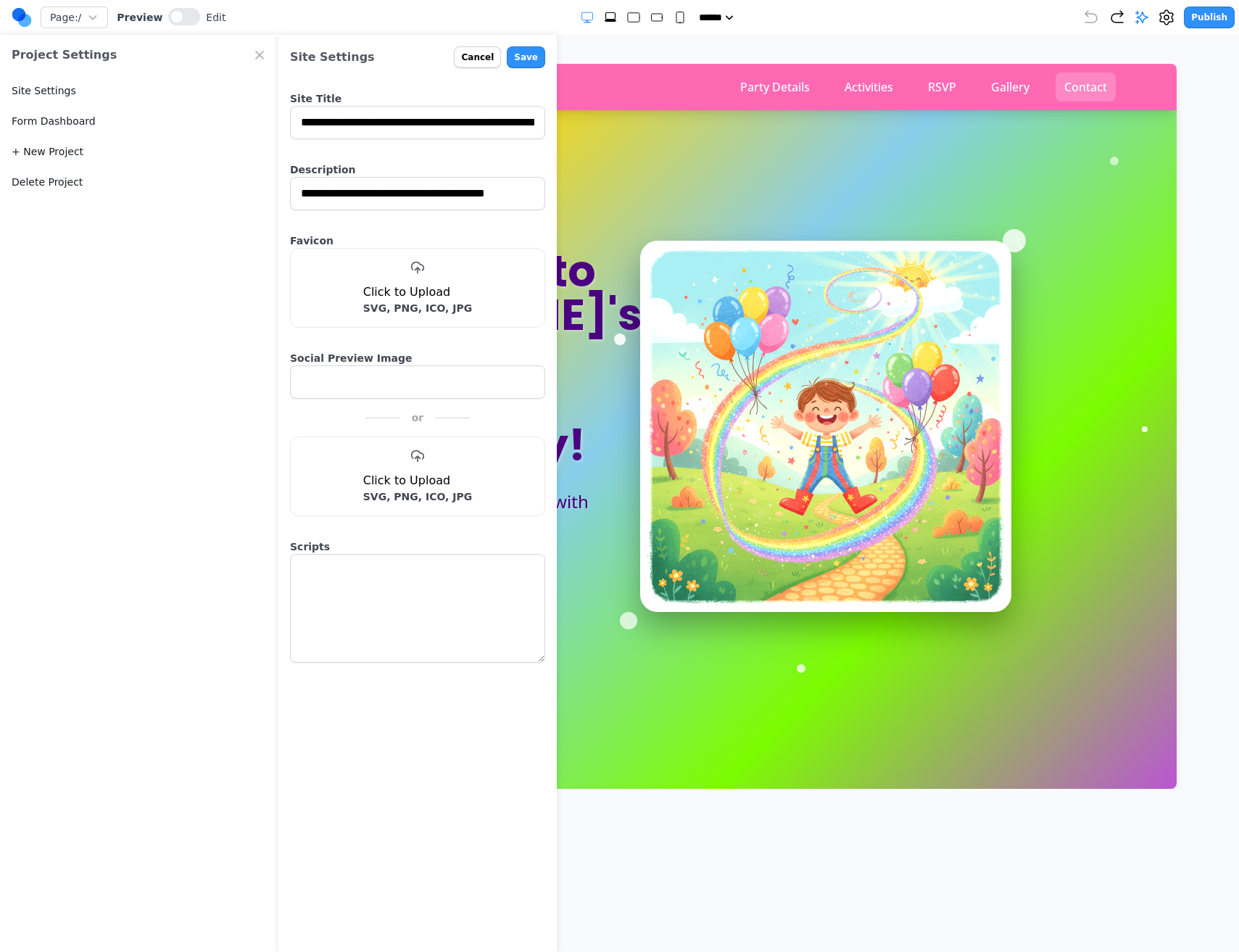
click at [1065, 90] on button "Contact" at bounding box center [1085, 87] width 60 height 29
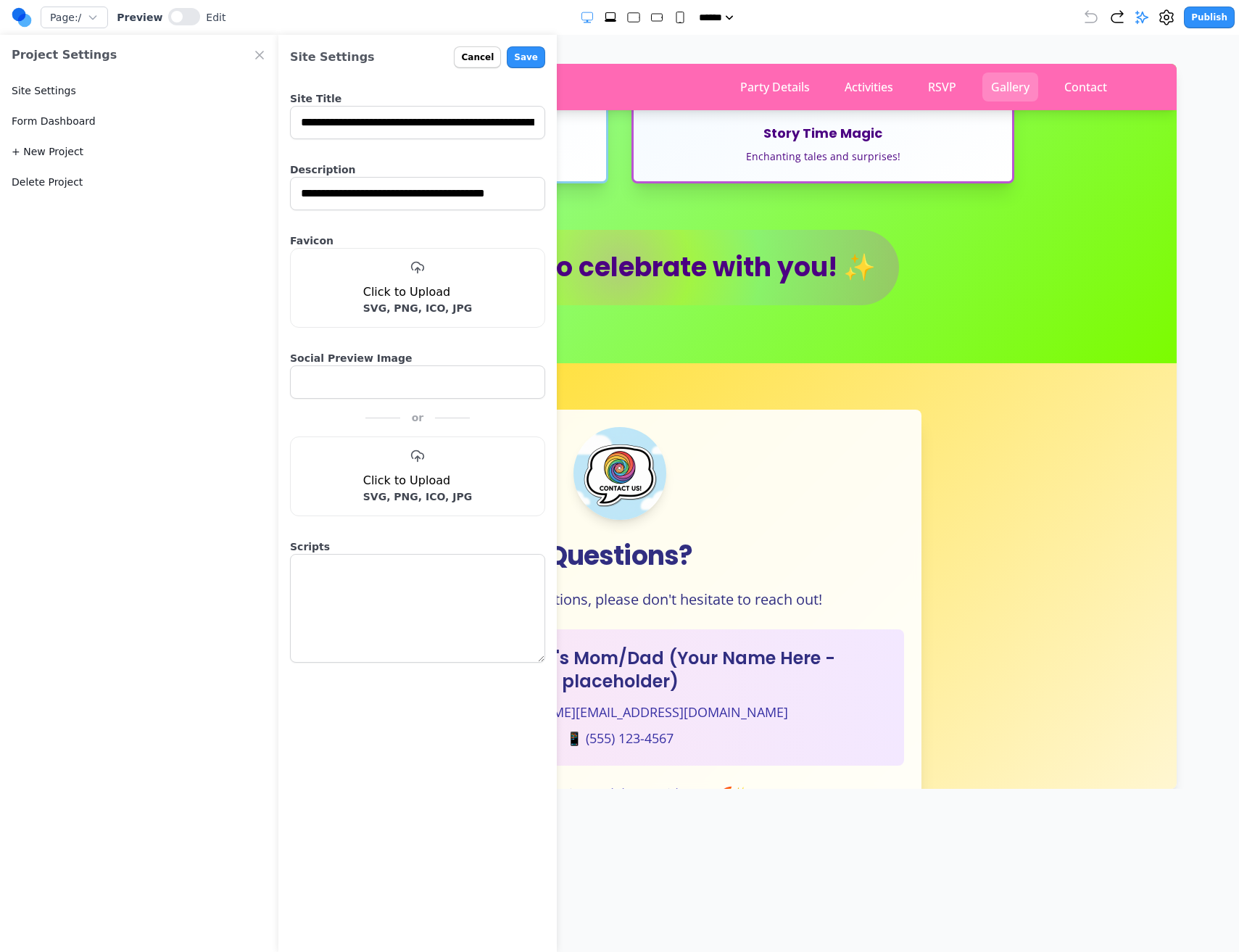
click at [1003, 86] on button "Gallery" at bounding box center [1009, 87] width 56 height 29
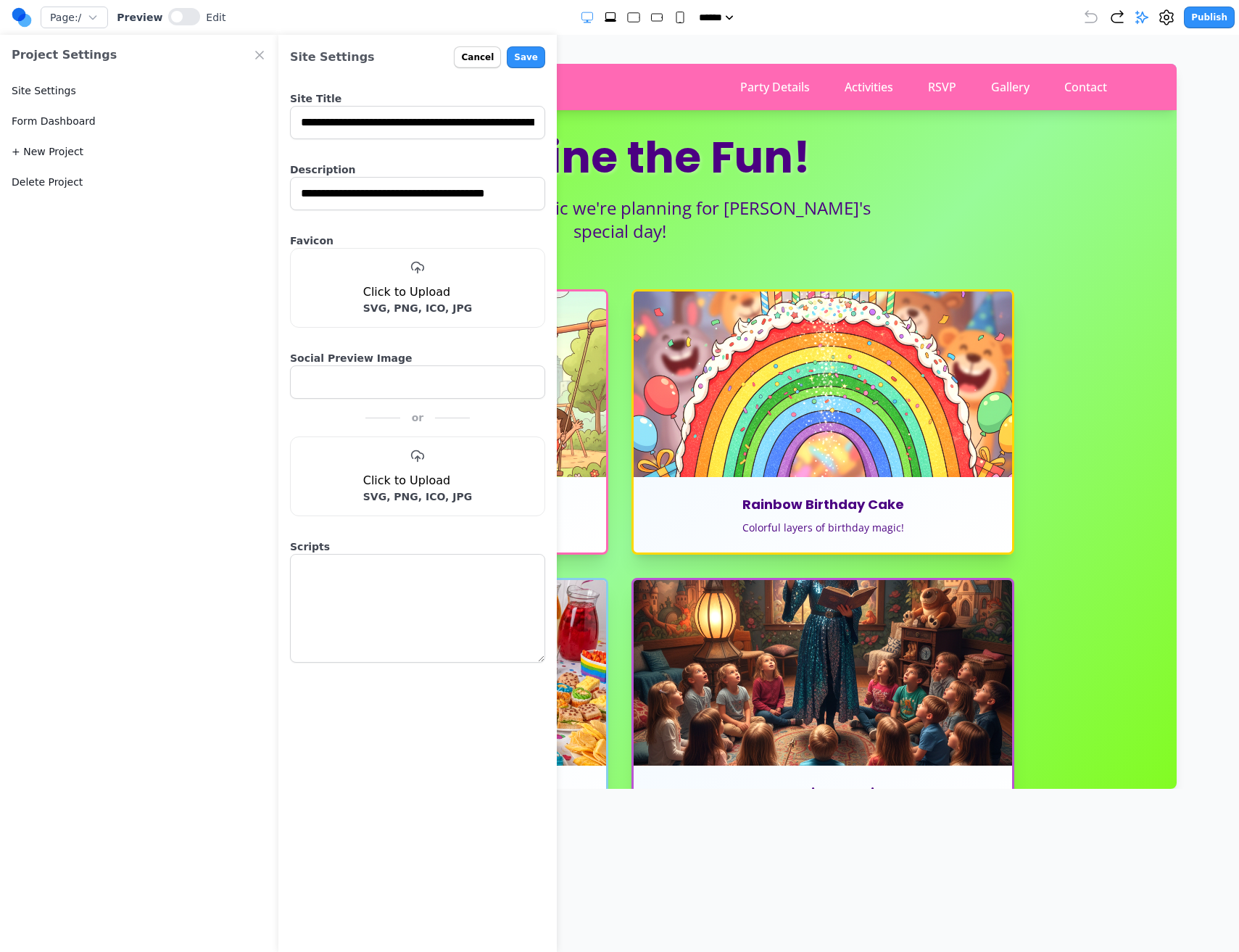
drag, startPoint x: 935, startPoint y: 82, endPoint x: 908, endPoint y: 86, distance: 27.3
click at [933, 83] on button "RSVP" at bounding box center [942, 87] width 46 height 29
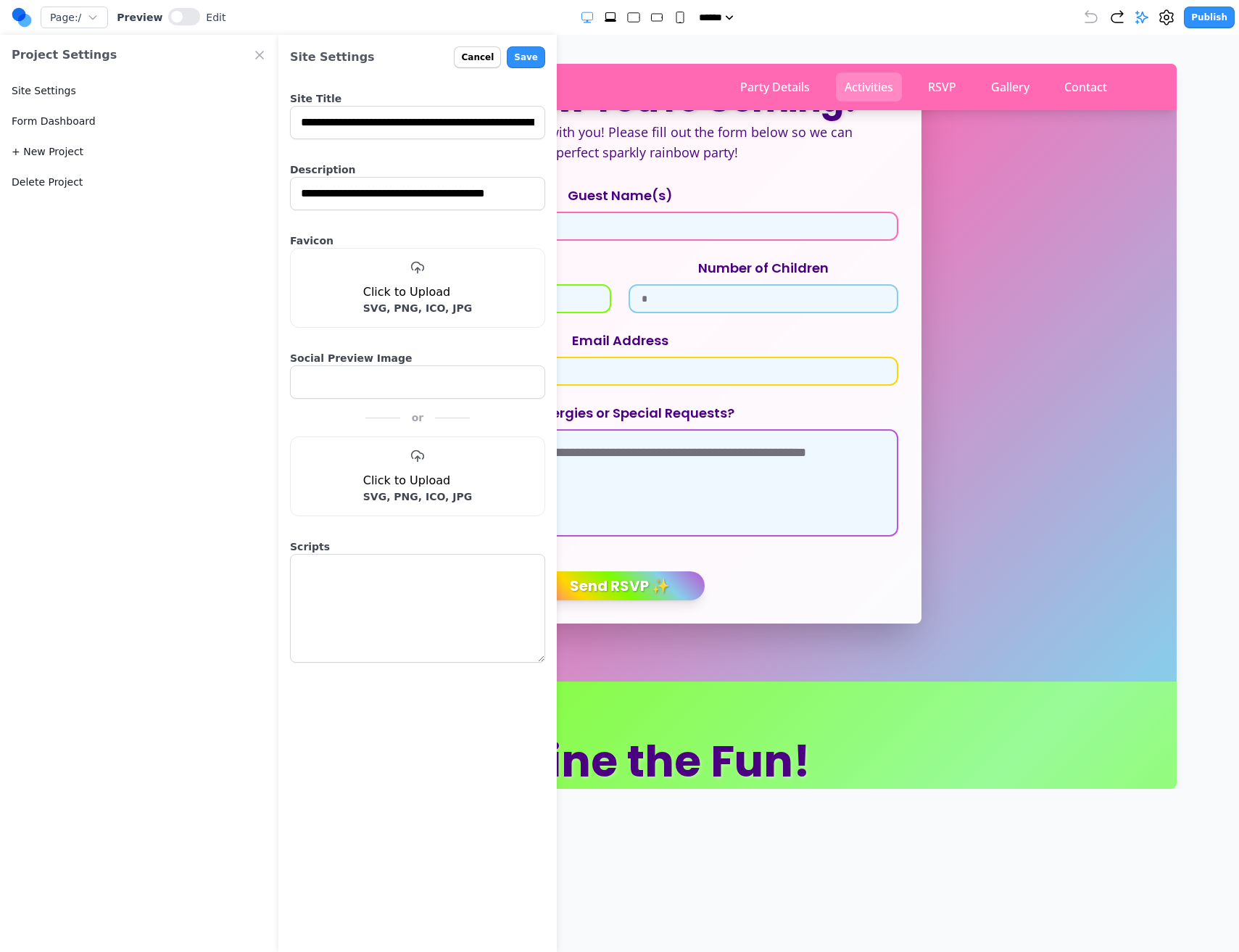
click at [856, 89] on button "Activities" at bounding box center [868, 87] width 66 height 29
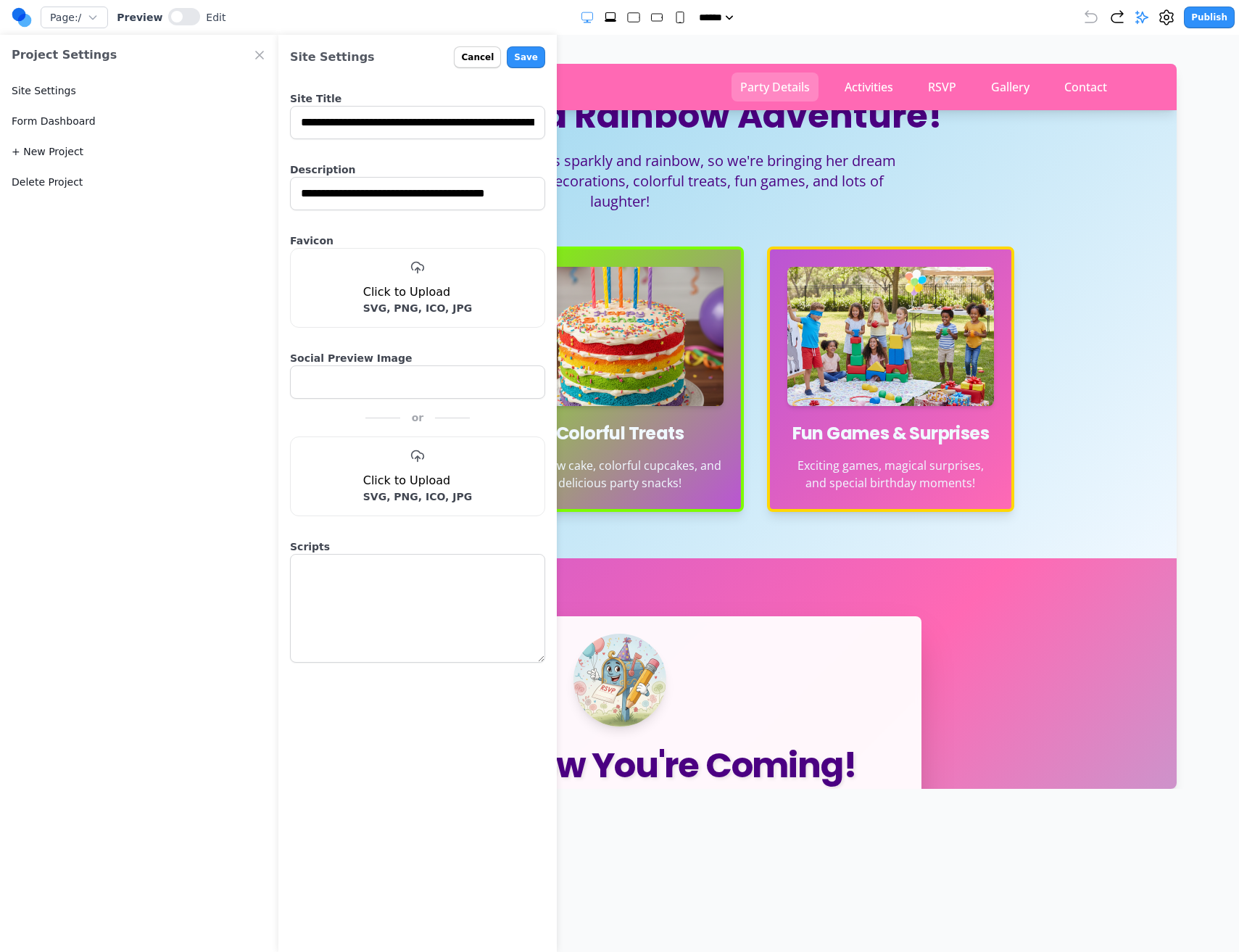
click at [762, 90] on button "Party Details" at bounding box center [774, 87] width 87 height 29
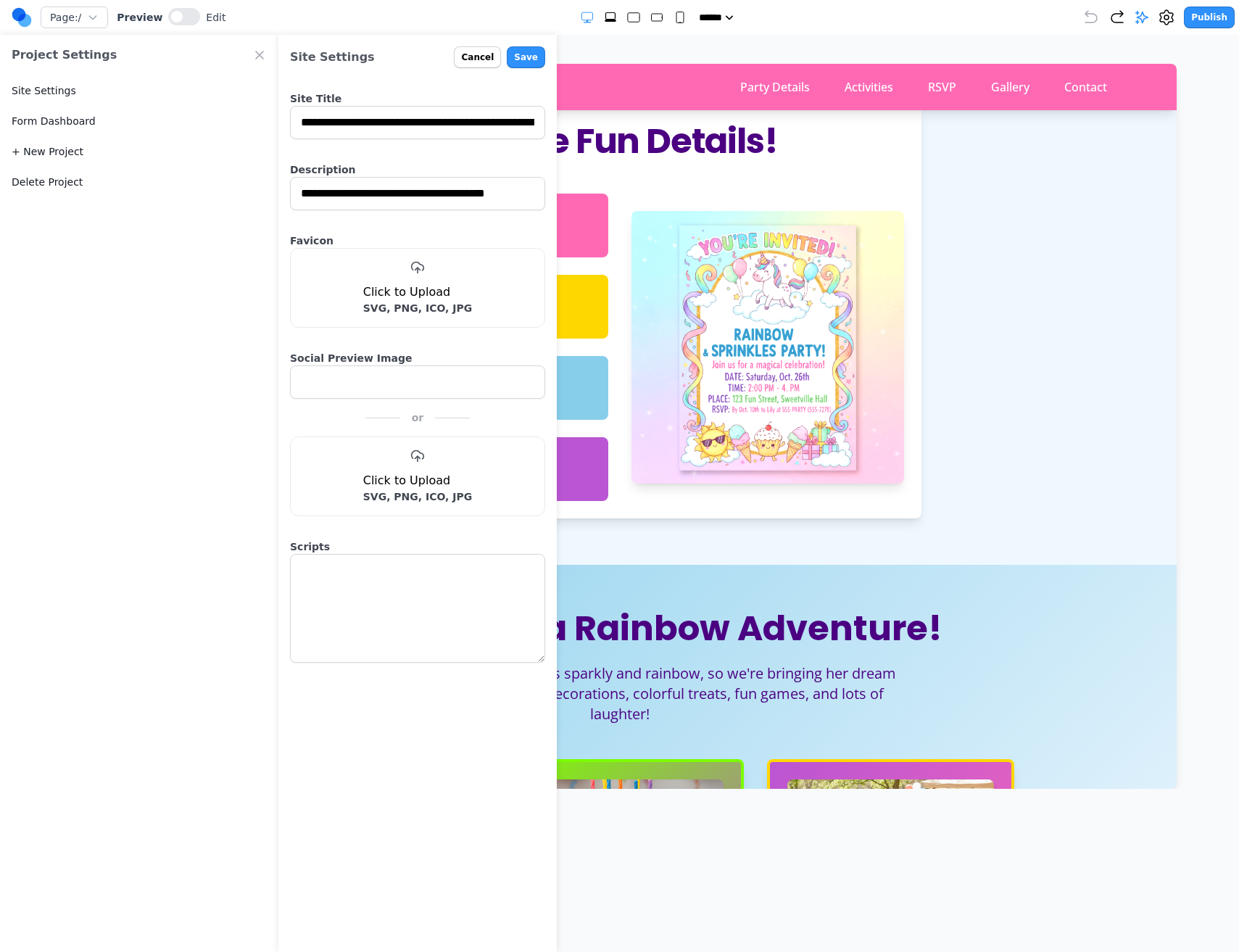
scroll to position [725, 0]
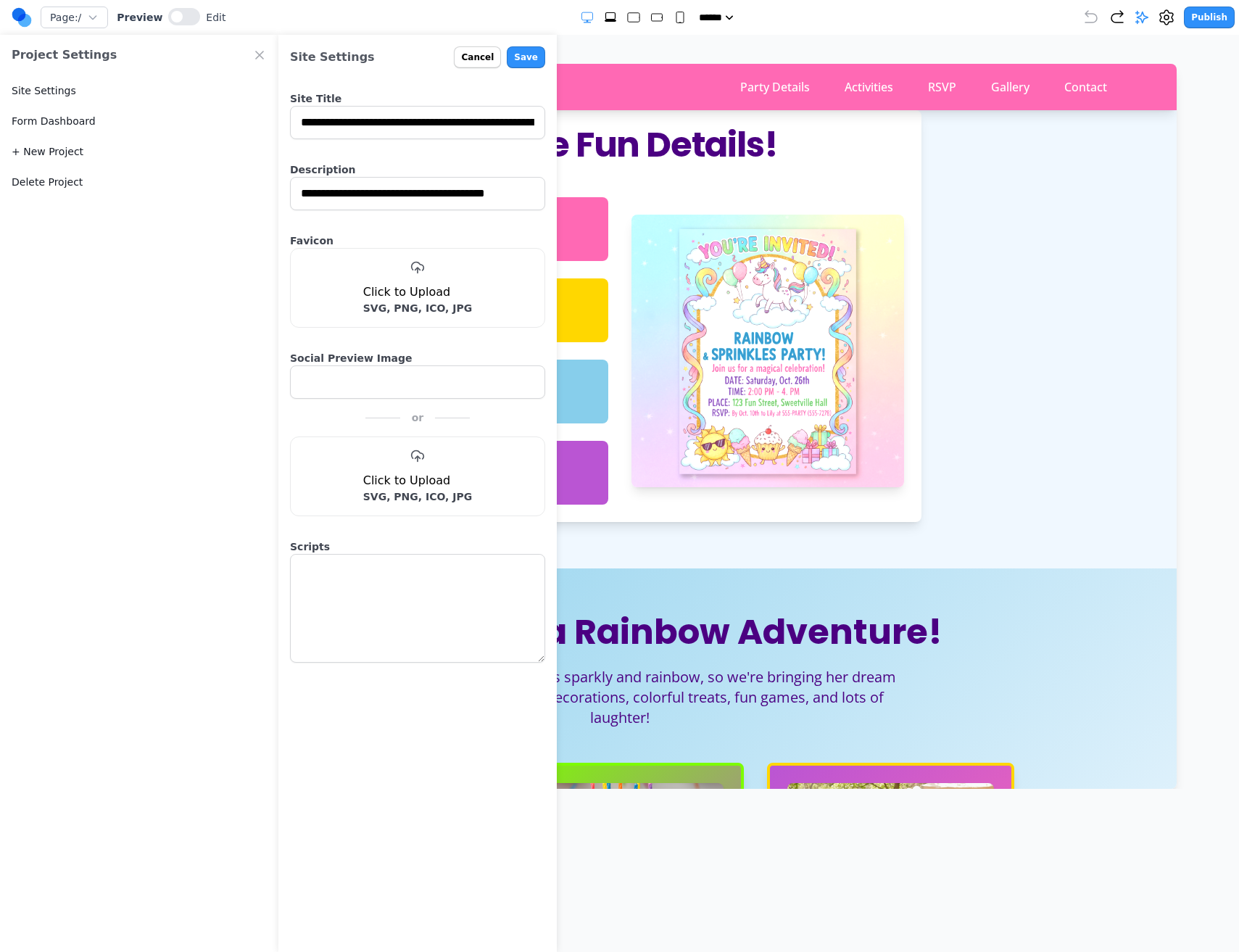
click at [471, 55] on button "Cancel" at bounding box center [477, 58] width 48 height 22
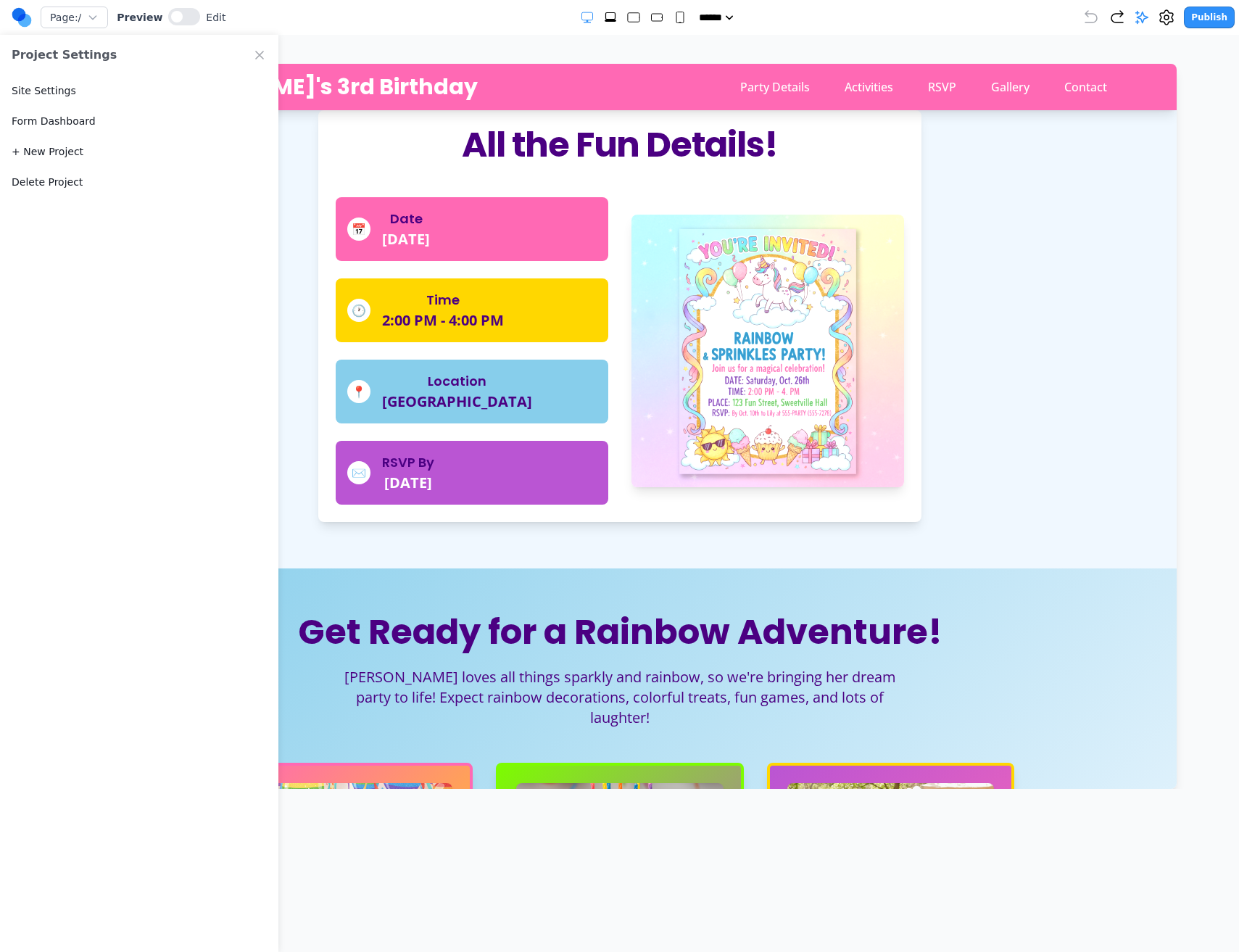
click at [256, 54] on icon "Close Project Settings" at bounding box center [260, 55] width 15 height 15
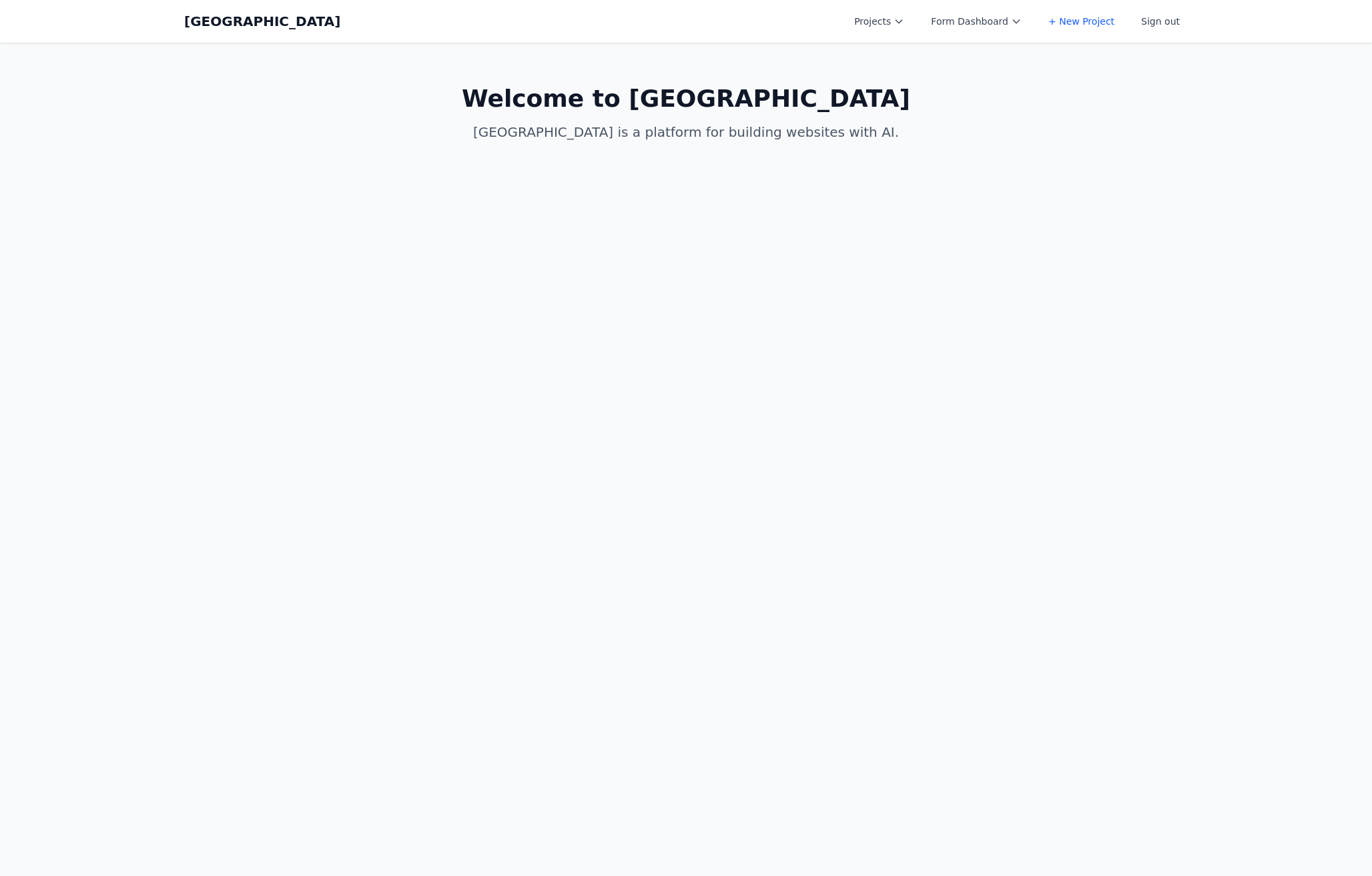
click at [926, 24] on div "Projects Form Dashboard + New Project Sign out" at bounding box center [1017, 21] width 342 height 24
click at [904, 26] on icon at bounding box center [899, 21] width 11 height 11
click at [904, 53] on link "Clara's Third Birthday Party" at bounding box center [921, 60] width 150 height 37
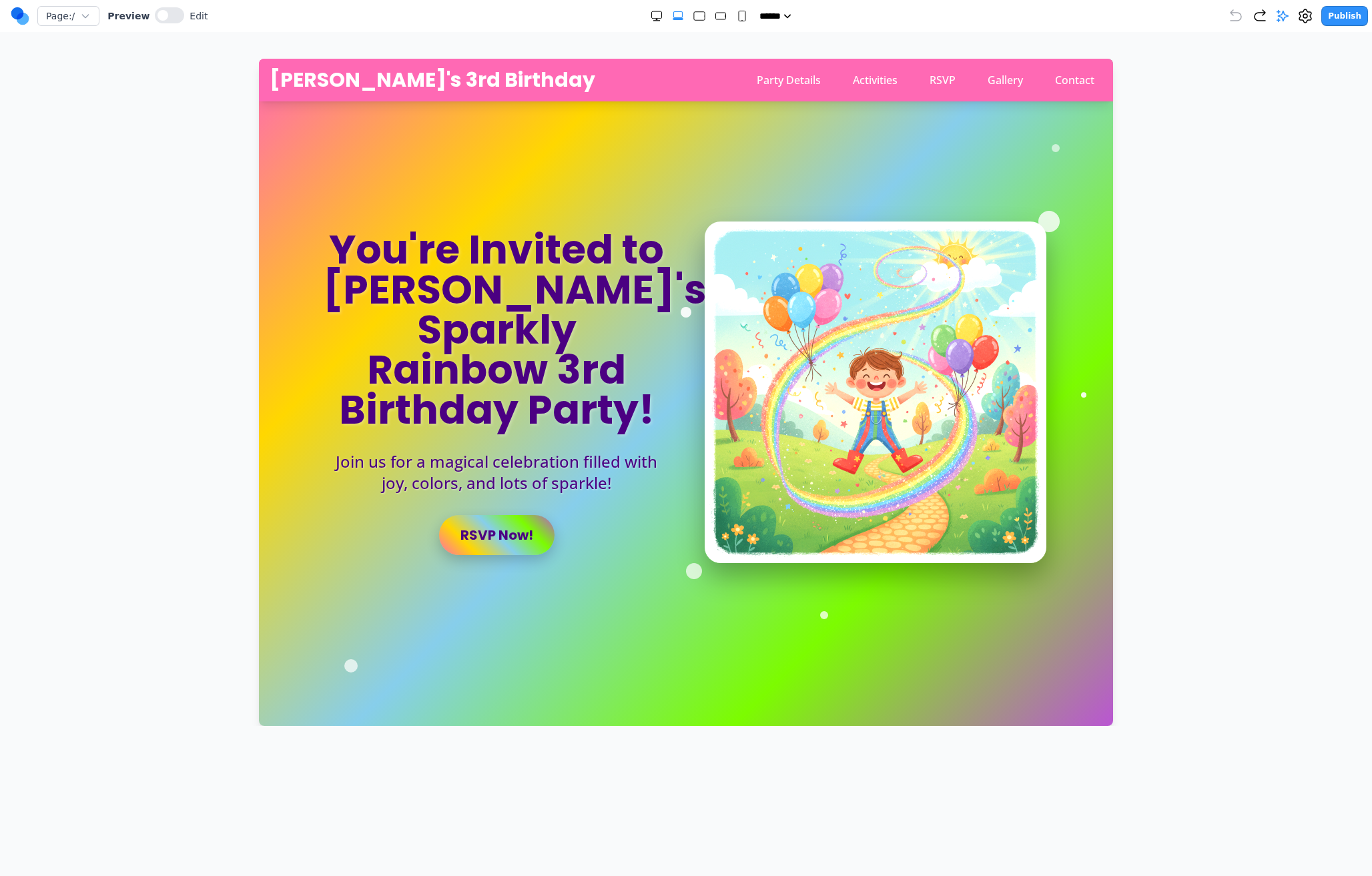
click at [1336, 20] on button "Publish" at bounding box center [1345, 16] width 47 height 20
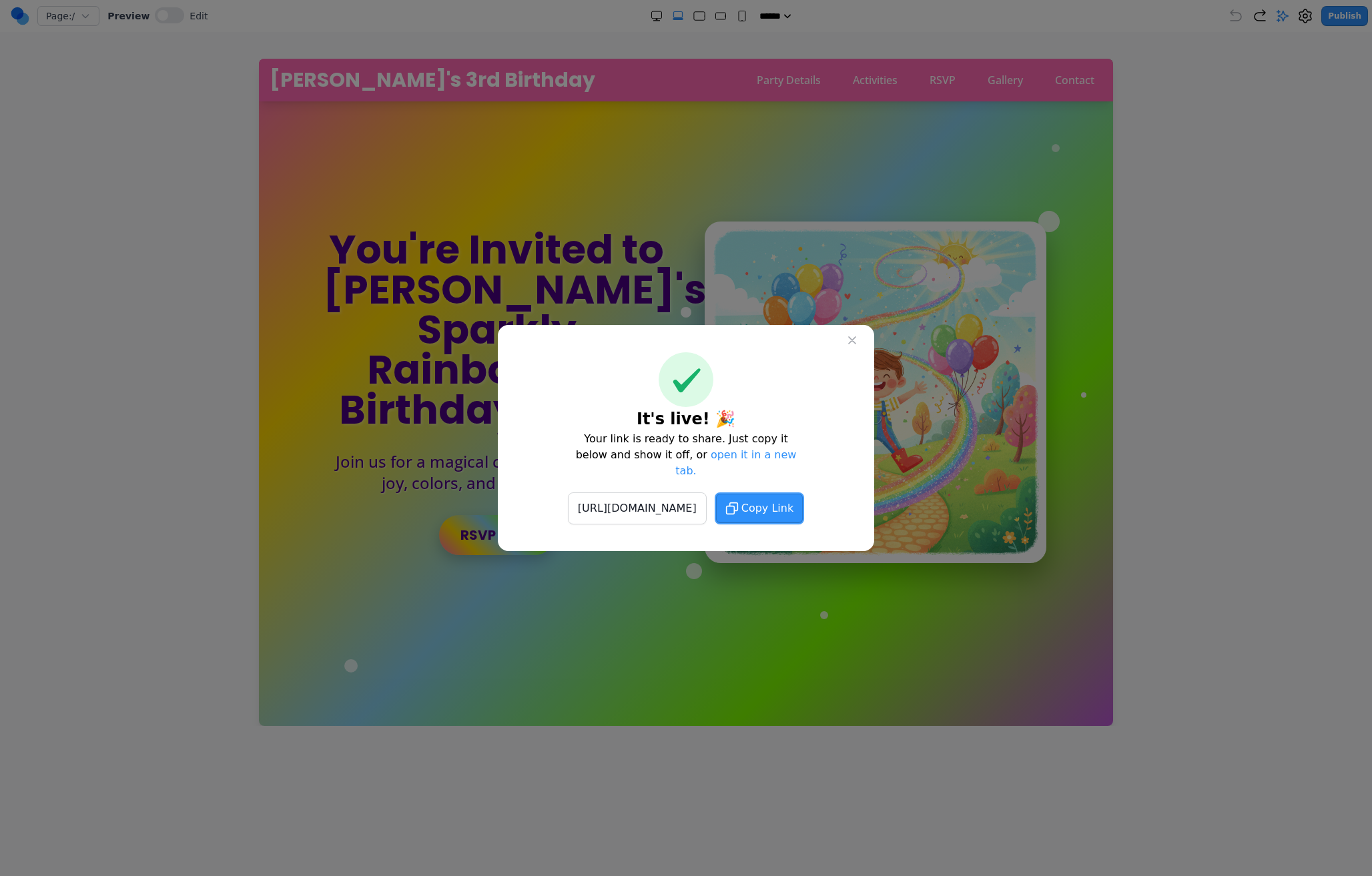
click at [862, 347] on button at bounding box center [852, 340] width 24 height 24
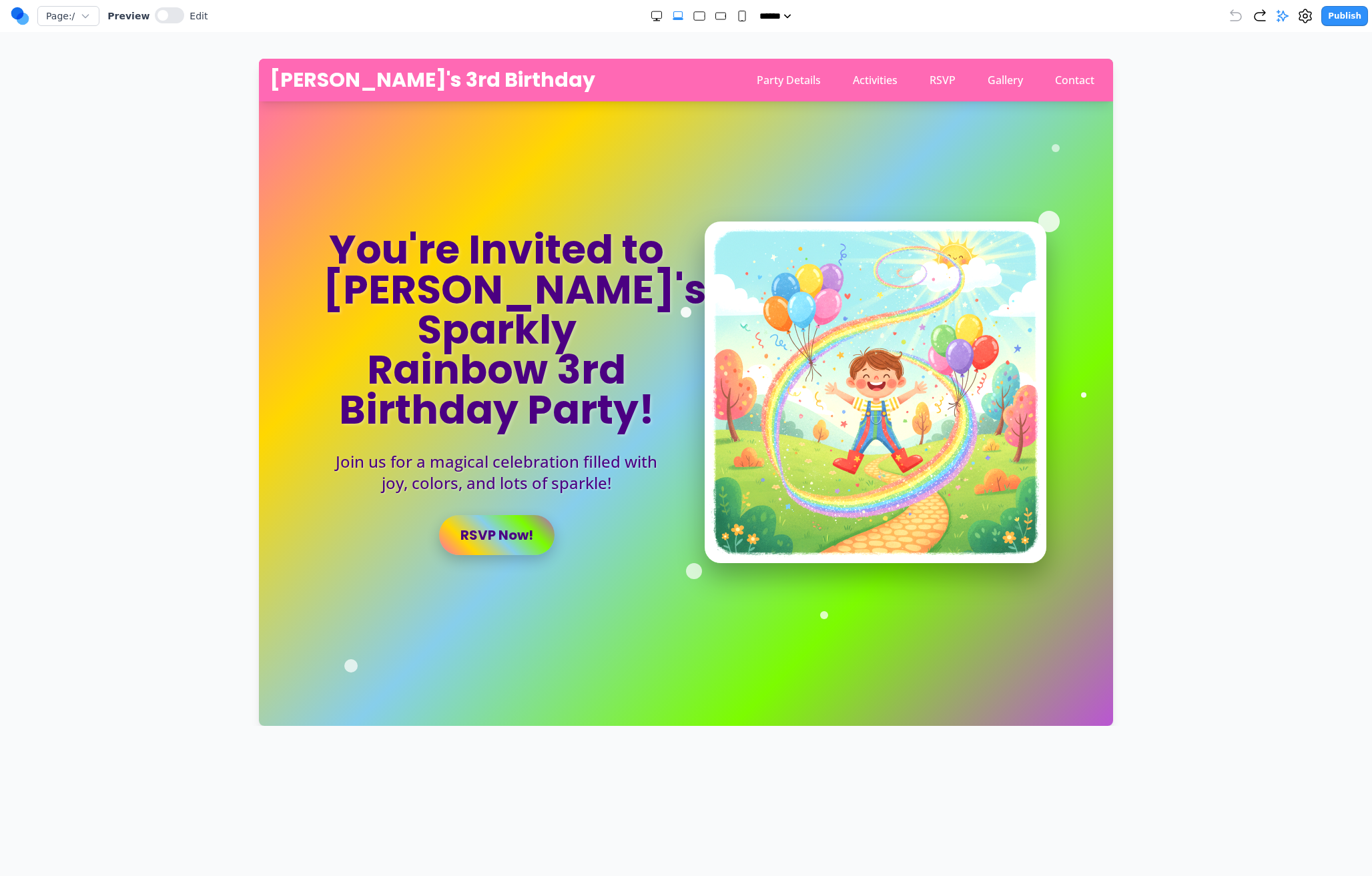
click at [1355, 21] on button "Publish" at bounding box center [1345, 16] width 47 height 20
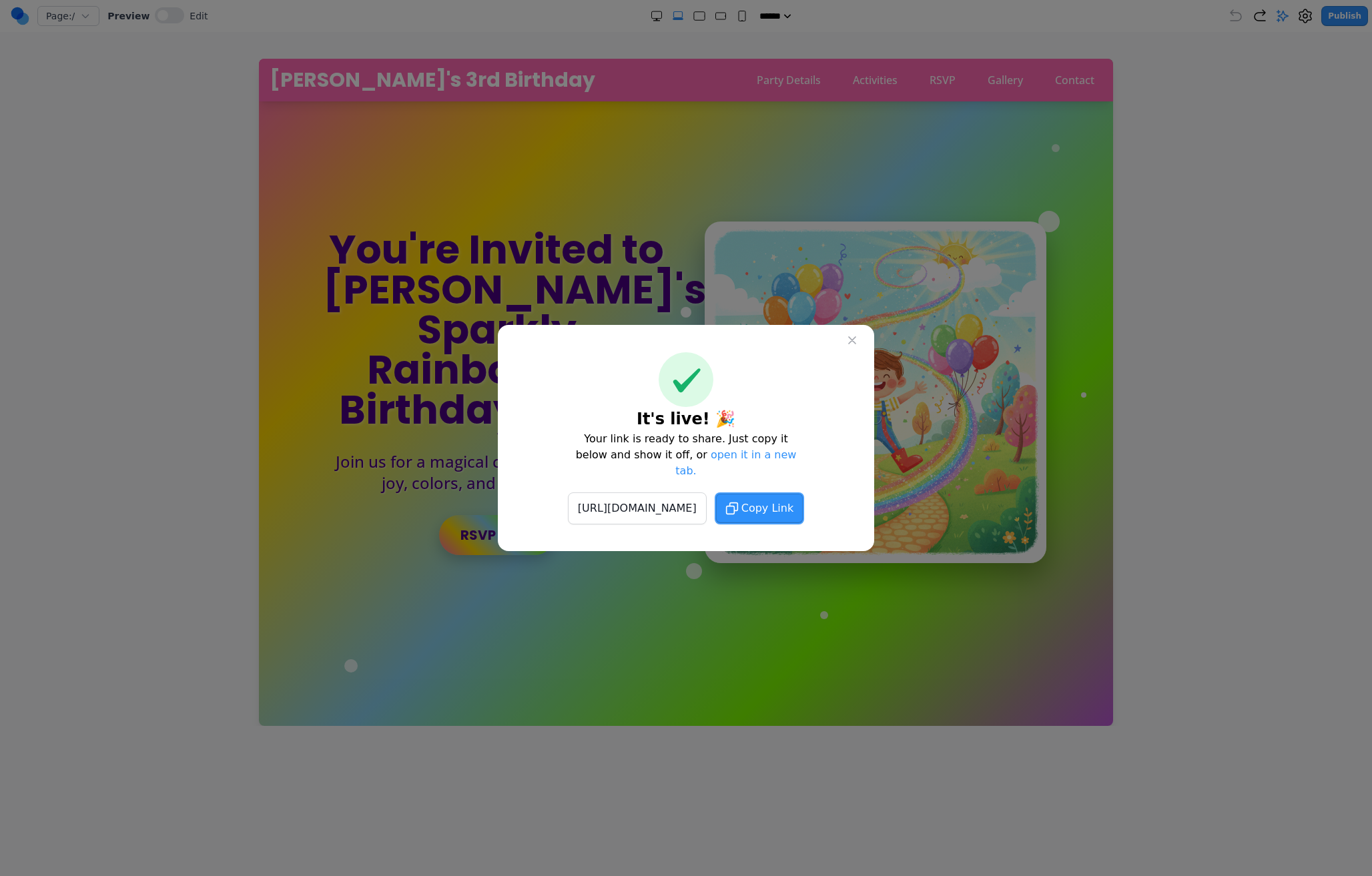
click at [851, 353] on button at bounding box center [852, 340] width 24 height 24
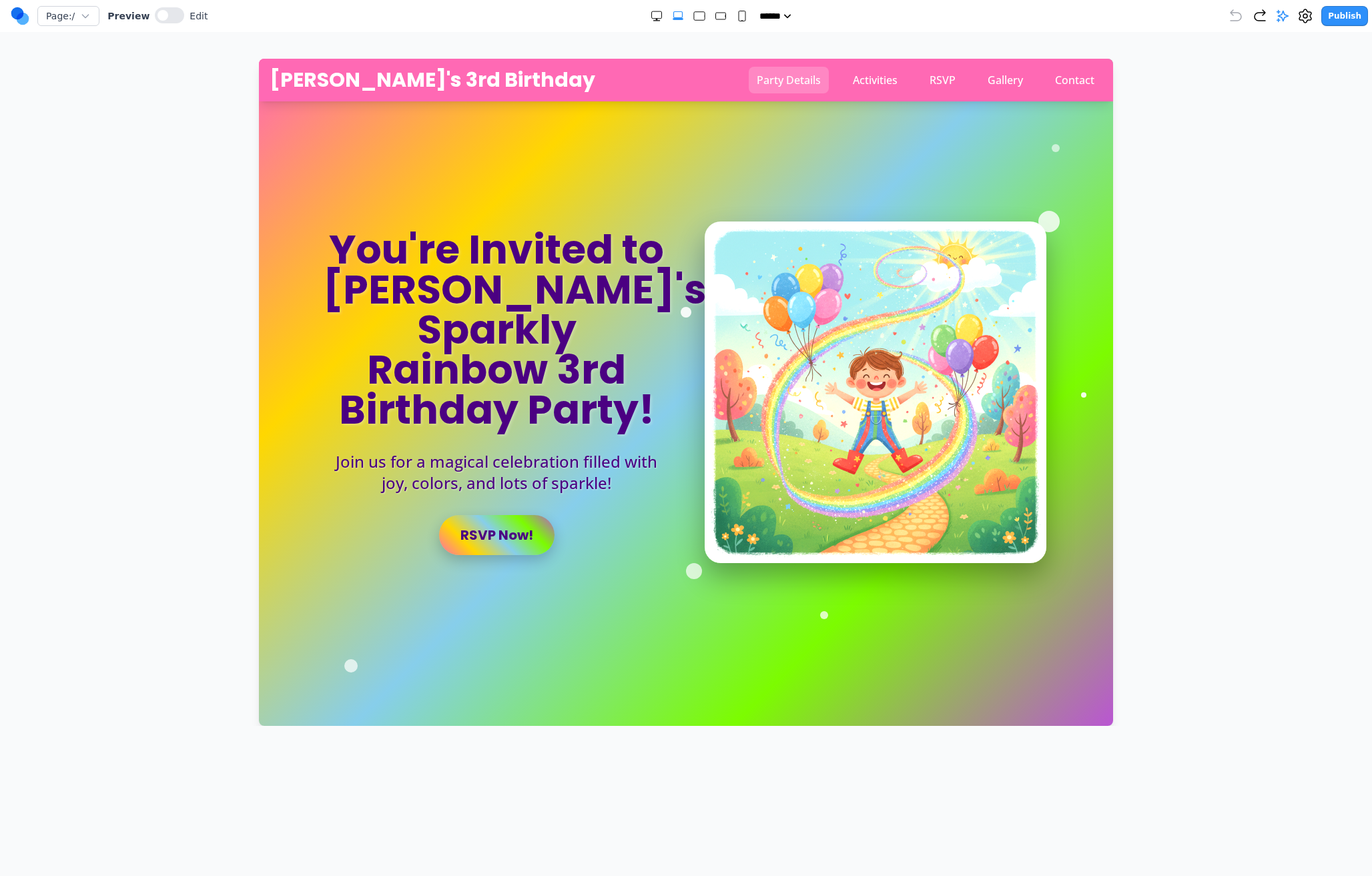
click at [817, 83] on button "Party Details" at bounding box center [789, 80] width 80 height 27
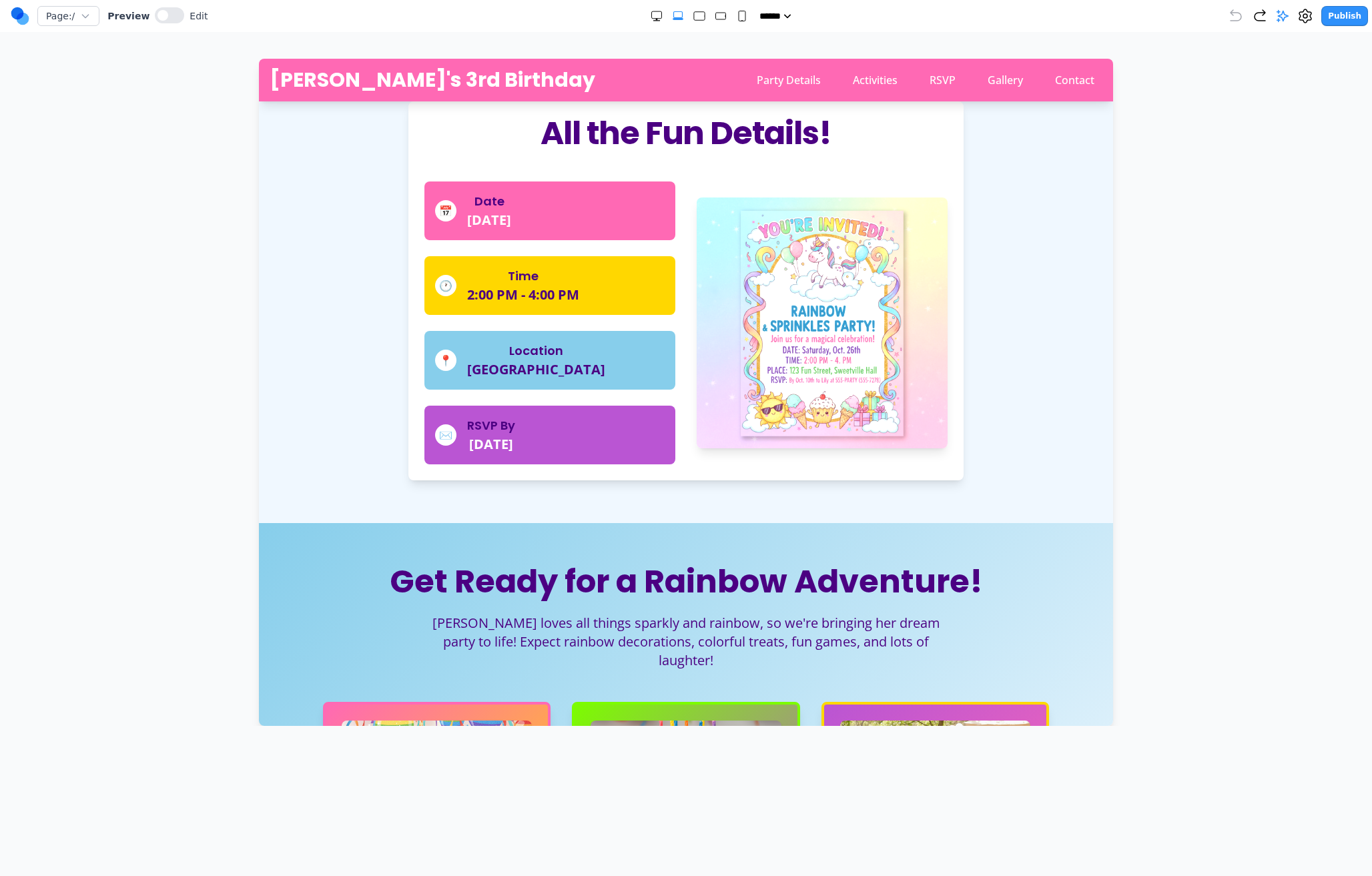
click at [910, 85] on nav "Party Details Activities RSVP Gallery Contact" at bounding box center [926, 80] width 354 height 27
click at [854, 71] on button "Activities" at bounding box center [875, 80] width 61 height 27
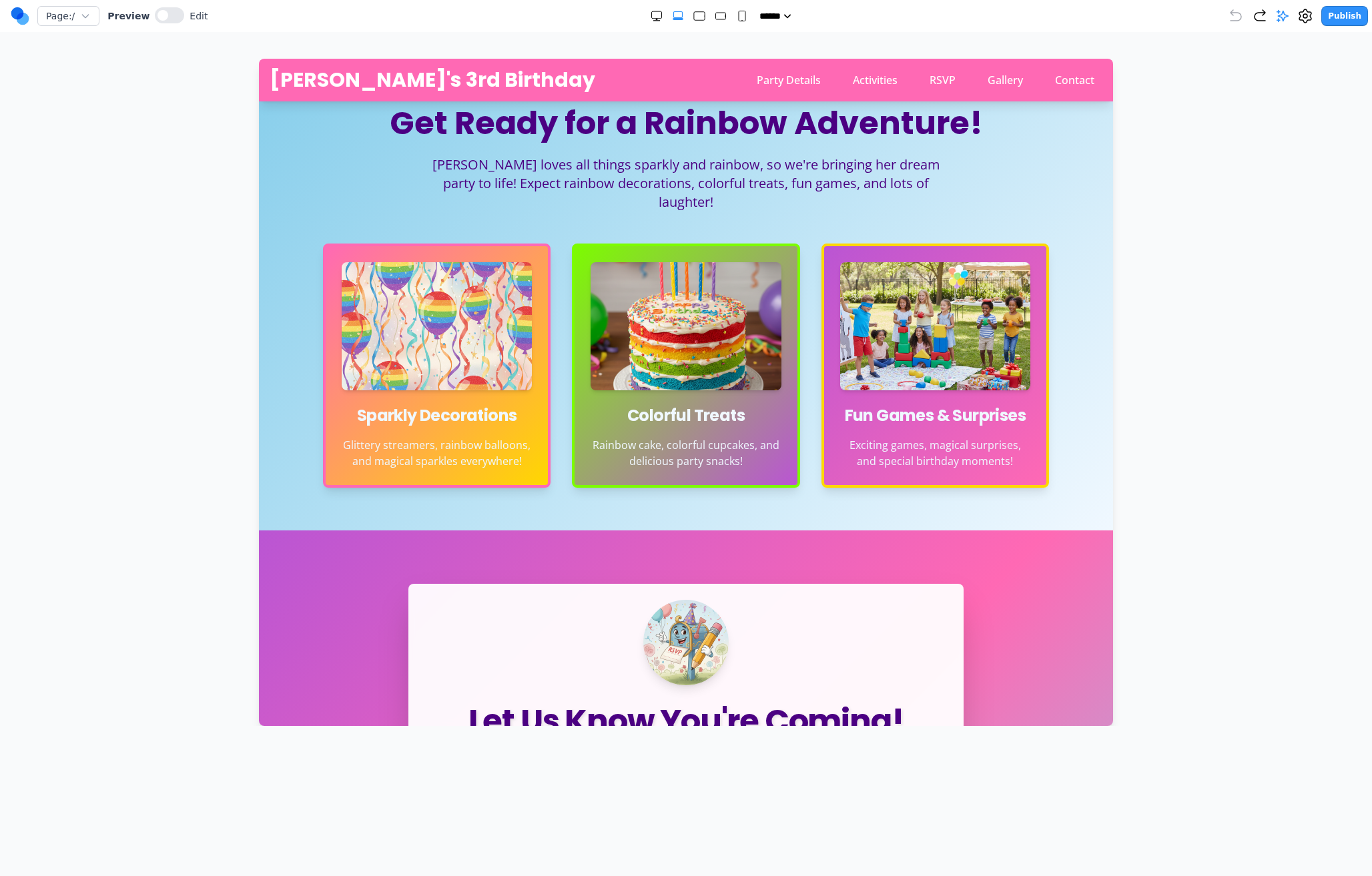
scroll to position [1132, 0]
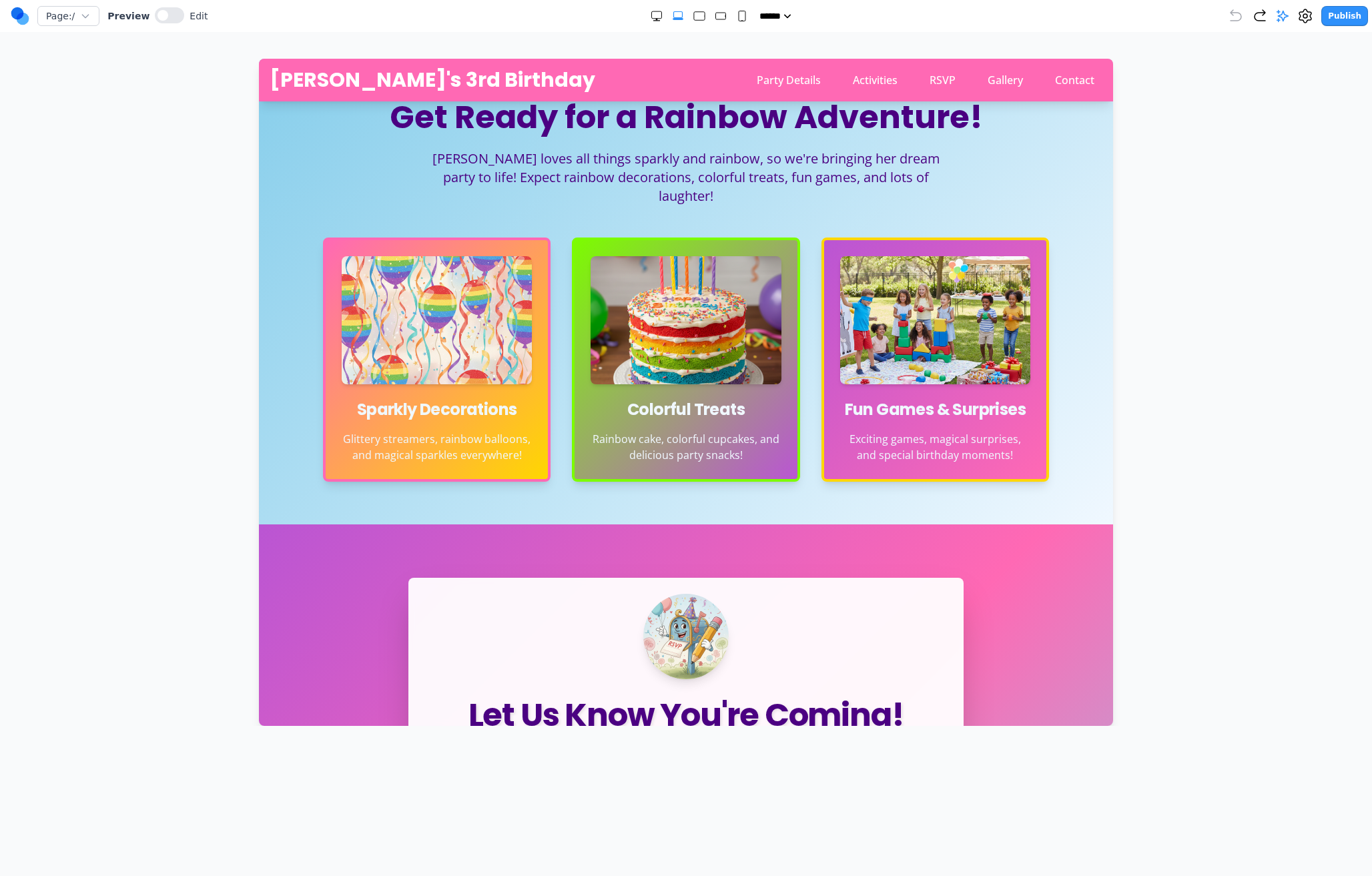
click at [901, 64] on div "Clara's 3rd Birthday Party Details Activities RSVP Gallery Contact Party Detail…" at bounding box center [686, 80] width 854 height 43
click at [907, 82] on nav "Party Details Activities RSVP Gallery Contact" at bounding box center [926, 80] width 354 height 27
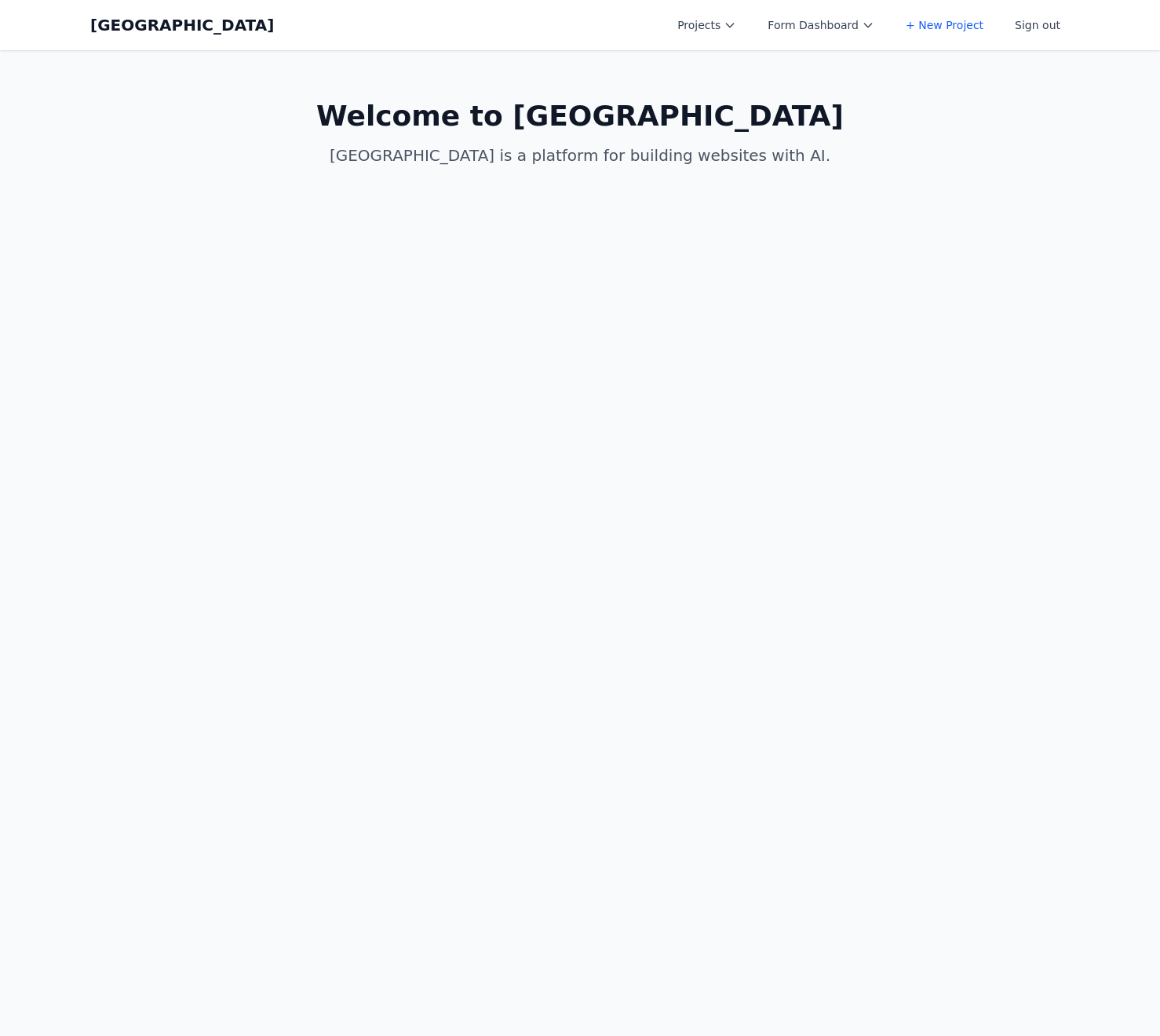
click at [740, 15] on button "Projects" at bounding box center [707, 25] width 77 height 29
click at [733, 58] on link "[PERSON_NAME]'s Third Birthday Party" at bounding box center [756, 70] width 176 height 44
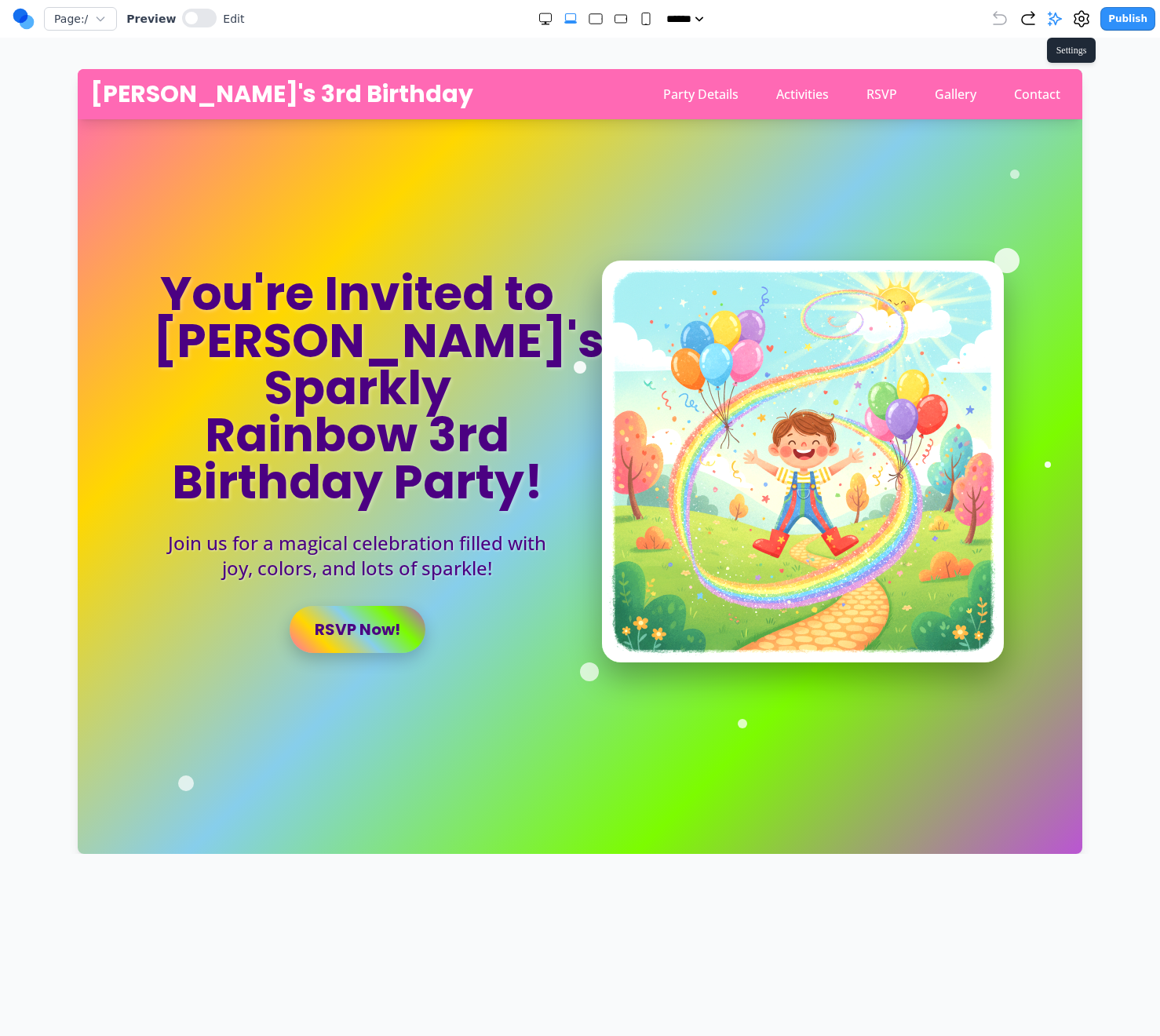
click at [1084, 20] on icon at bounding box center [1081, 19] width 5 height 5
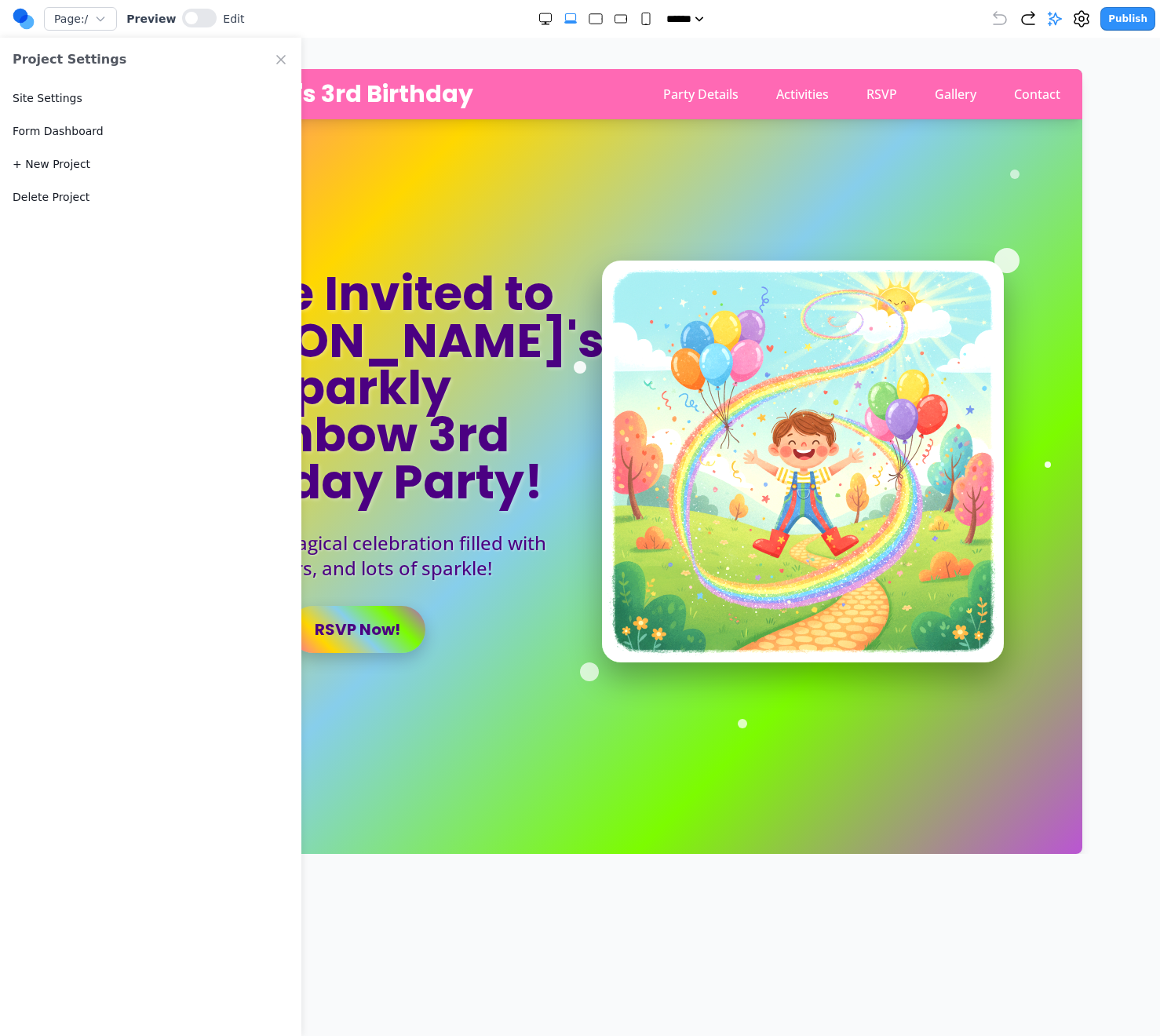
click at [40, 101] on button "Site Settings" at bounding box center [48, 98] width 70 height 16
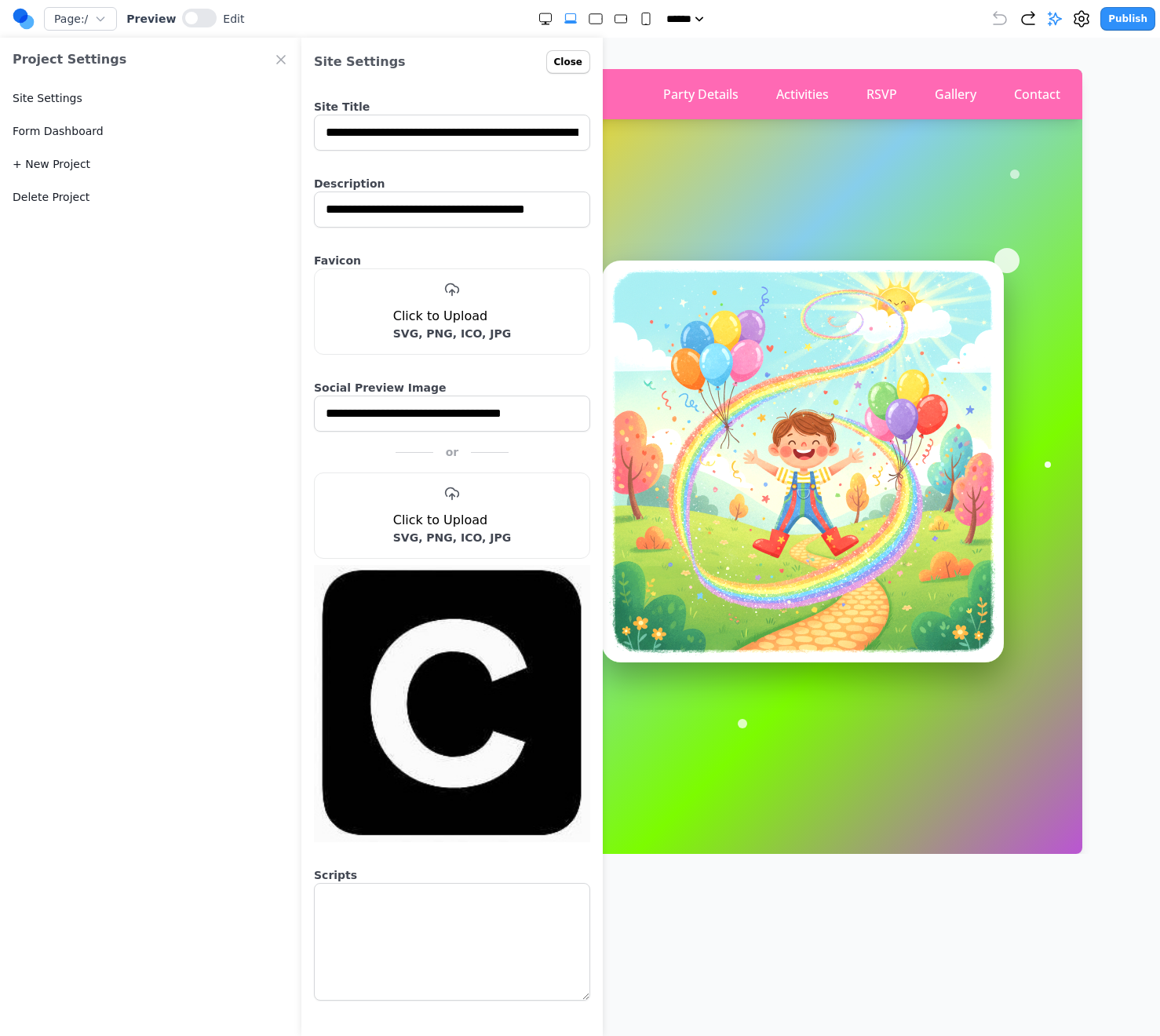
click at [40, 135] on link "Form Dashboard" at bounding box center [58, 131] width 91 height 16
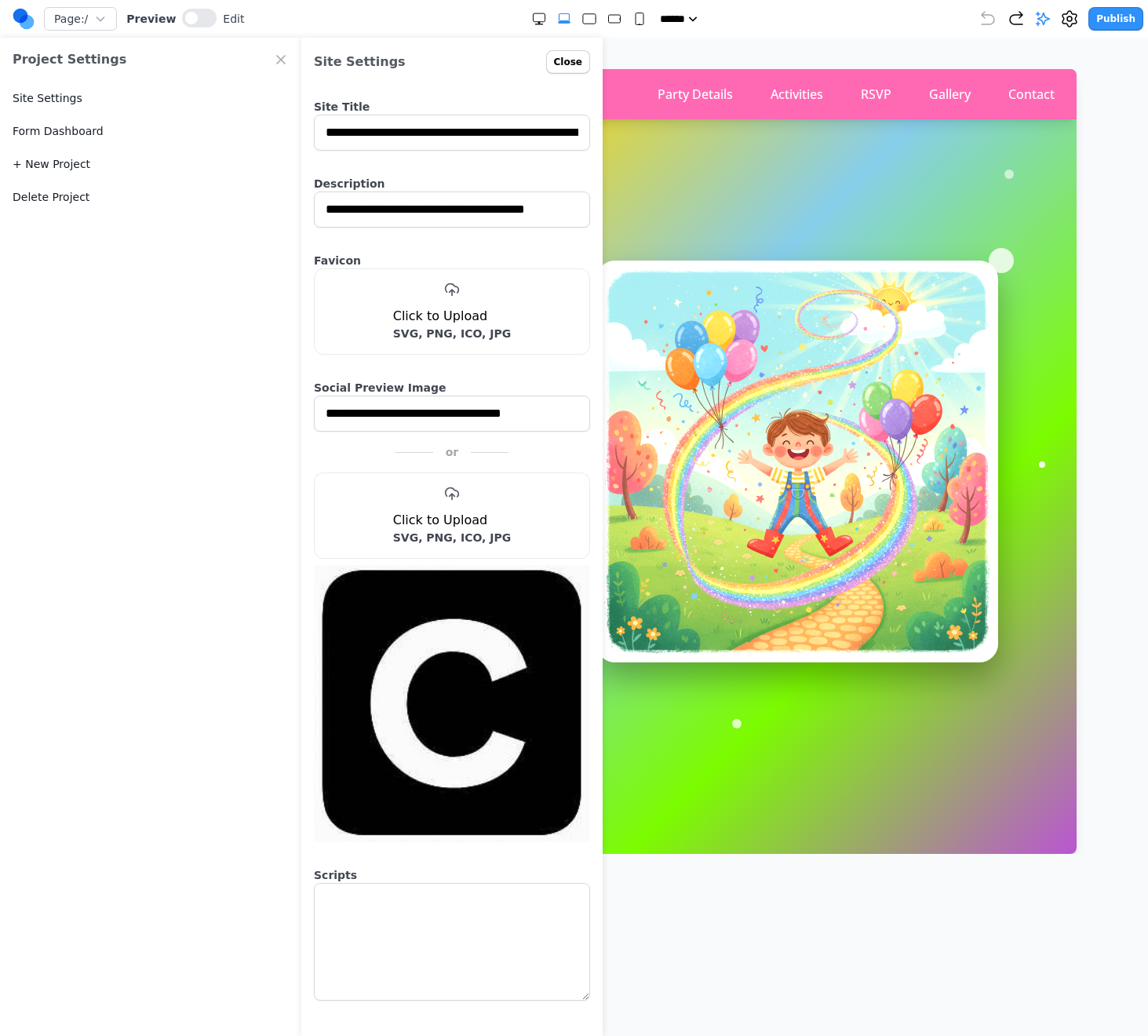
select select "*"
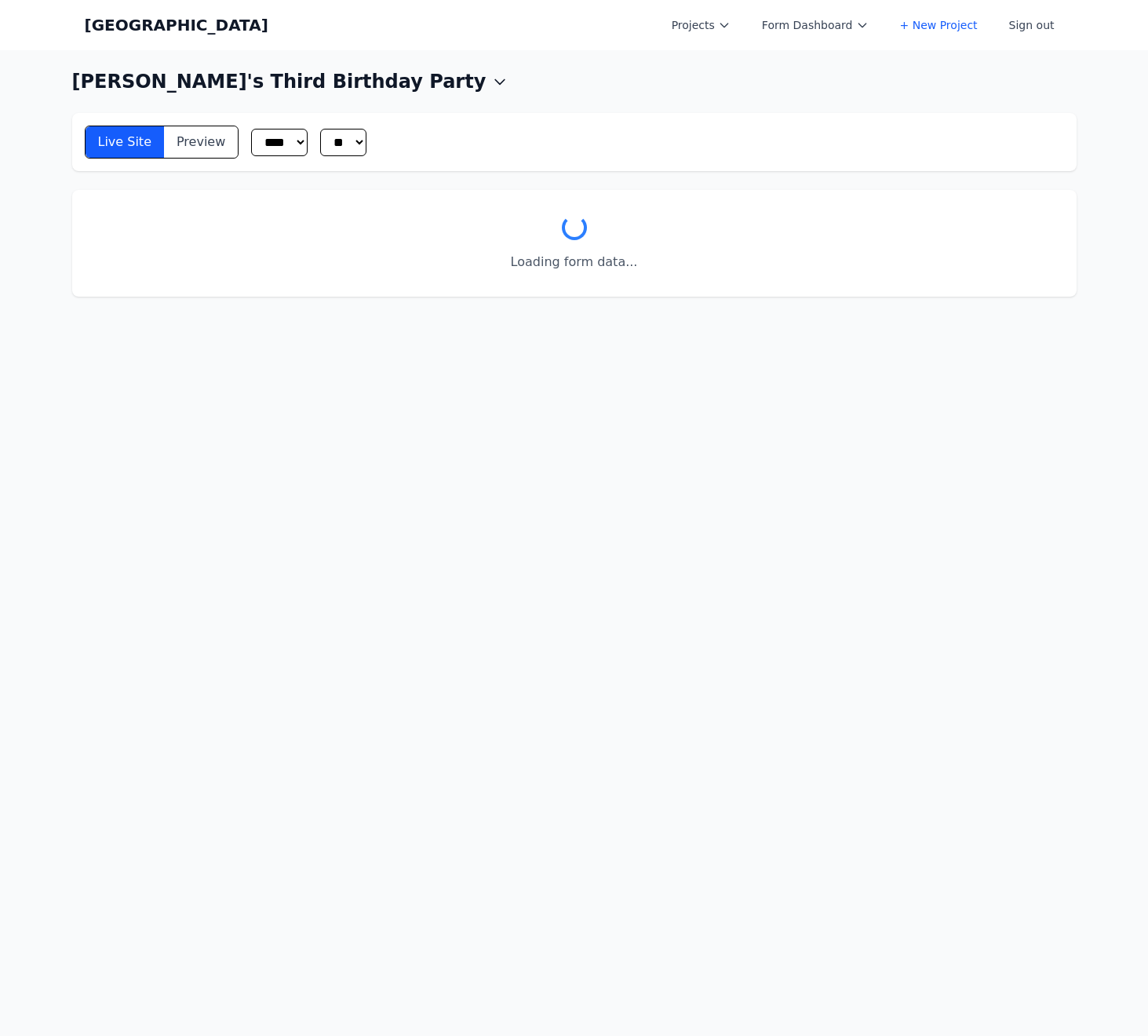
select select "**"
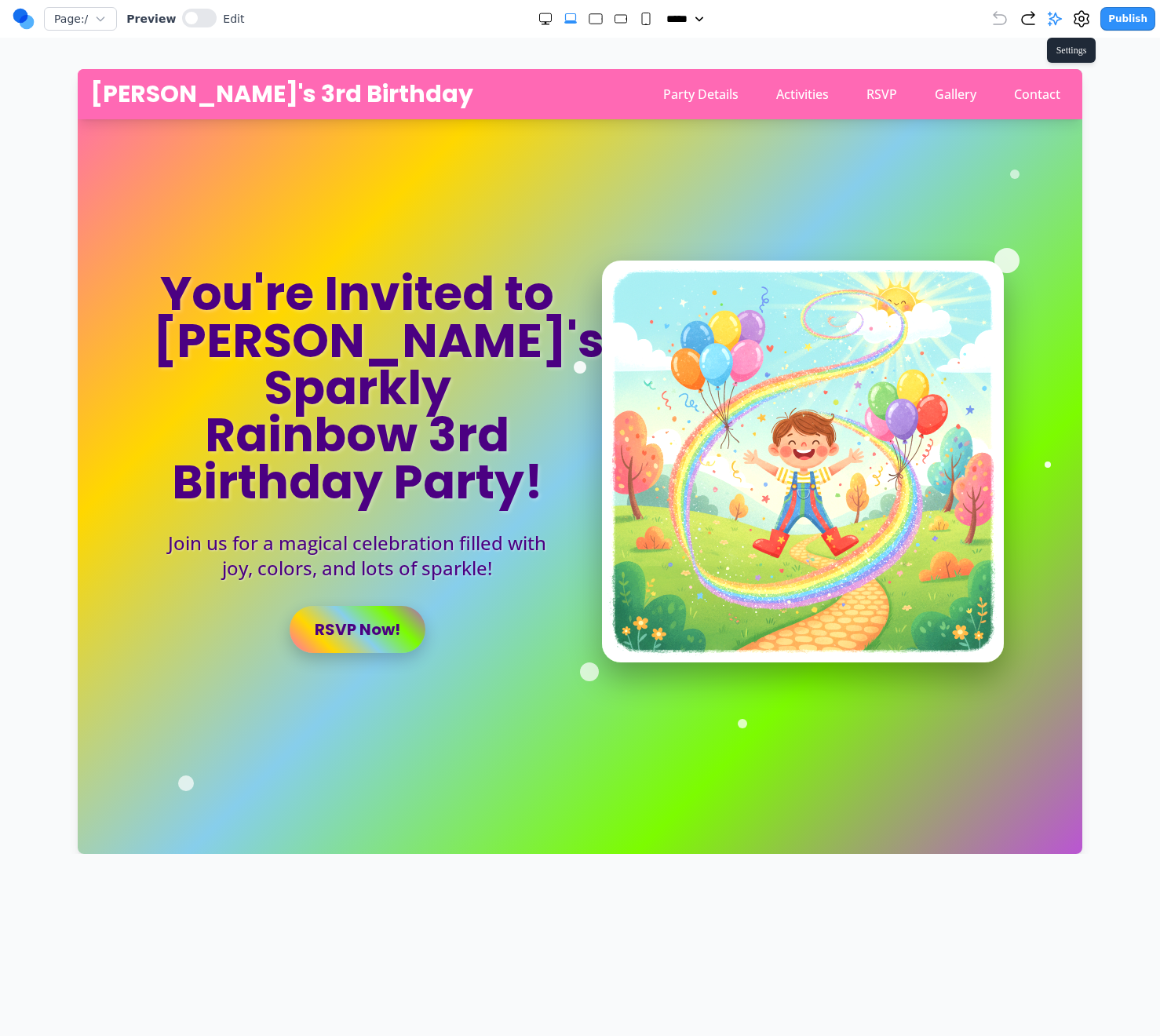
click at [1084, 21] on icon at bounding box center [1081, 19] width 5 height 5
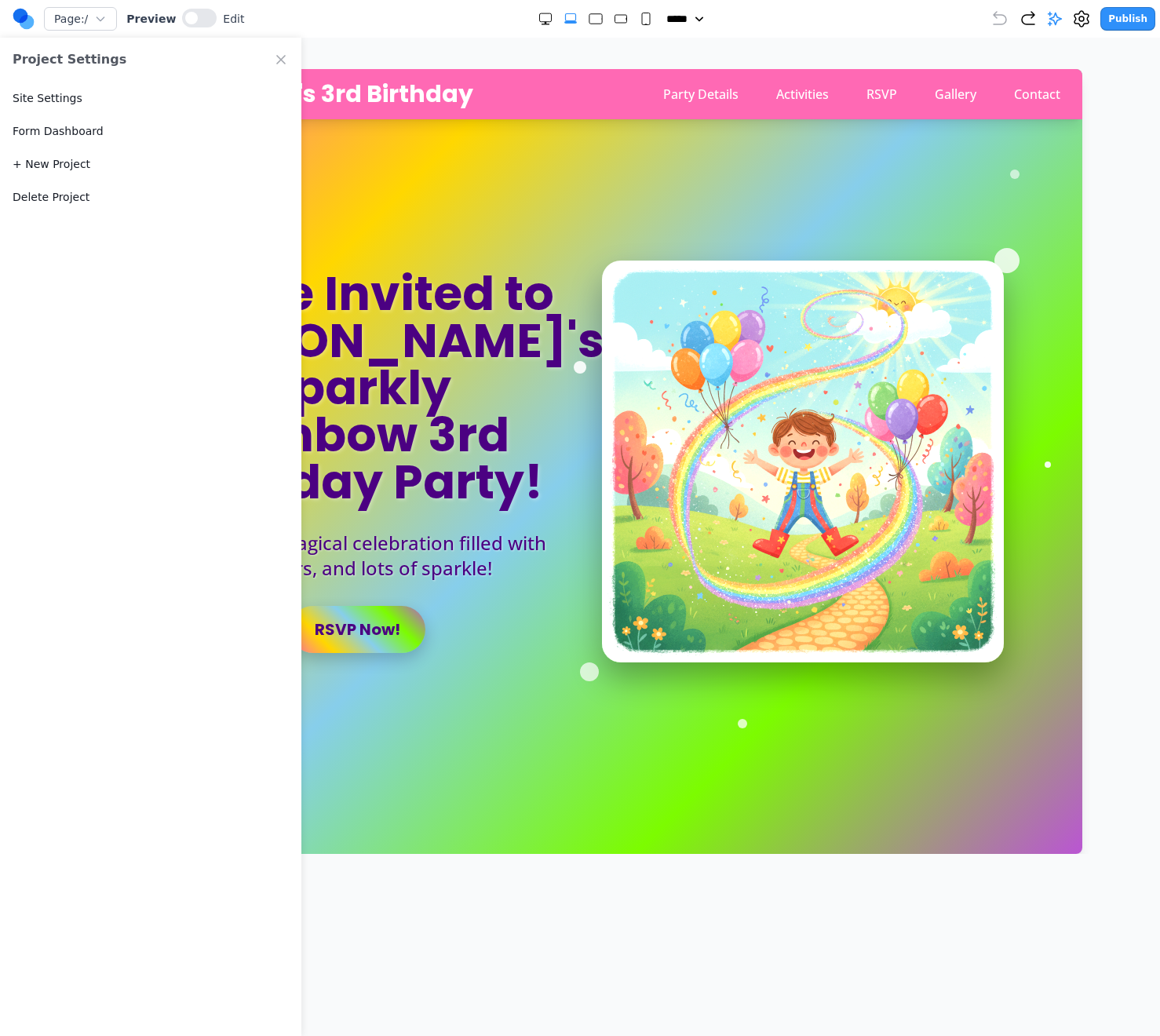
click at [50, 90] on button "Site Settings" at bounding box center [48, 98] width 70 height 16
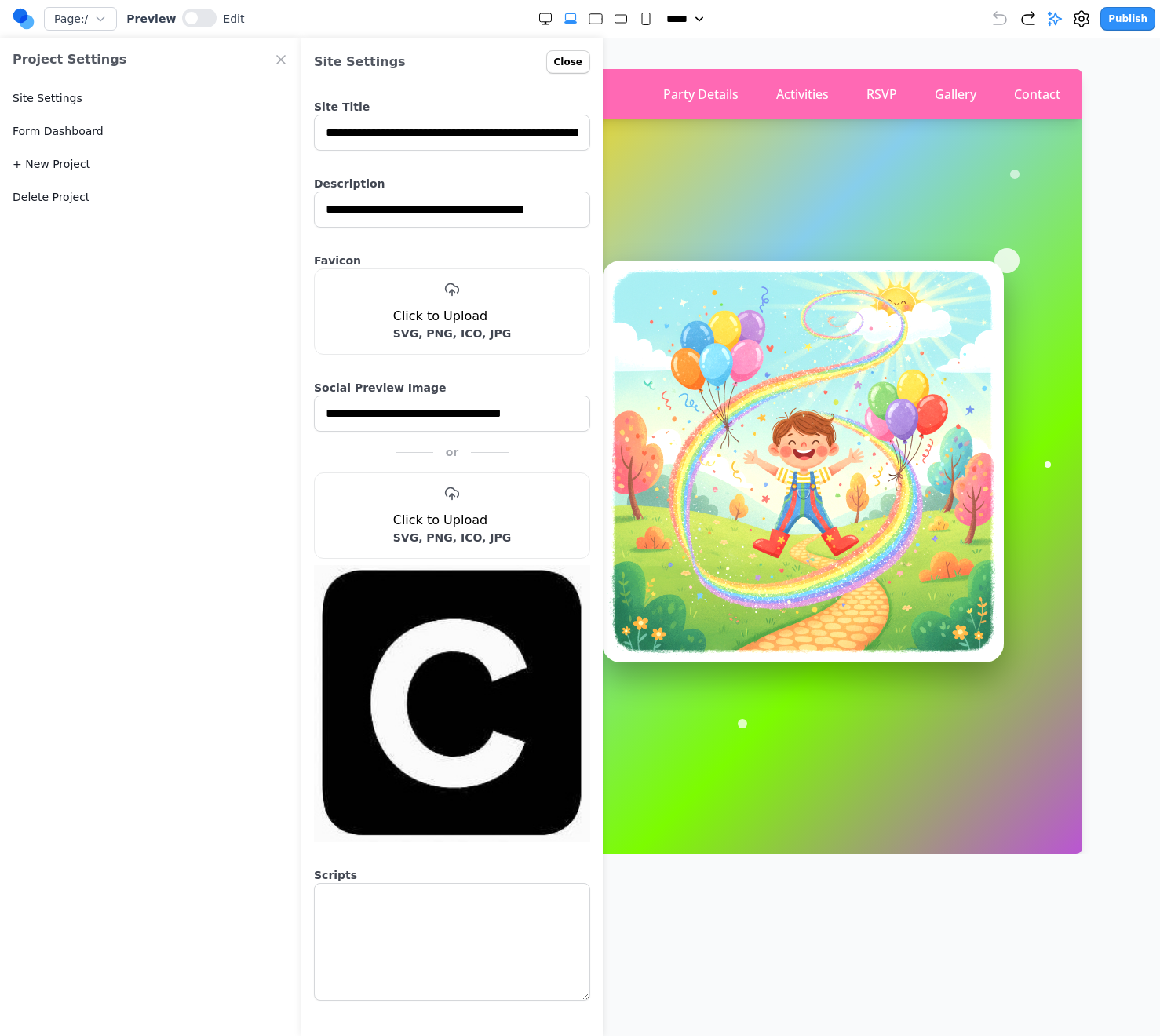
click at [464, 329] on h3 "SVG, PNG, ICO, JPG" at bounding box center [452, 333] width 119 height 16
click at [449, 289] on icon at bounding box center [452, 290] width 16 height 16
click at [0, 0] on input "file" at bounding box center [0, 0] width 0 height 0
click at [207, 96] on div "Site Settings" at bounding box center [150, 97] width 301 height 33
click at [280, 63] on icon "Close Project Settings" at bounding box center [281, 59] width 16 height 16
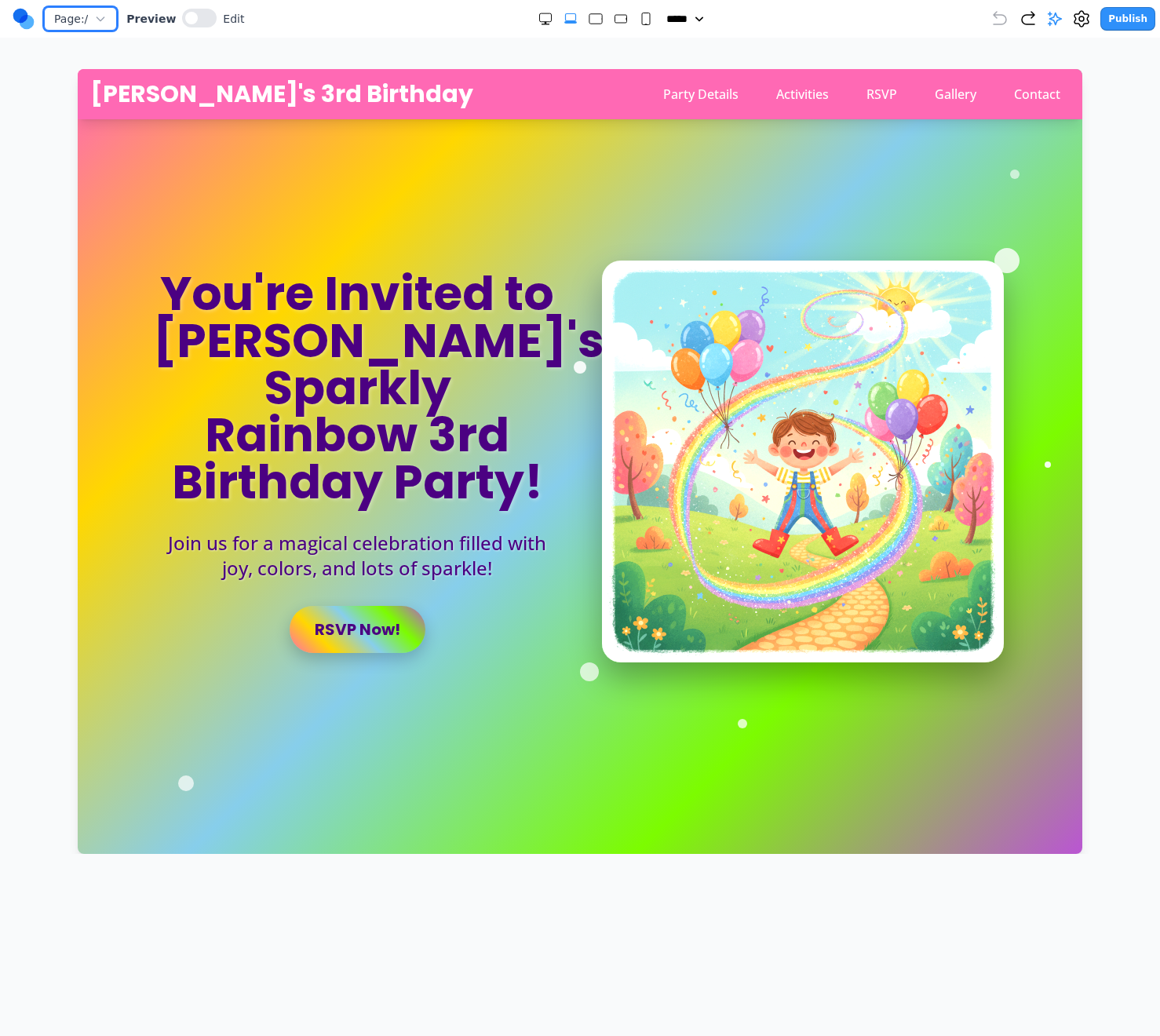
click at [80, 25] on span "Page: /" at bounding box center [71, 19] width 34 height 16
drag, startPoint x: 601, startPoint y: 30, endPoint x: 358, endPoint y: 61, distance: 245.0
click at [576, 43] on div "Page: / Preview Edit ***** ***** ****** ****** ****** Publish Make Changes With…" at bounding box center [580, 426] width 1160 height 854
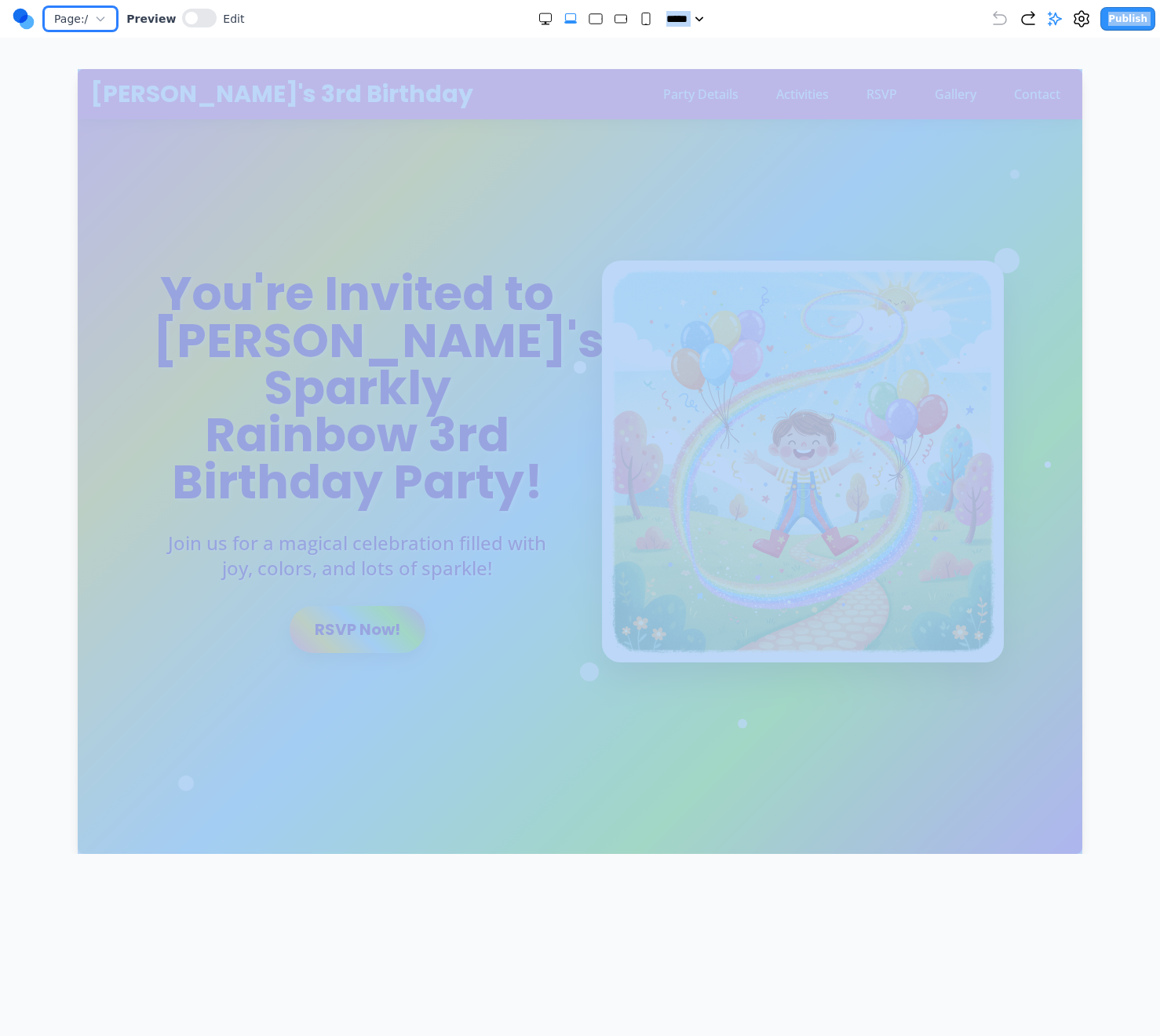
click at [78, 30] on button "Page: /" at bounding box center [80, 19] width 73 height 24
drag, startPoint x: 161, startPoint y: 146, endPoint x: 711, endPoint y: 70, distance: 555.2
click at [1084, 17] on icon at bounding box center [1081, 19] width 5 height 5
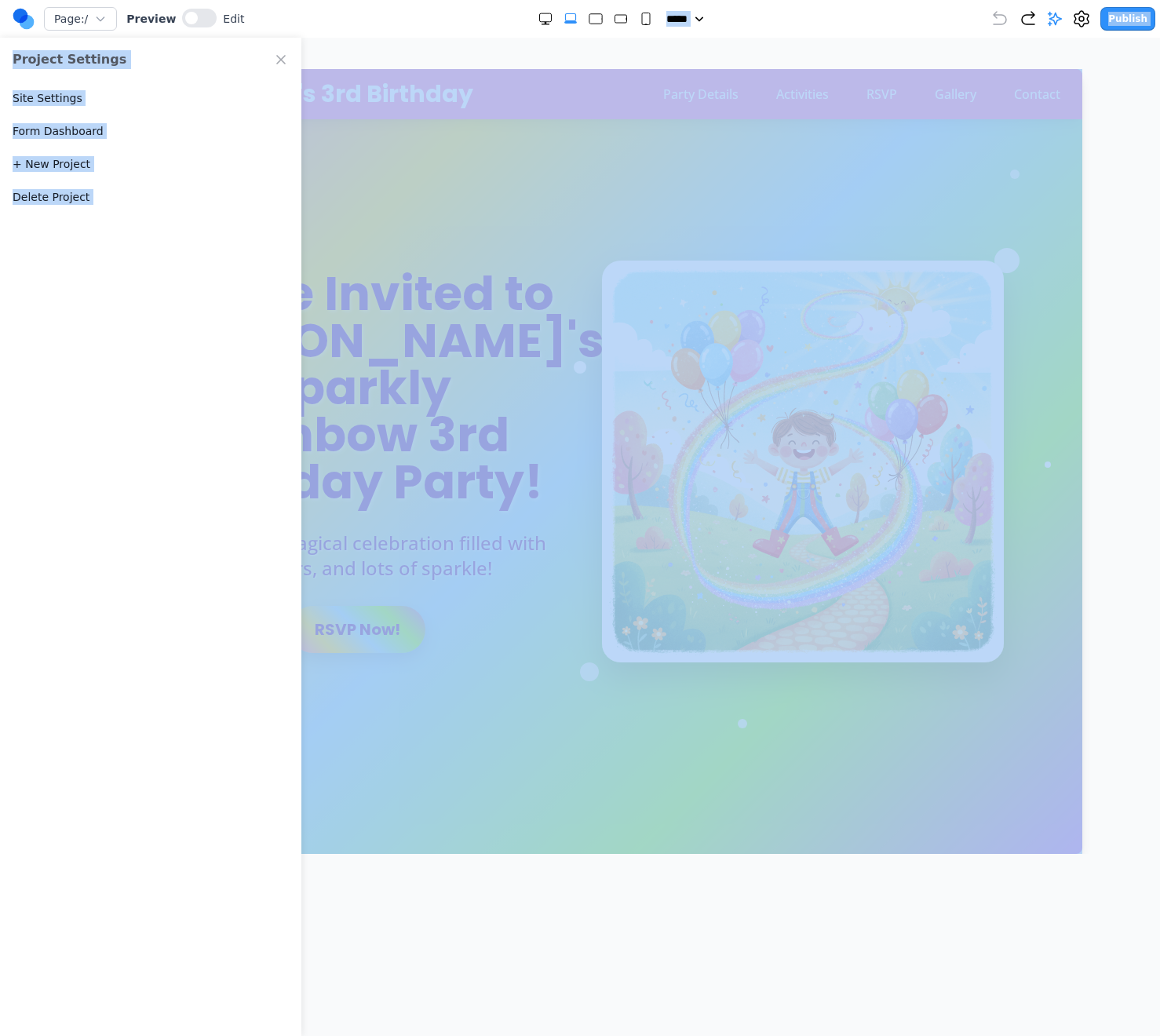
click at [47, 346] on div "Project Settings Site Settings Form Dashboard + New Project Delete Project" at bounding box center [150, 536] width 301 height 998
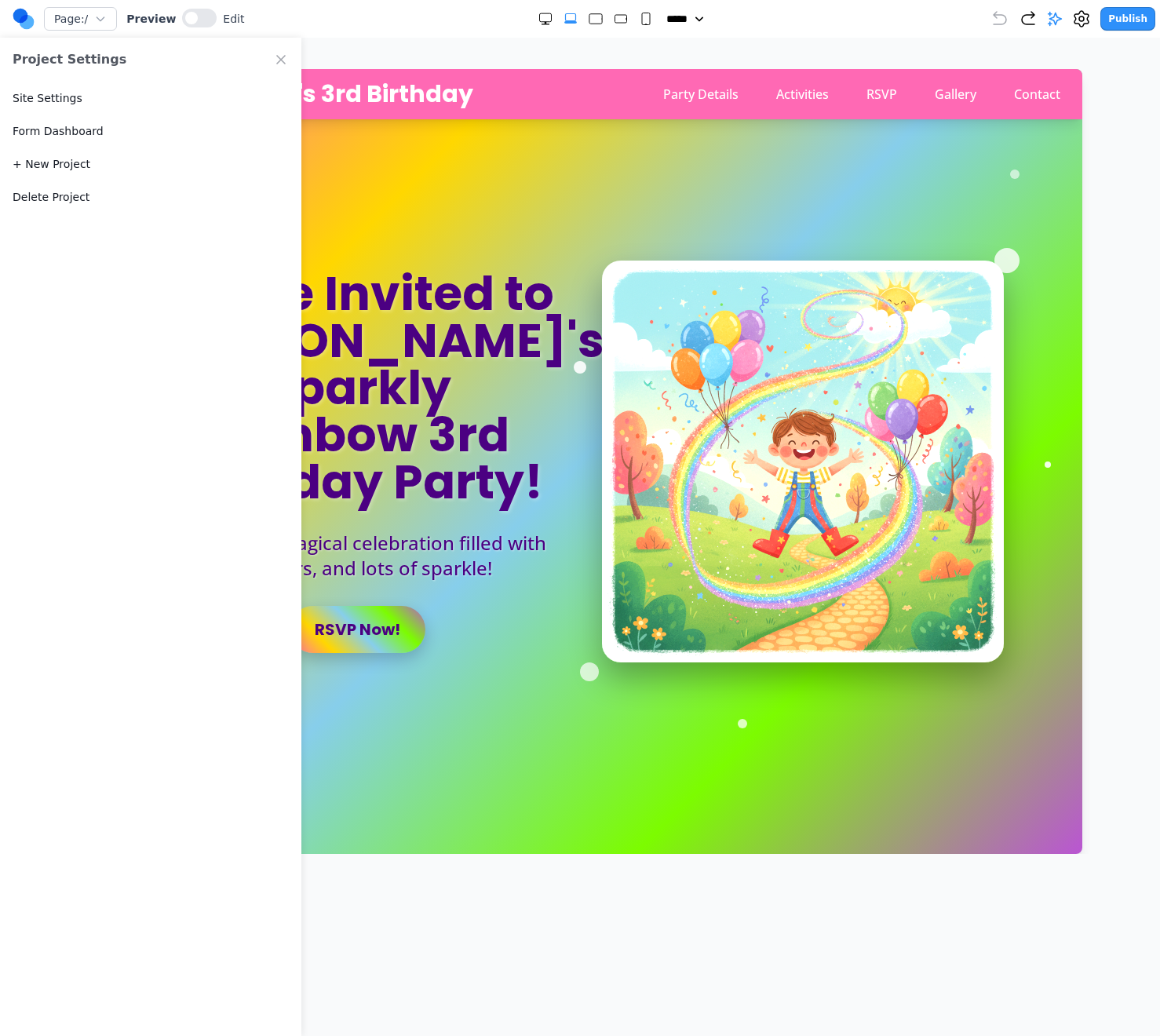
click at [485, 24] on div "***** ***** ****** ****** ******" at bounding box center [618, 19] width 746 height 16
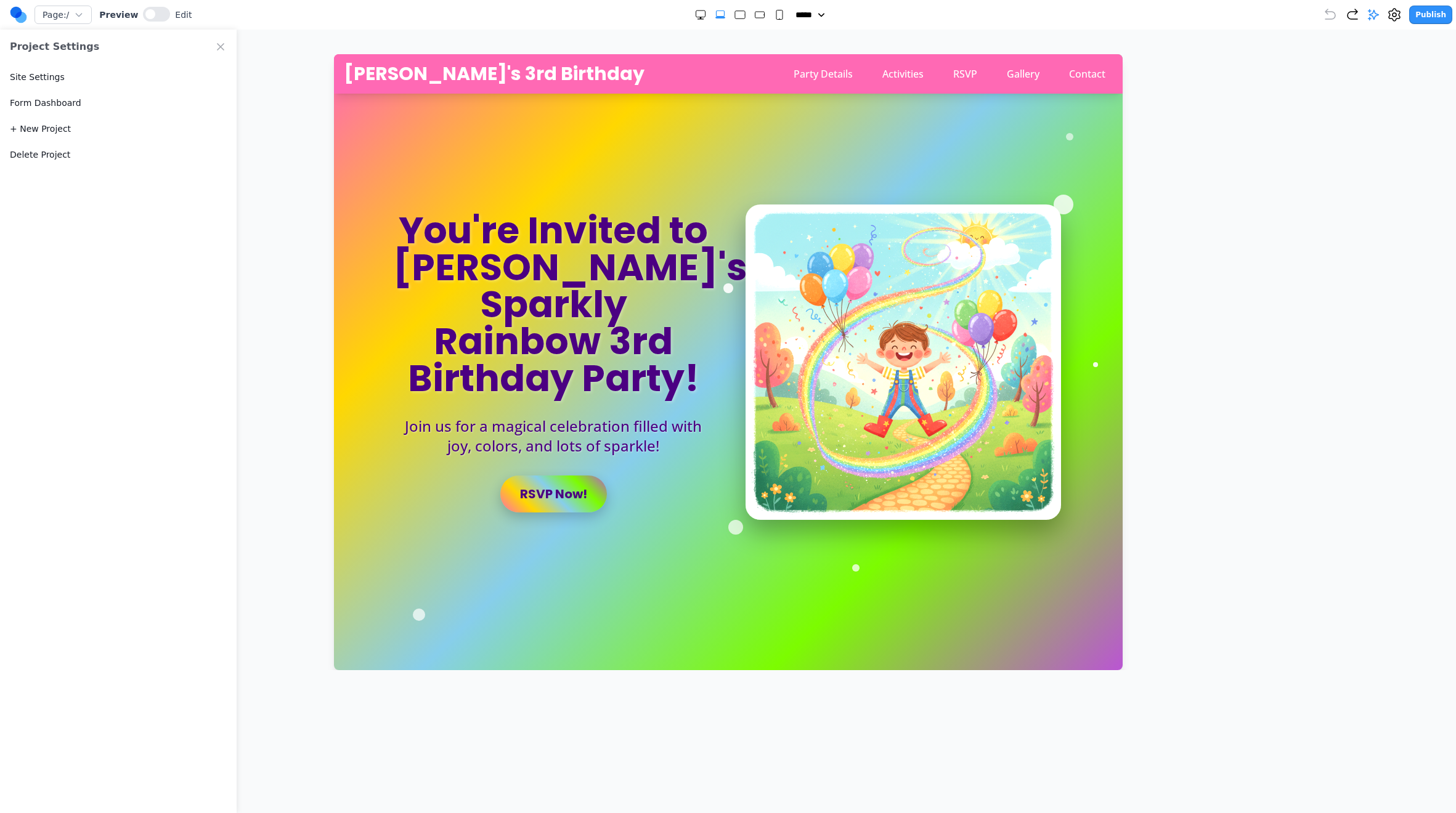
click at [46, 81] on button "Site Settings" at bounding box center [37, 77] width 55 height 12
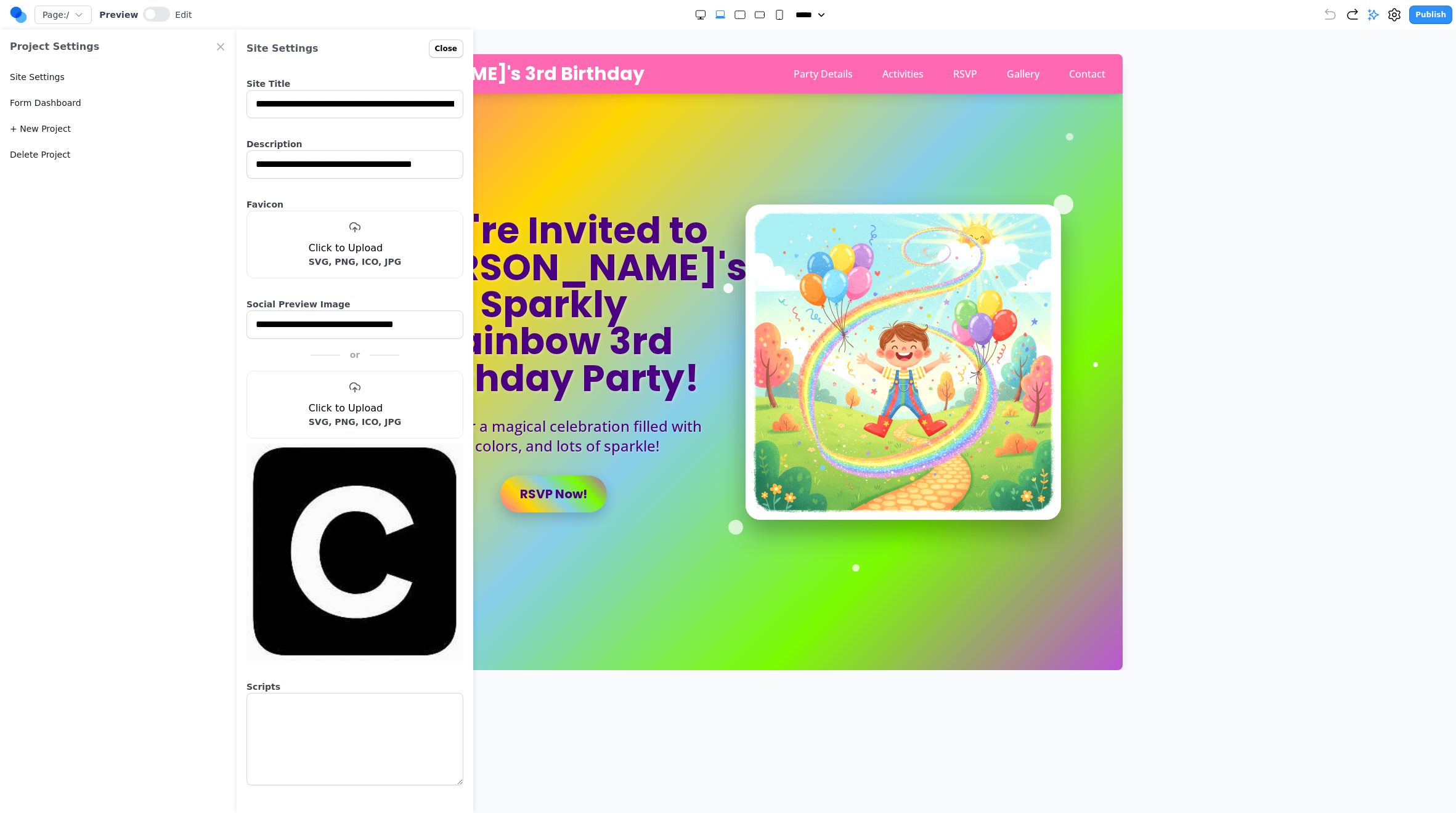
click at [378, 700] on textarea at bounding box center [354, 738] width 217 height 92
